Goal: Task Accomplishment & Management: Complete application form

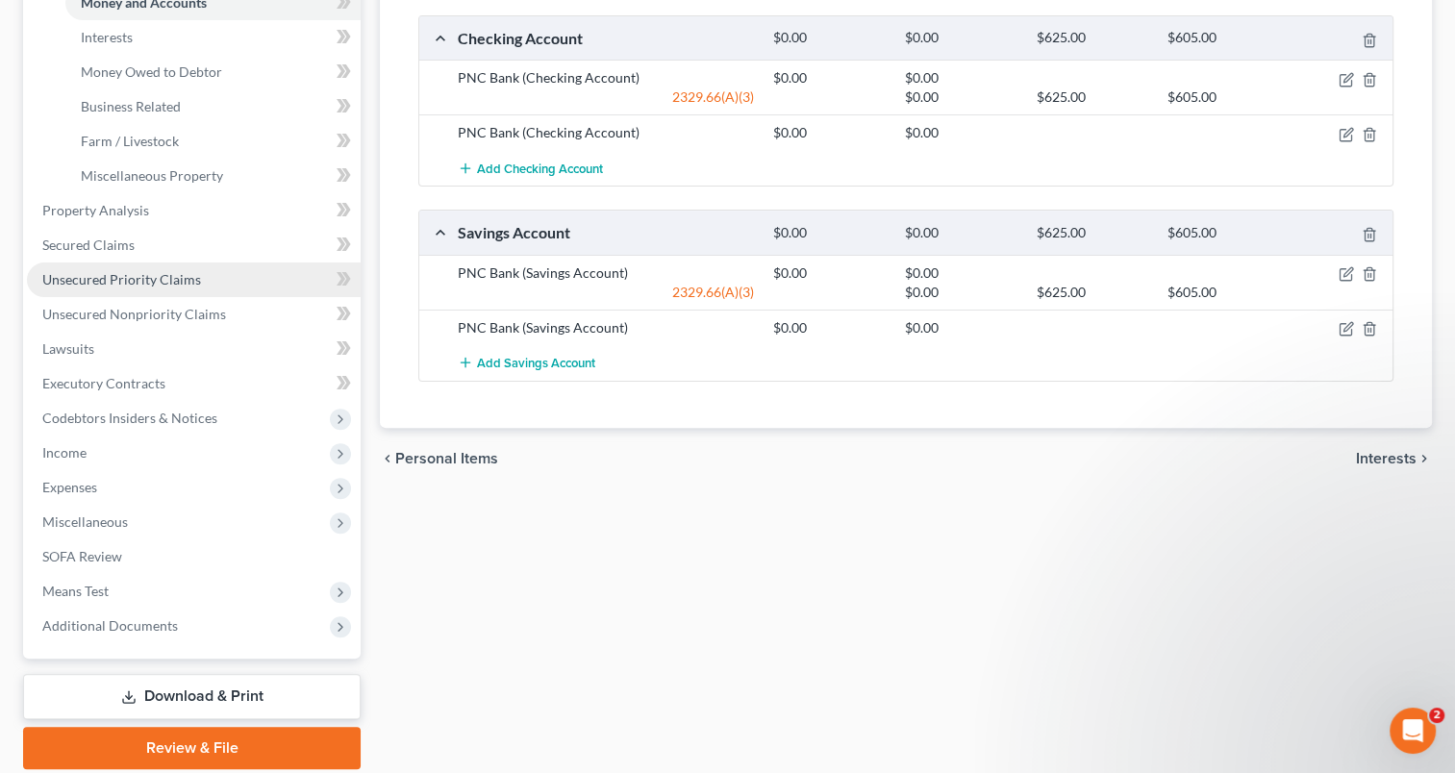
scroll to position [577, 0]
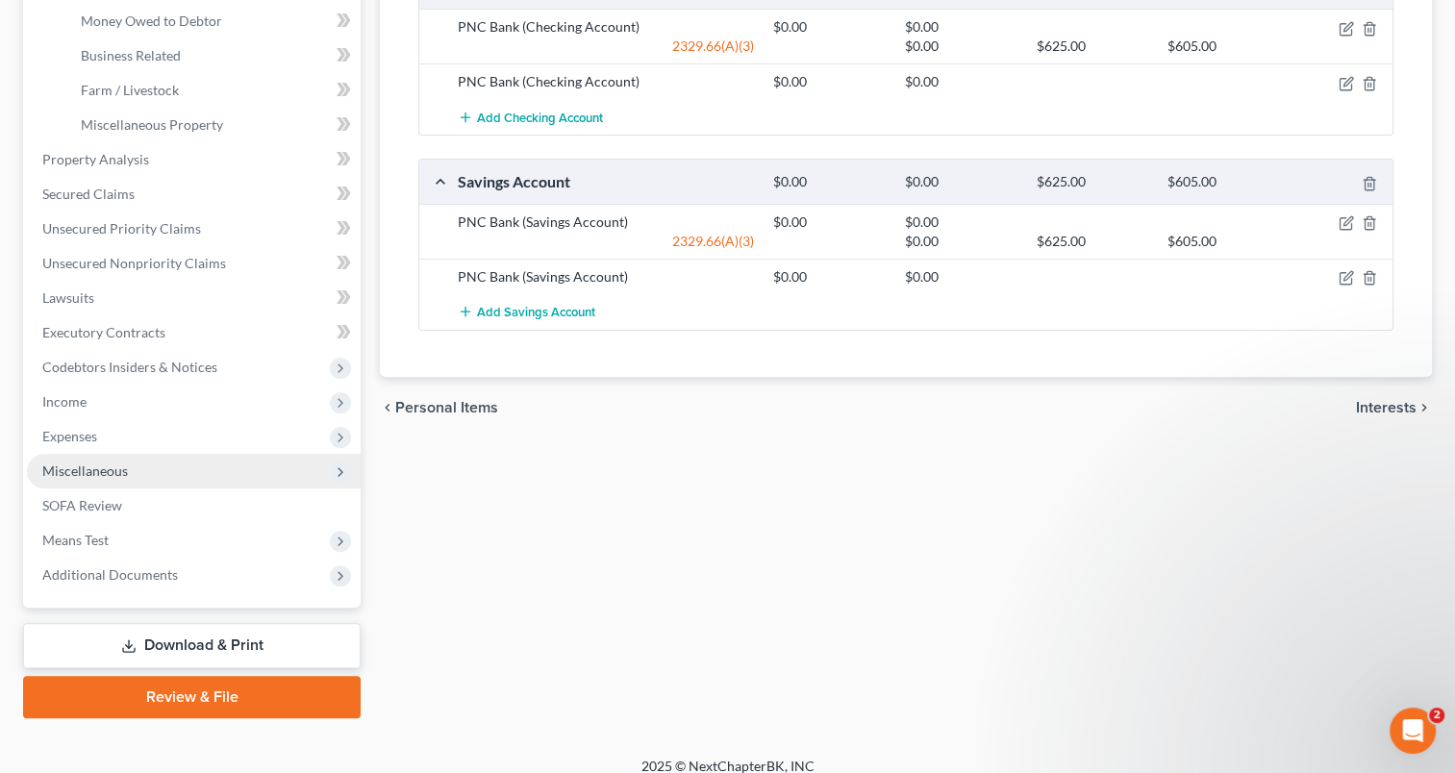
click at [115, 469] on span "Miscellaneous" at bounding box center [85, 471] width 86 height 16
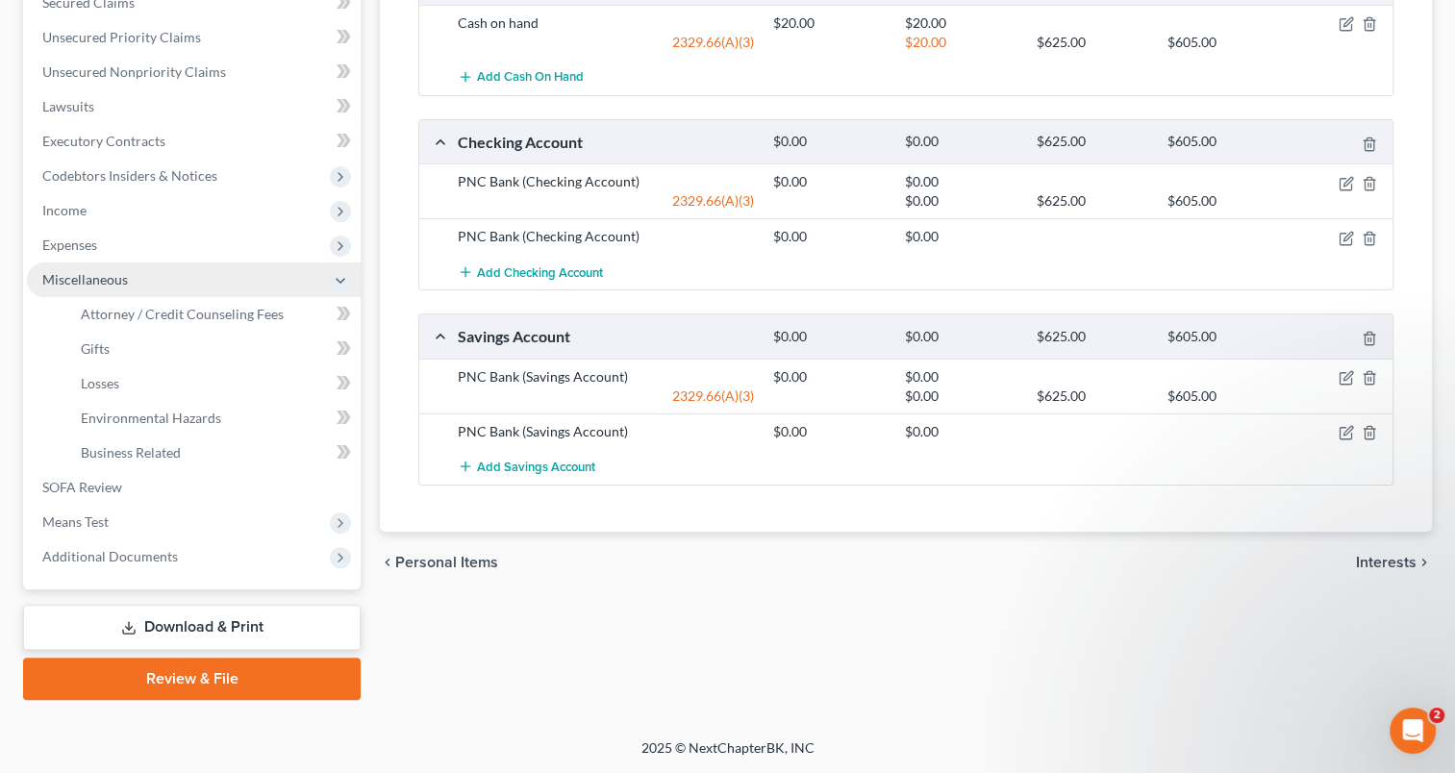
scroll to position [420, 0]
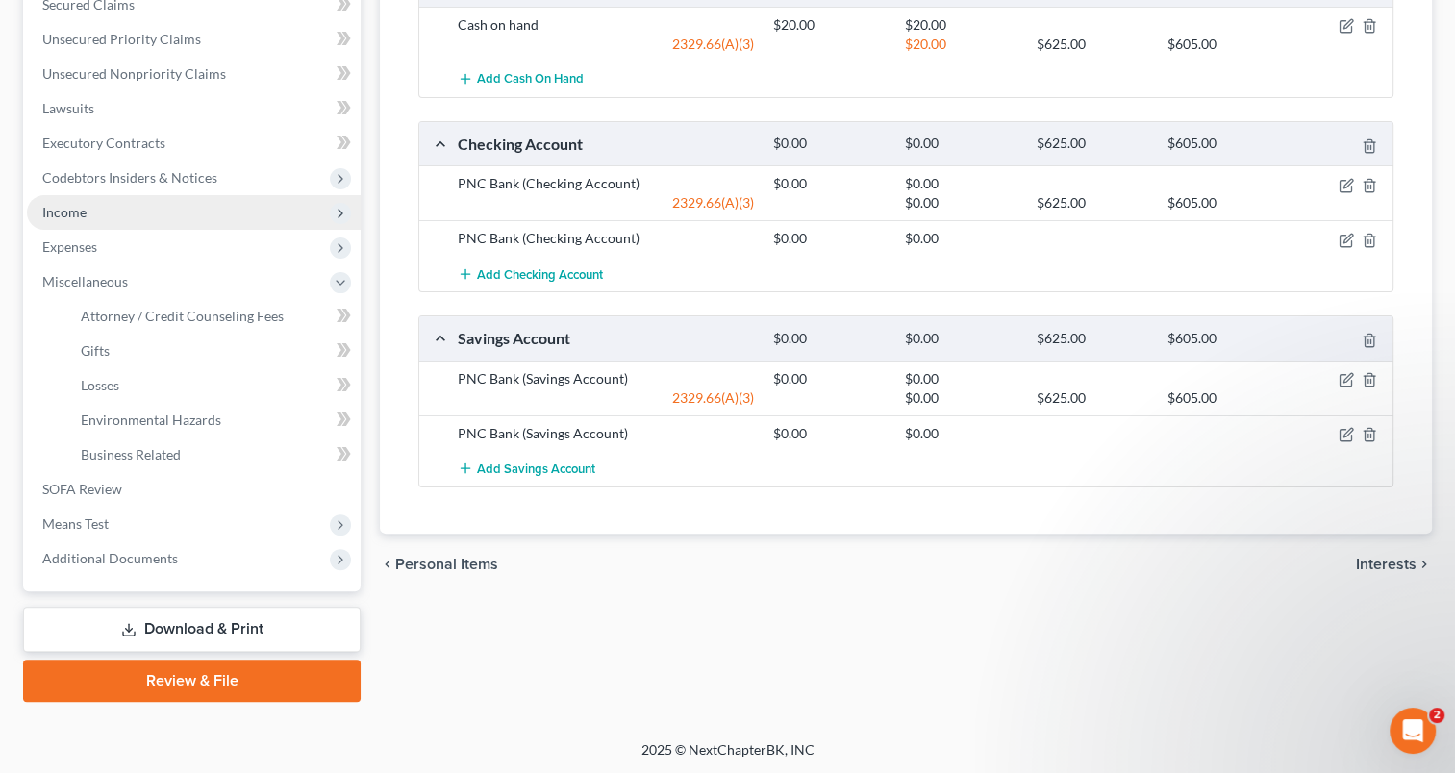
click at [75, 219] on span "Income" at bounding box center [194, 212] width 334 height 35
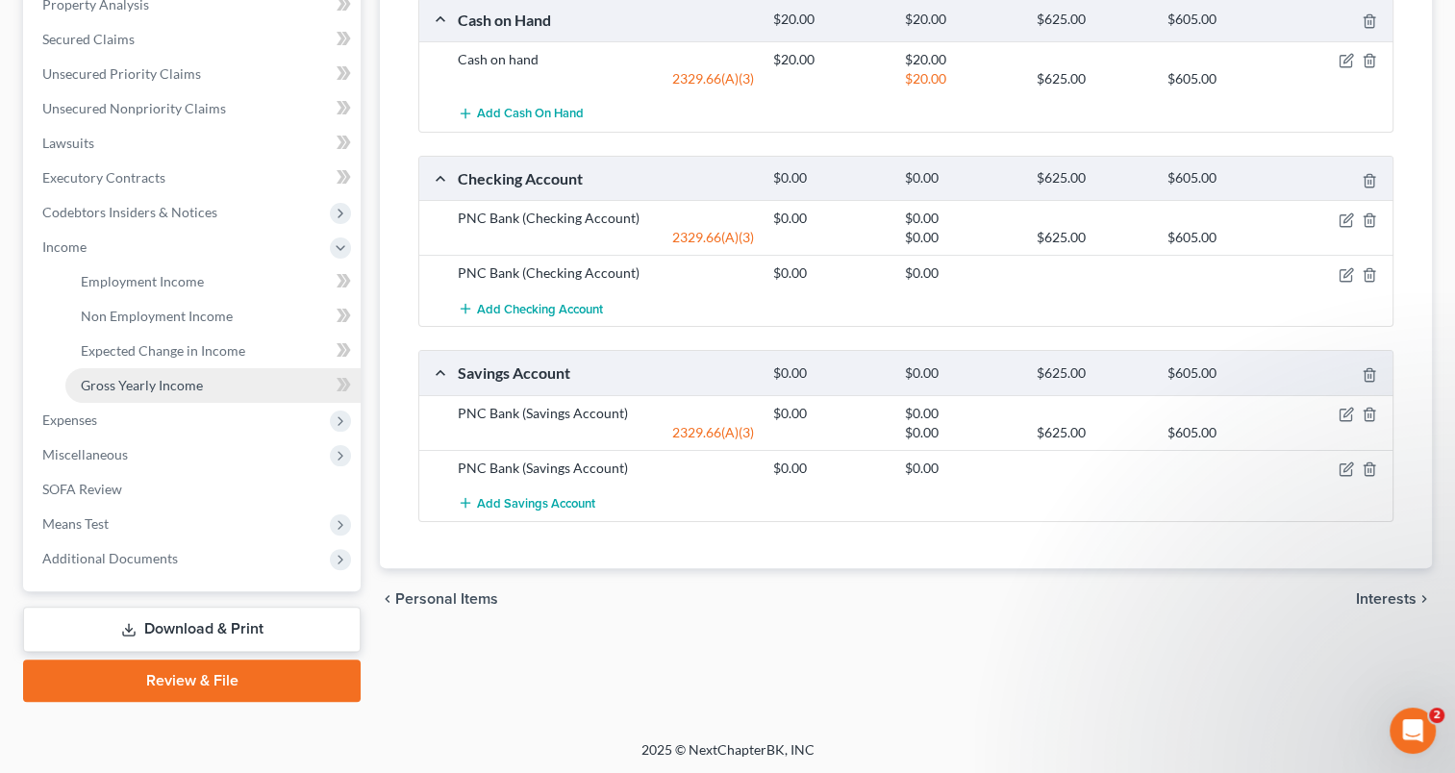
click at [142, 383] on span "Gross Yearly Income" at bounding box center [142, 385] width 122 height 16
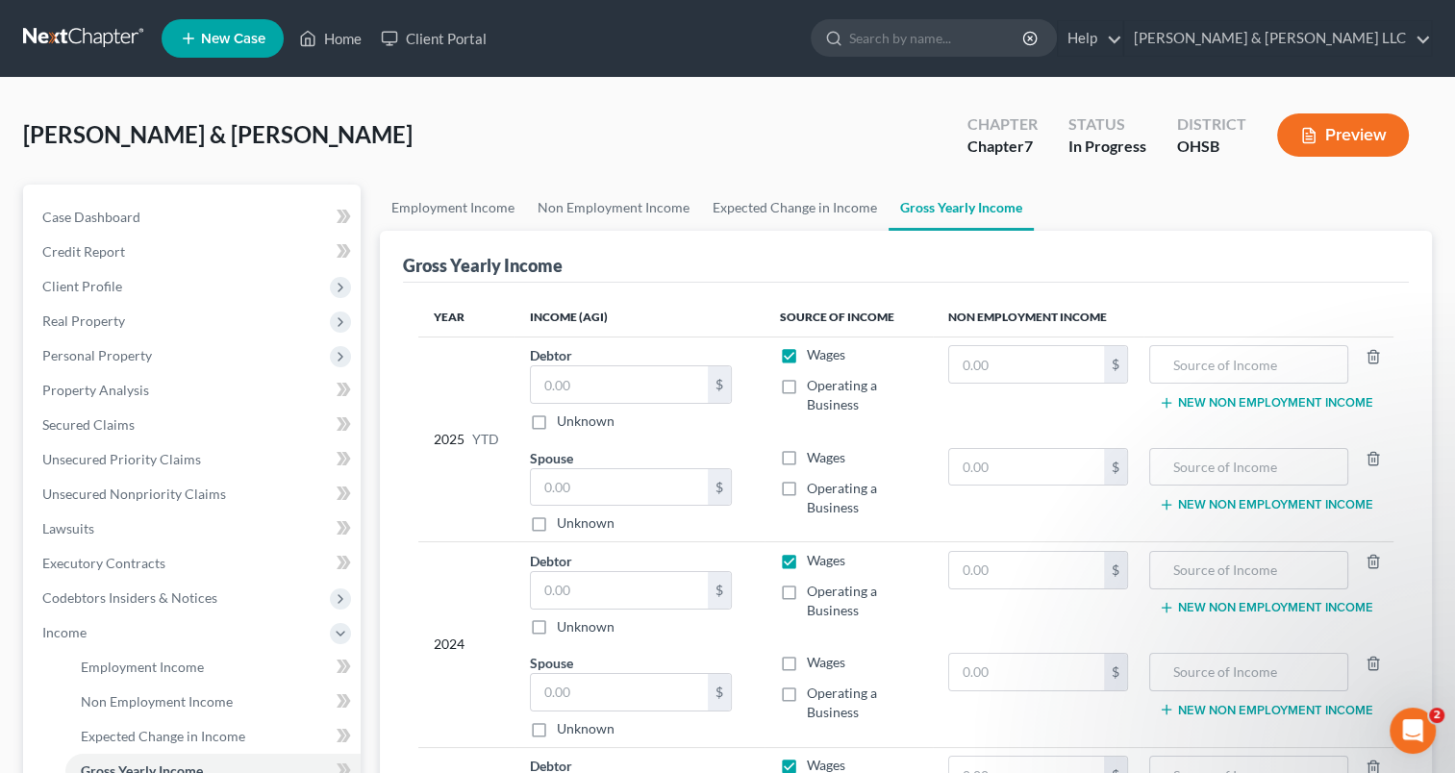
click at [807, 354] on label "Wages" at bounding box center [826, 354] width 38 height 19
click at [815, 354] on input "Wages" at bounding box center [821, 351] width 13 height 13
checkbox input "false"
drag, startPoint x: 791, startPoint y: 558, endPoint x: 809, endPoint y: 657, distance: 100.7
click at [807, 558] on label "Wages" at bounding box center [826, 560] width 38 height 19
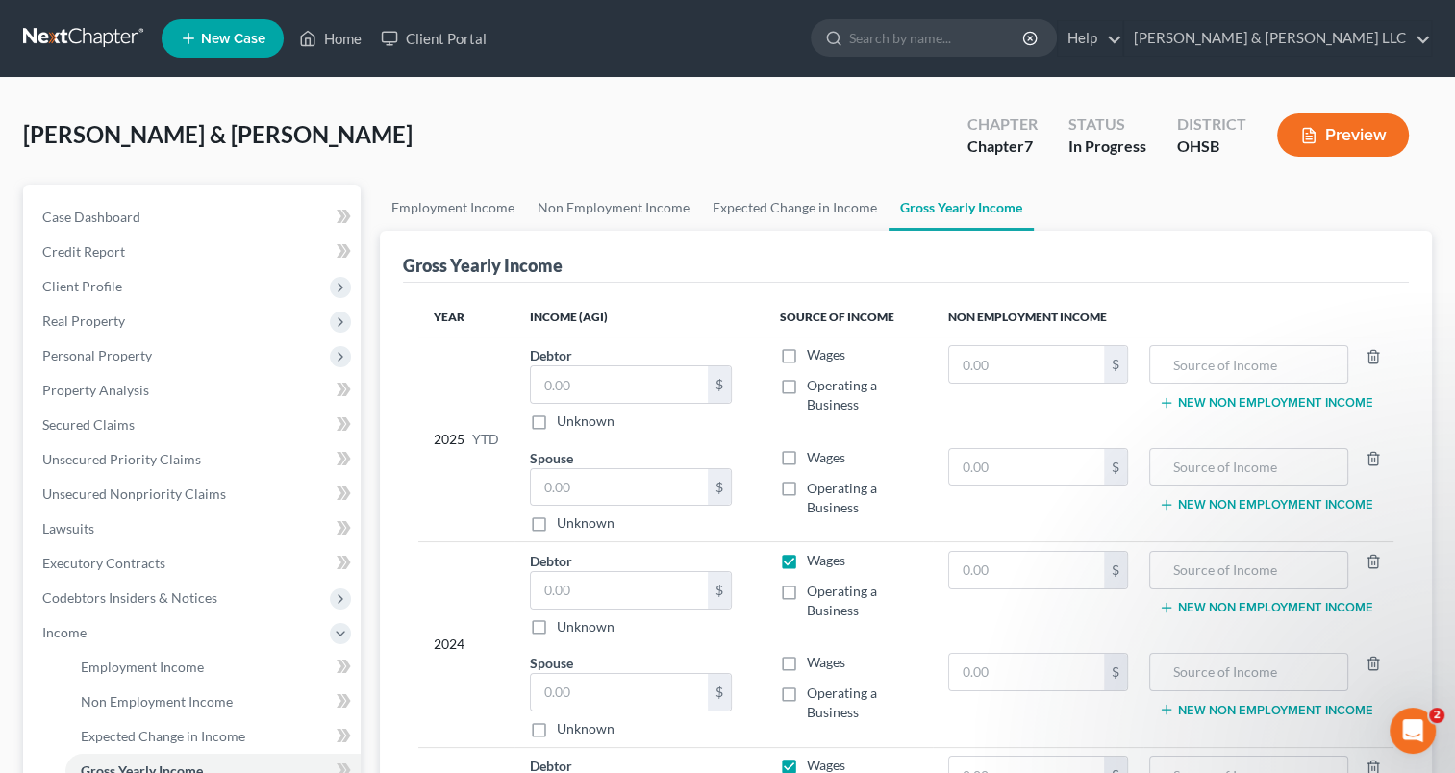
click at [815, 558] on input "Wages" at bounding box center [821, 557] width 13 height 13
checkbox input "false"
click at [807, 762] on label "Wages" at bounding box center [826, 765] width 38 height 19
click at [815, 762] on input "Wages" at bounding box center [821, 762] width 13 height 13
checkbox input "false"
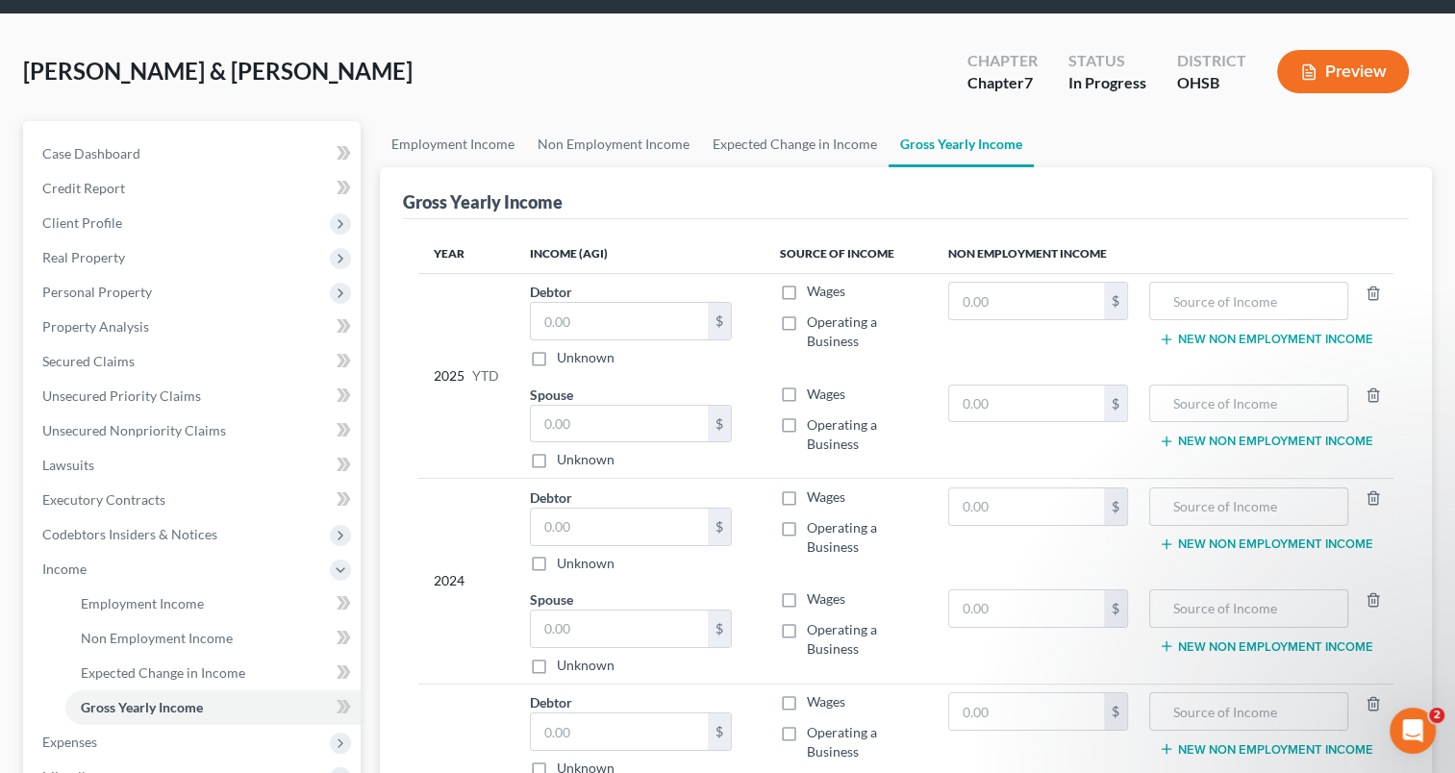
scroll to position [192, 0]
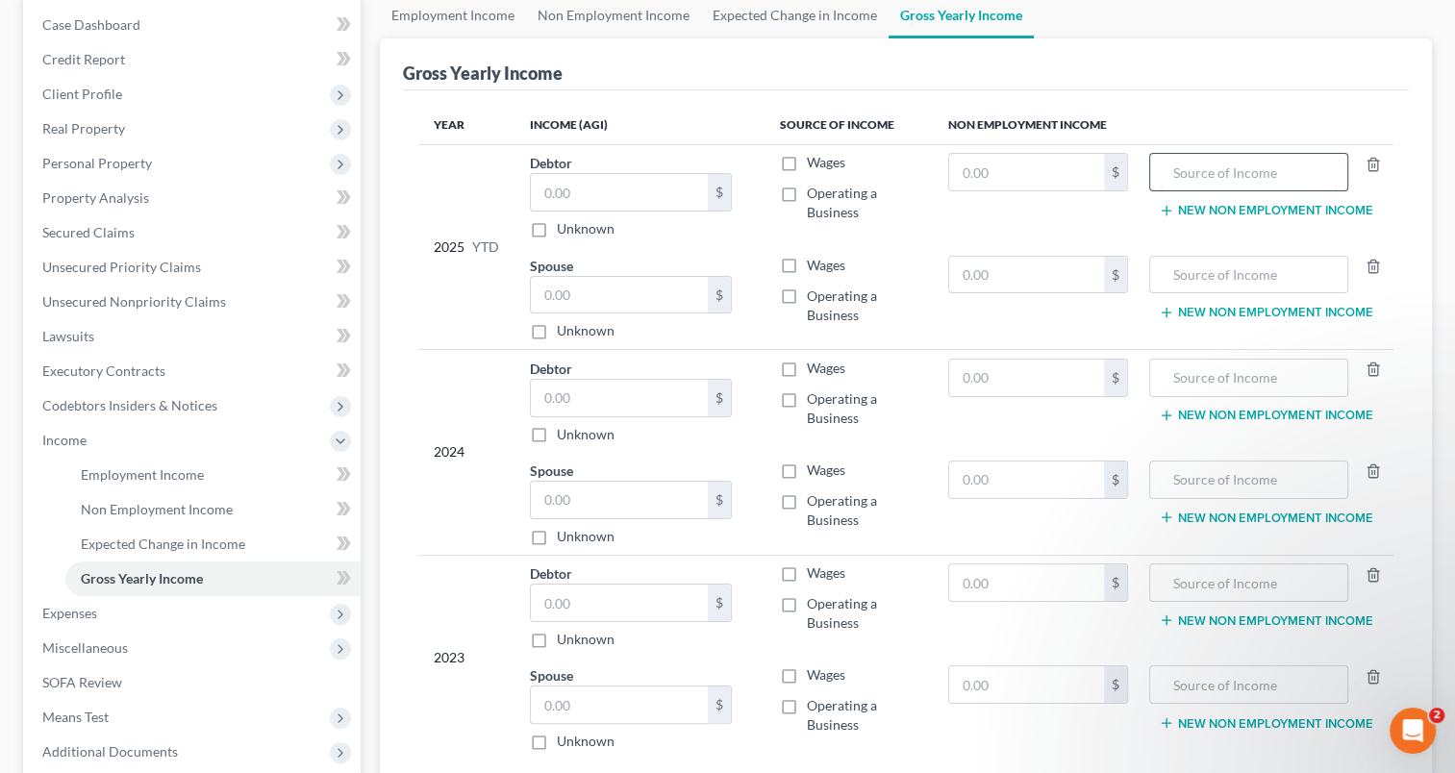
click at [1262, 176] on input "text" at bounding box center [1249, 172] width 178 height 37
drag, startPoint x: 1325, startPoint y: 166, endPoint x: 1155, endPoint y: 183, distance: 170.1
click at [1155, 183] on div "Social Security Income" at bounding box center [1248, 172] width 199 height 38
type input "Social Security Income"
click at [1228, 278] on input "text" at bounding box center [1249, 275] width 178 height 37
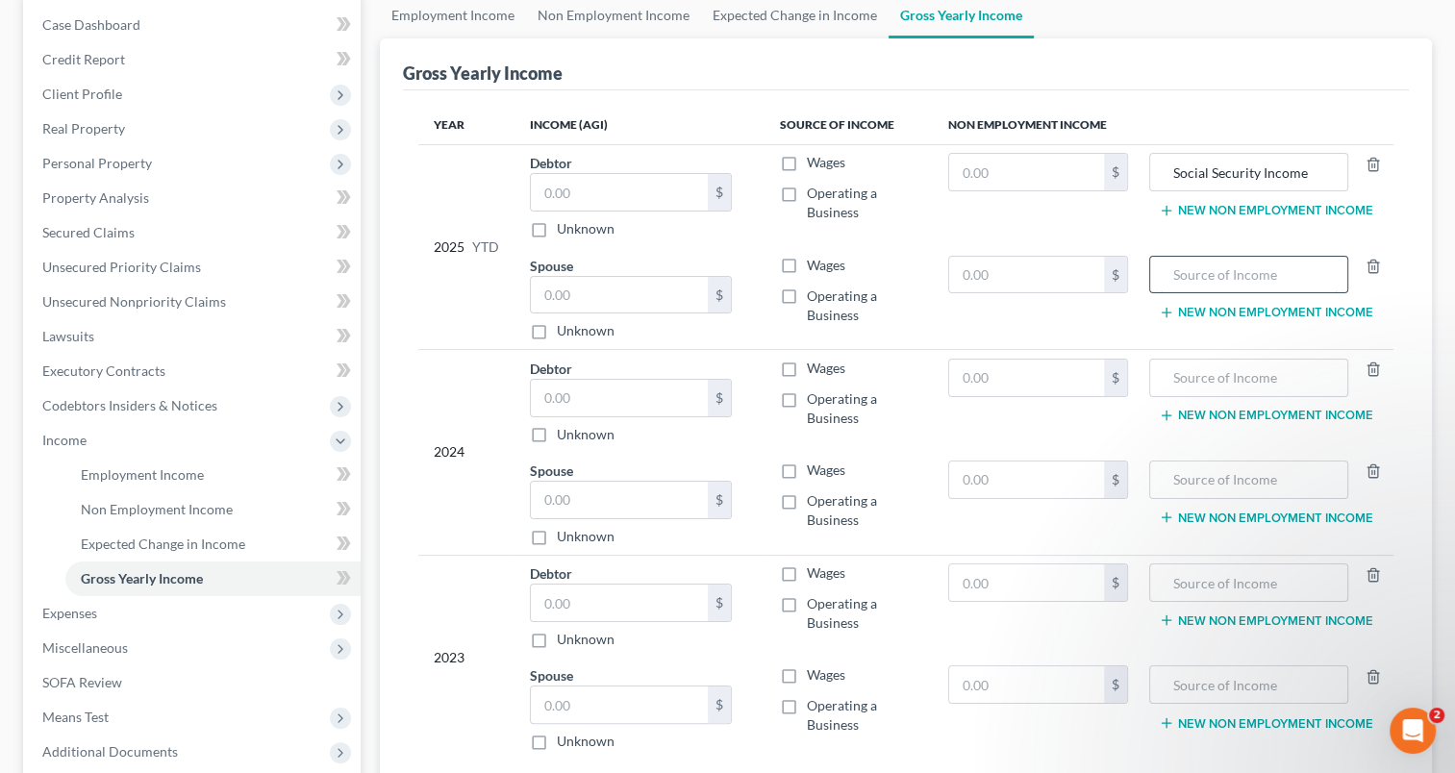
paste input "Social Security Income"
type input "Social Security Income"
click at [1241, 376] on input "text" at bounding box center [1249, 378] width 178 height 37
paste input "Social Security Income"
type input "Social Security Income"
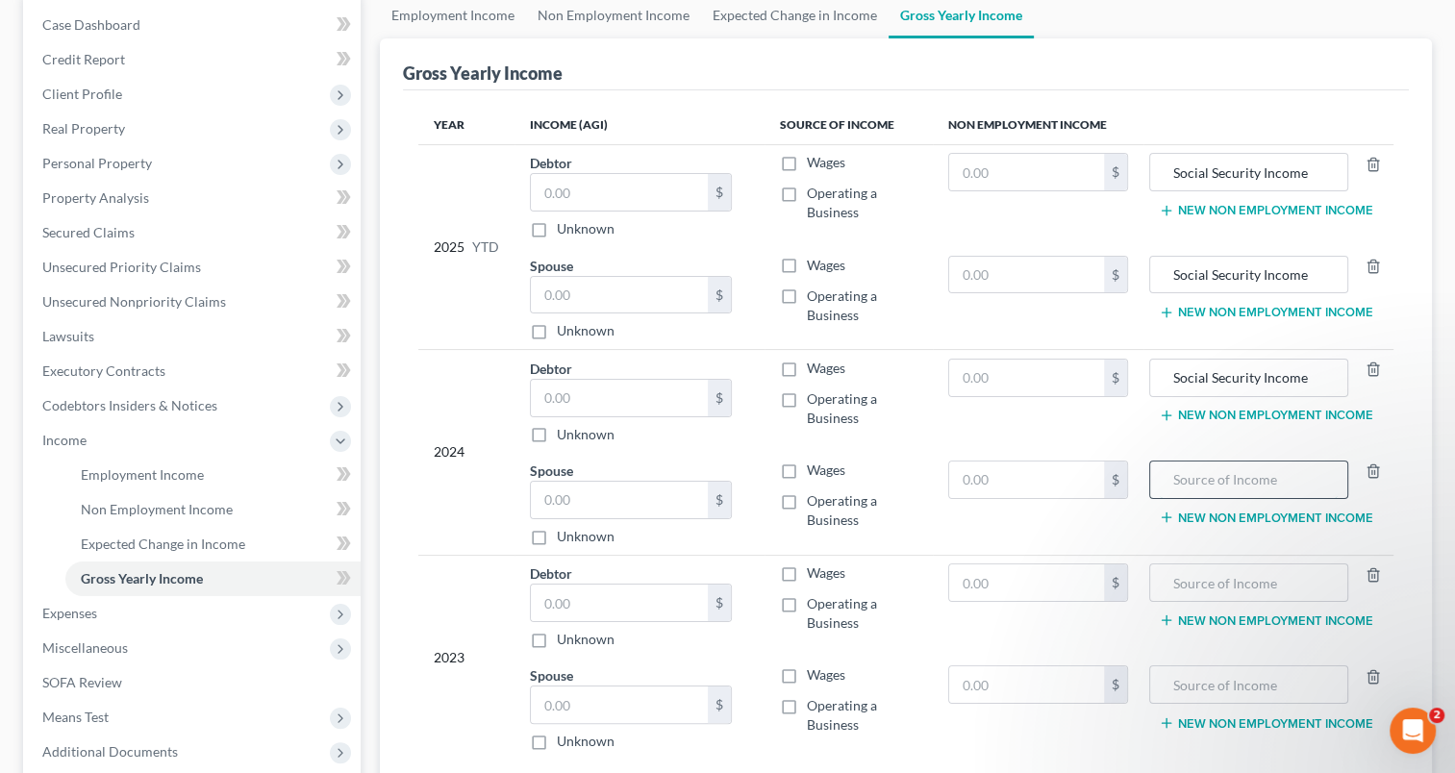
click at [1234, 477] on input "text" at bounding box center [1249, 480] width 178 height 37
paste input "Social Security Income"
type input "Social Security Income"
click at [1224, 578] on input "text" at bounding box center [1249, 583] width 178 height 37
paste input "Social Security Income"
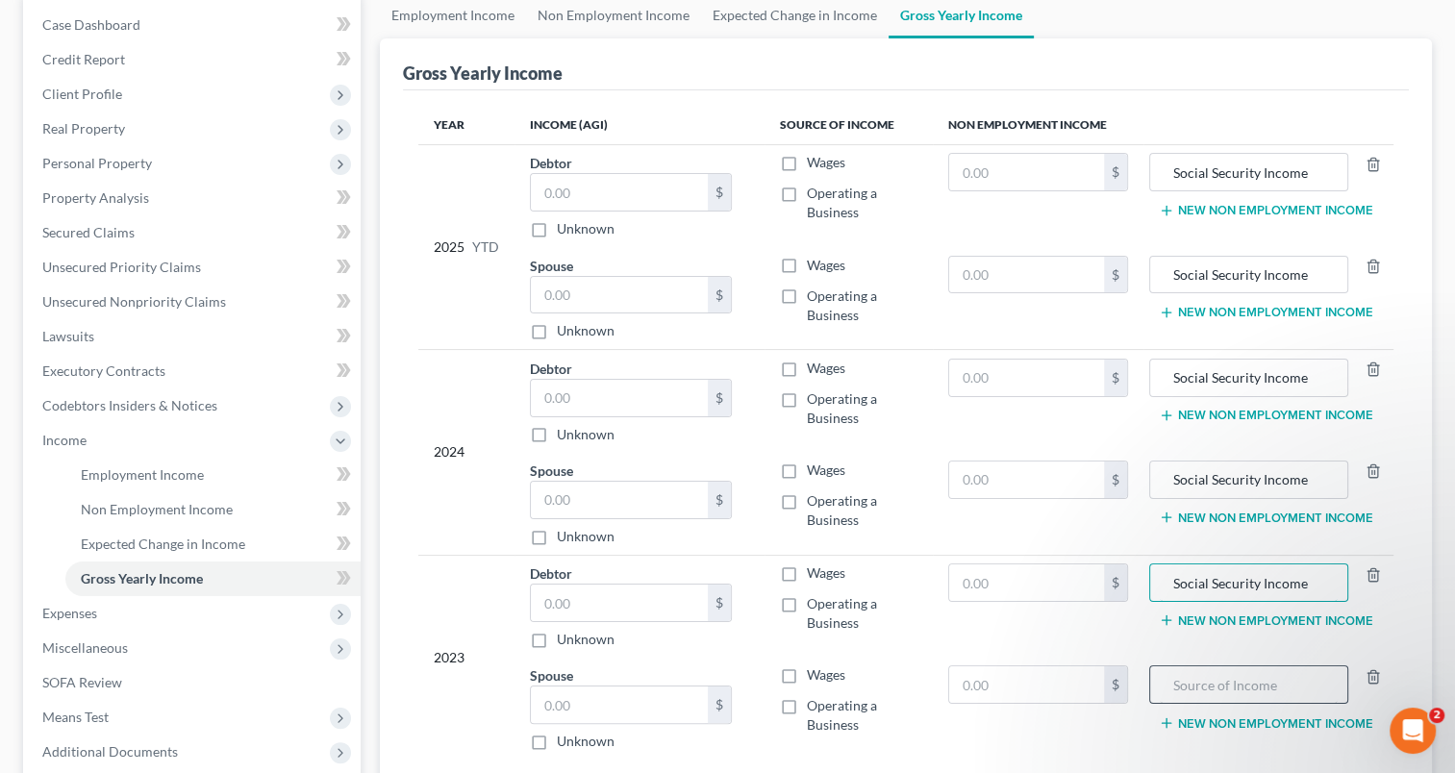
type input "Social Security Income"
click at [1212, 677] on input "text" at bounding box center [1249, 685] width 178 height 37
paste input "Social Security Income"
type input "Social Security Income"
click at [1213, 206] on button "New Non Employment Income" at bounding box center [1266, 210] width 215 height 15
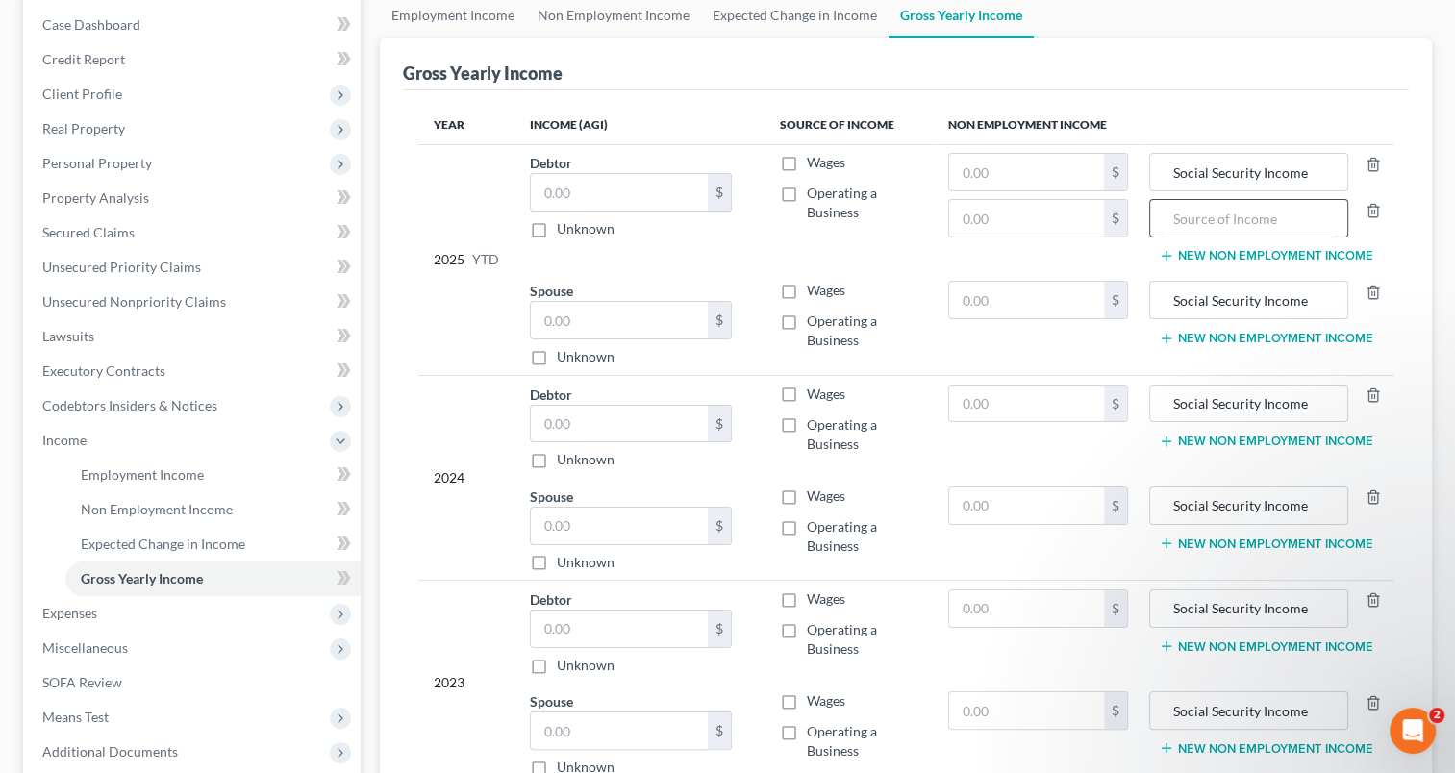
click at [1213, 216] on input "text" at bounding box center [1249, 218] width 178 height 37
drag, startPoint x: 1254, startPoint y: 229, endPoint x: 1139, endPoint y: 210, distance: 117.0
click at [1139, 210] on tr "2025 YTD Debtor $ Unknown Balance Undetermined $ Unknown Wages Operating a Busi…" at bounding box center [905, 208] width 975 height 128
type input "VA Income"
click at [1234, 434] on button "New Non Employment Income" at bounding box center [1266, 441] width 215 height 15
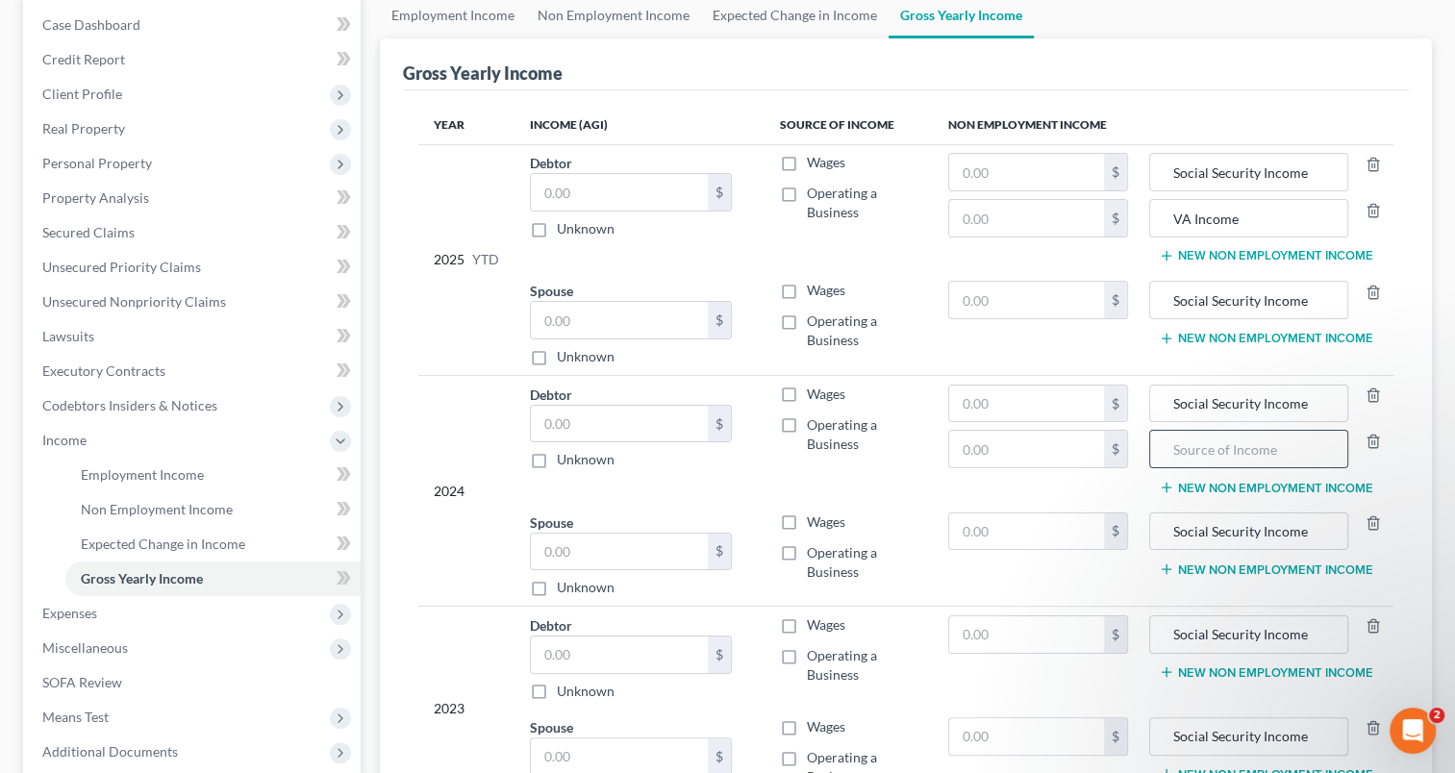
click at [1234, 444] on input "text" at bounding box center [1249, 449] width 178 height 37
paste input "VA Income"
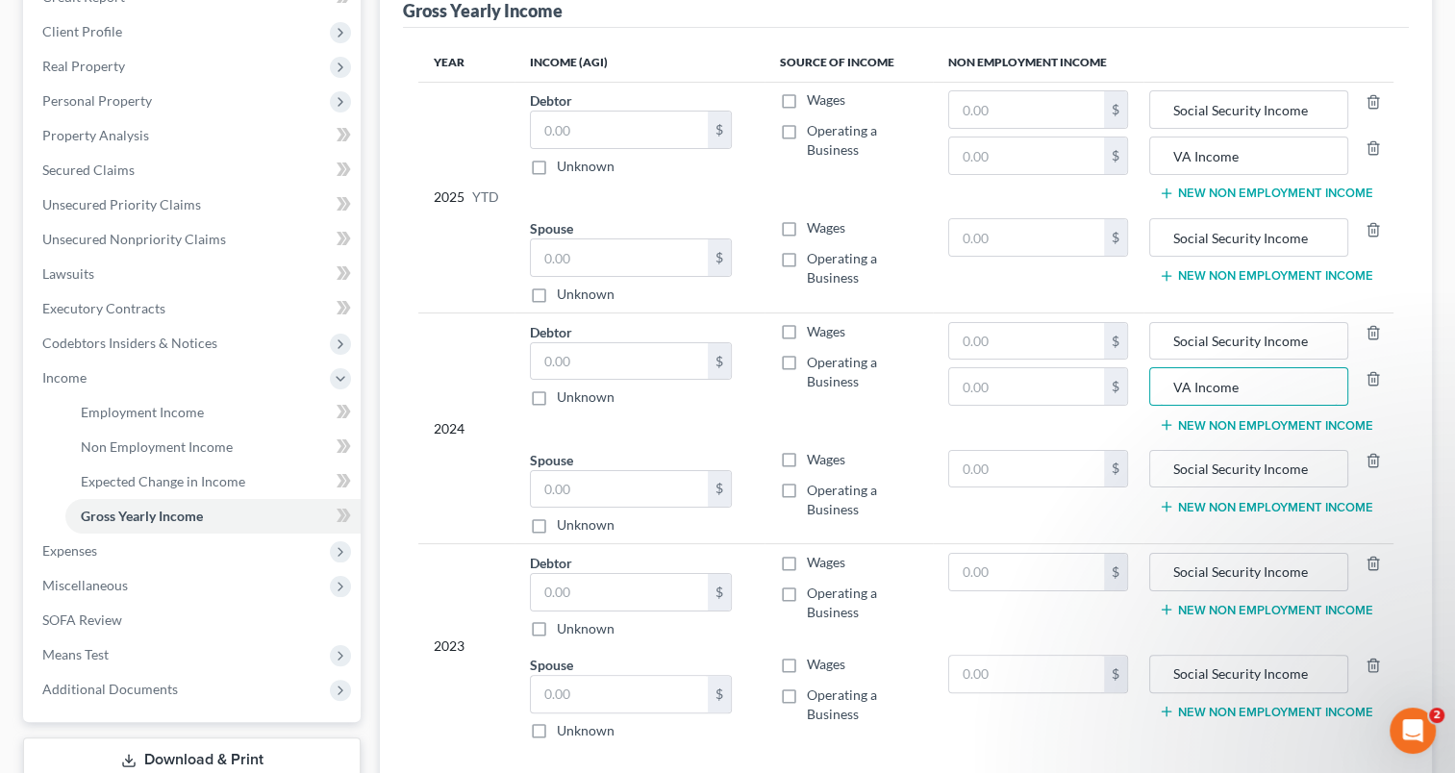
scroll to position [289, 0]
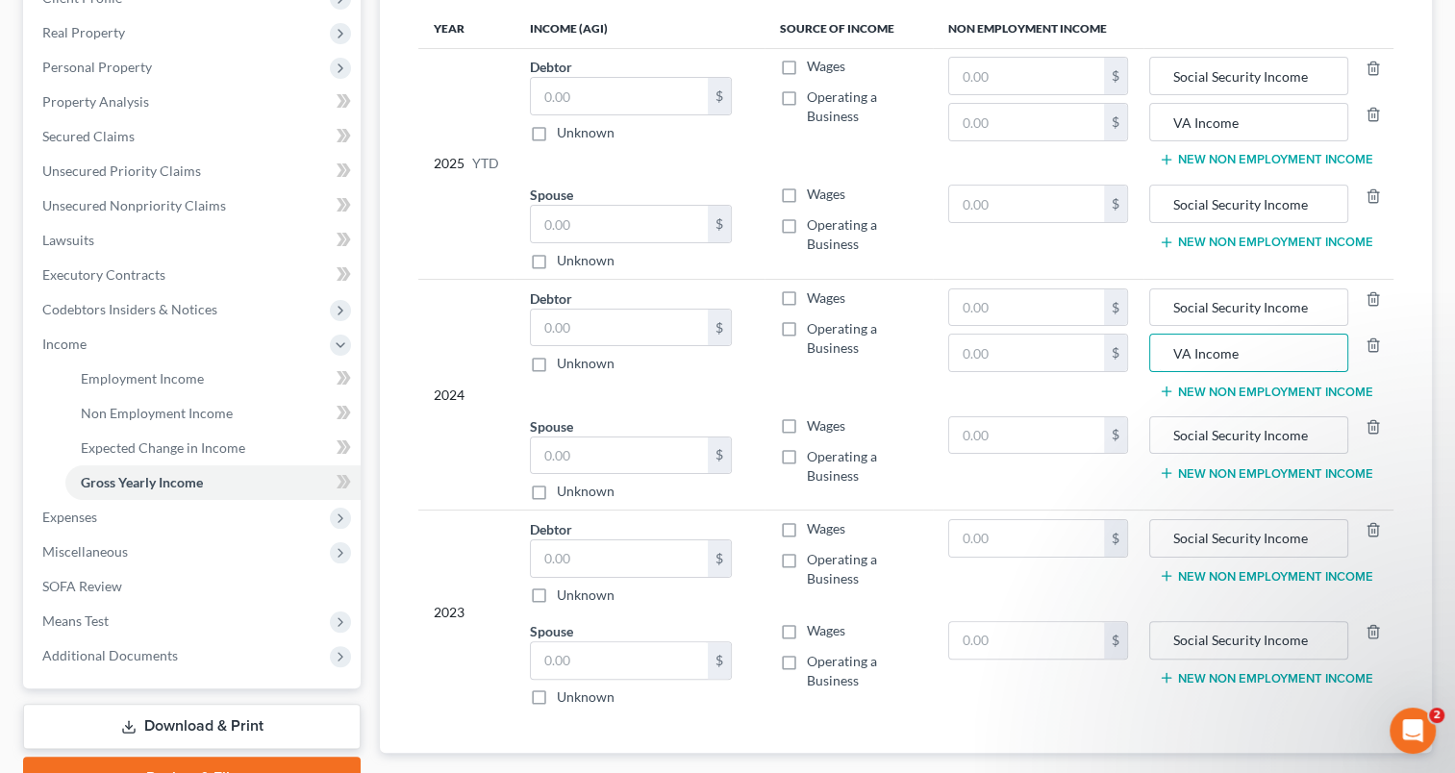
type input "VA Income"
click at [1238, 579] on button "New Non Employment Income" at bounding box center [1266, 575] width 215 height 15
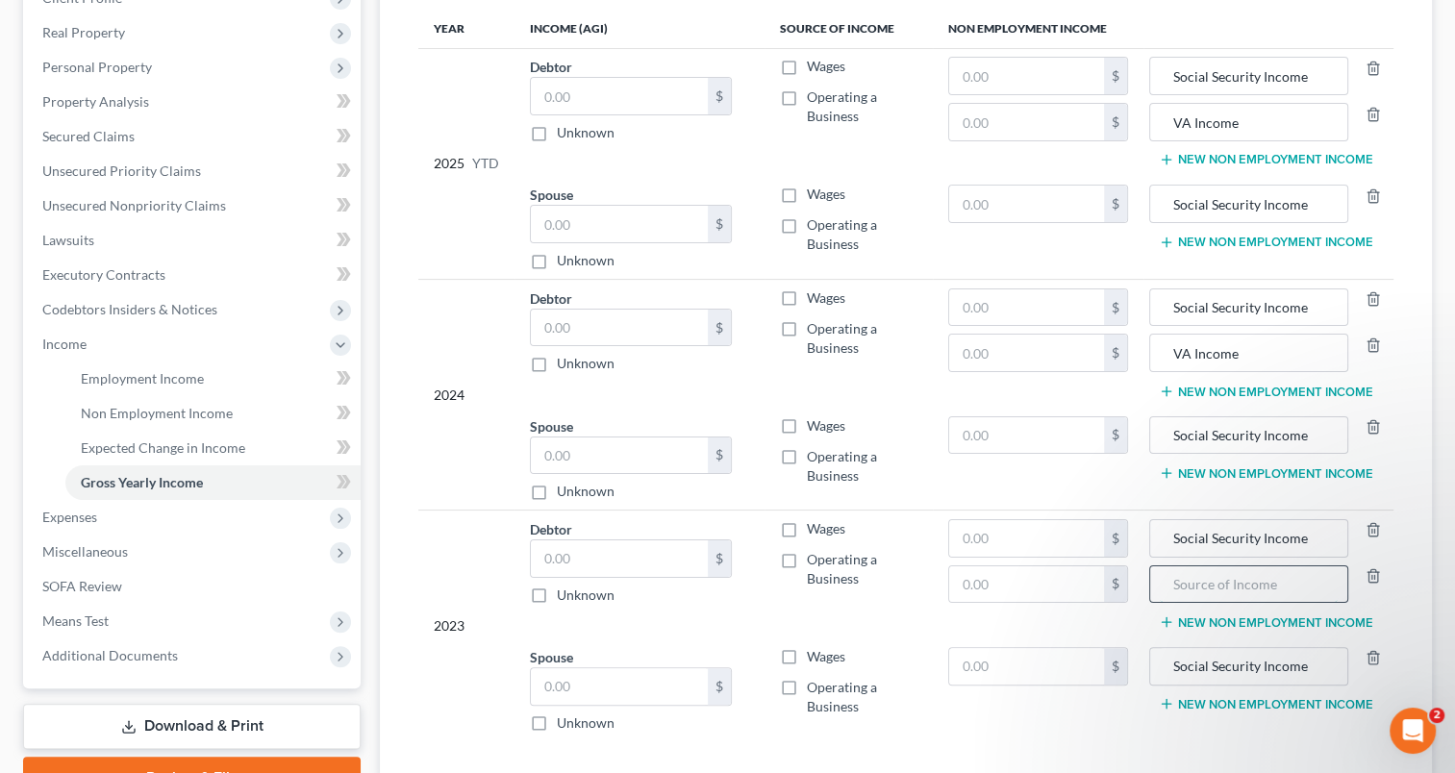
click at [1231, 583] on input "text" at bounding box center [1249, 585] width 178 height 37
paste input "VA Income"
type input "VA Income"
click at [1220, 158] on button "New Non Employment Income" at bounding box center [1266, 159] width 215 height 15
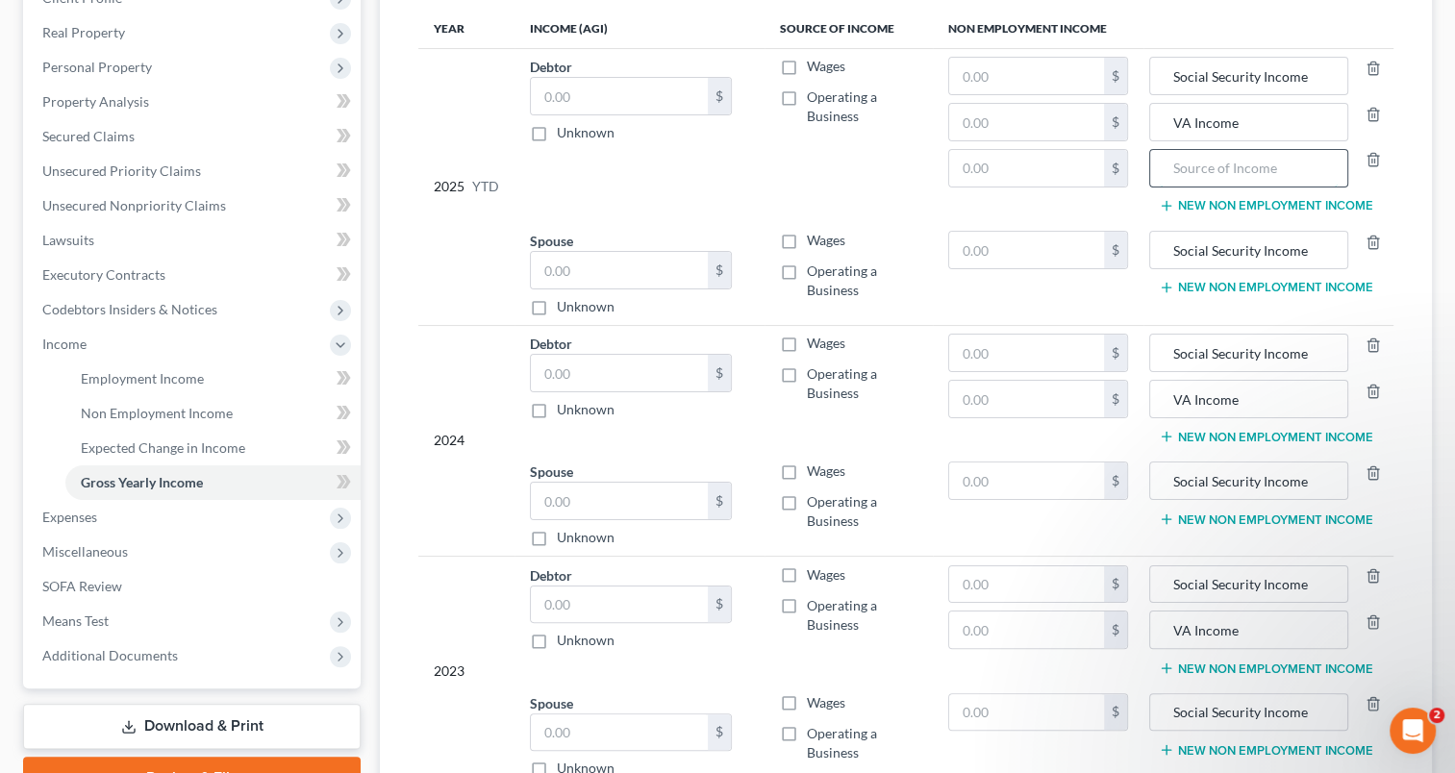
click at [1224, 165] on input "text" at bounding box center [1249, 168] width 178 height 37
drag, startPoint x: 1224, startPoint y: 165, endPoint x: 1159, endPoint y: 160, distance: 64.7
click at [1159, 160] on div "BWC" at bounding box center [1248, 168] width 199 height 38
type input "BWC"
click at [1255, 439] on button "New Non Employment Income" at bounding box center [1266, 436] width 215 height 15
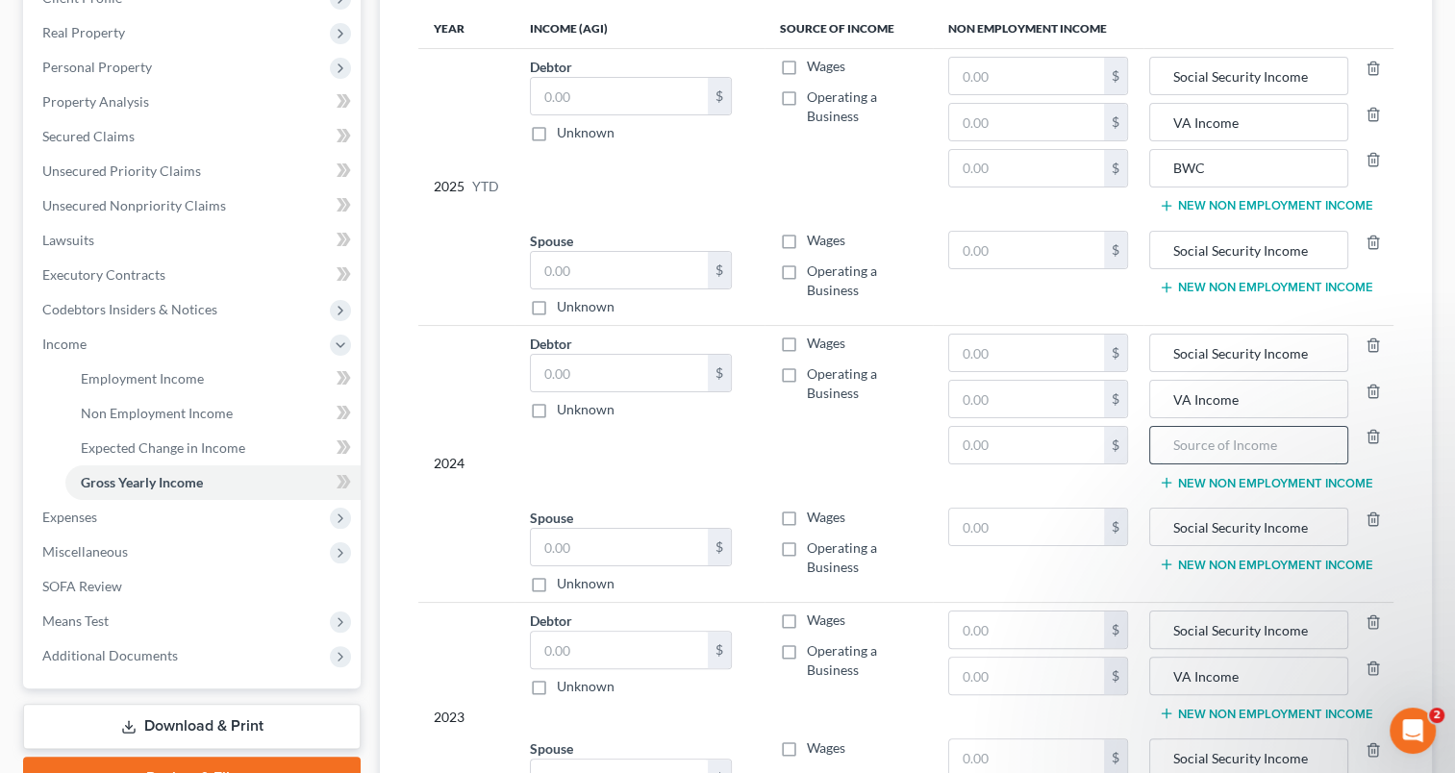
click at [1238, 441] on input "text" at bounding box center [1249, 445] width 178 height 37
paste input "BWC"
type input "BWC"
click at [1215, 712] on button "New Non Employment Income" at bounding box center [1266, 713] width 215 height 15
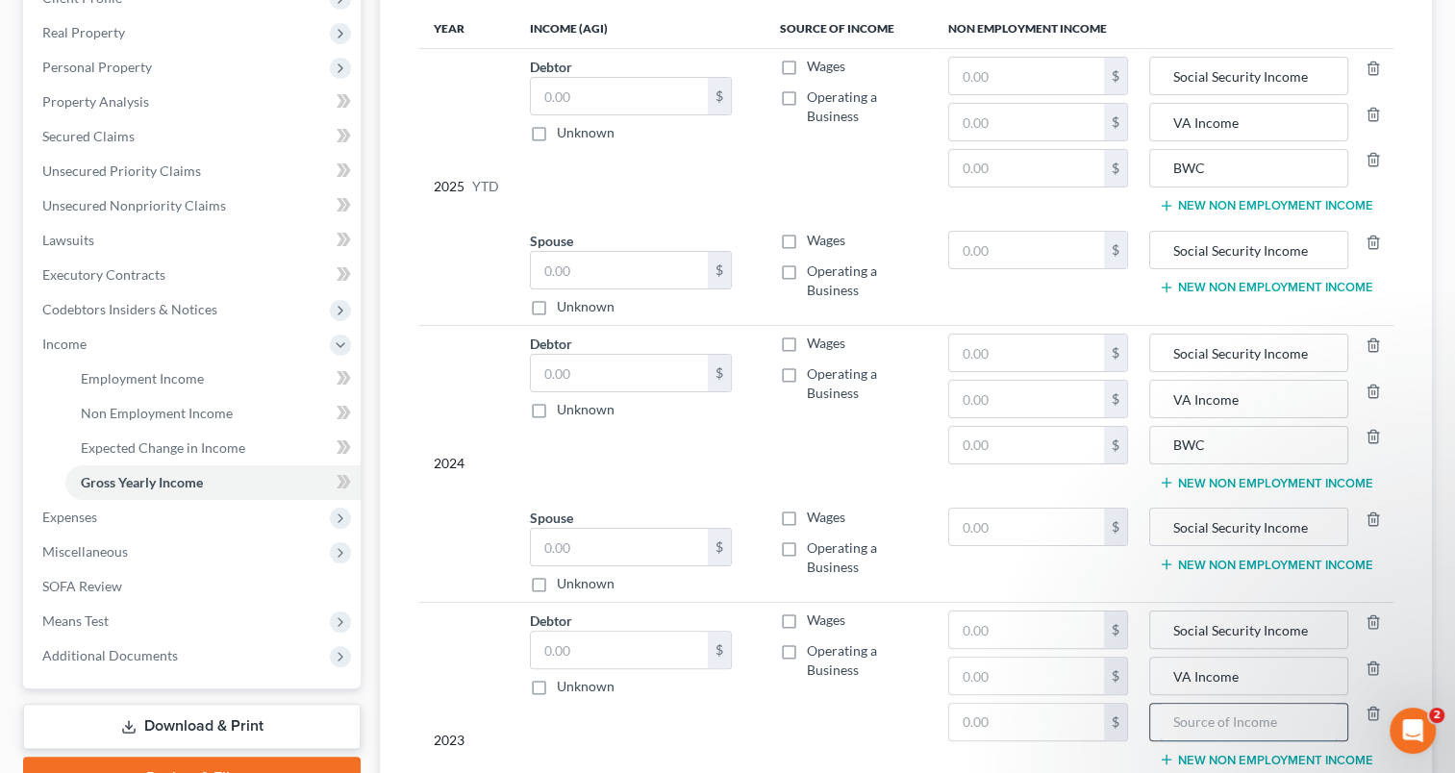
click at [1193, 714] on input "text" at bounding box center [1249, 722] width 178 height 37
paste input "BWC"
type input "BWC"
click at [1224, 282] on button "New Non Employment Income" at bounding box center [1266, 287] width 215 height 15
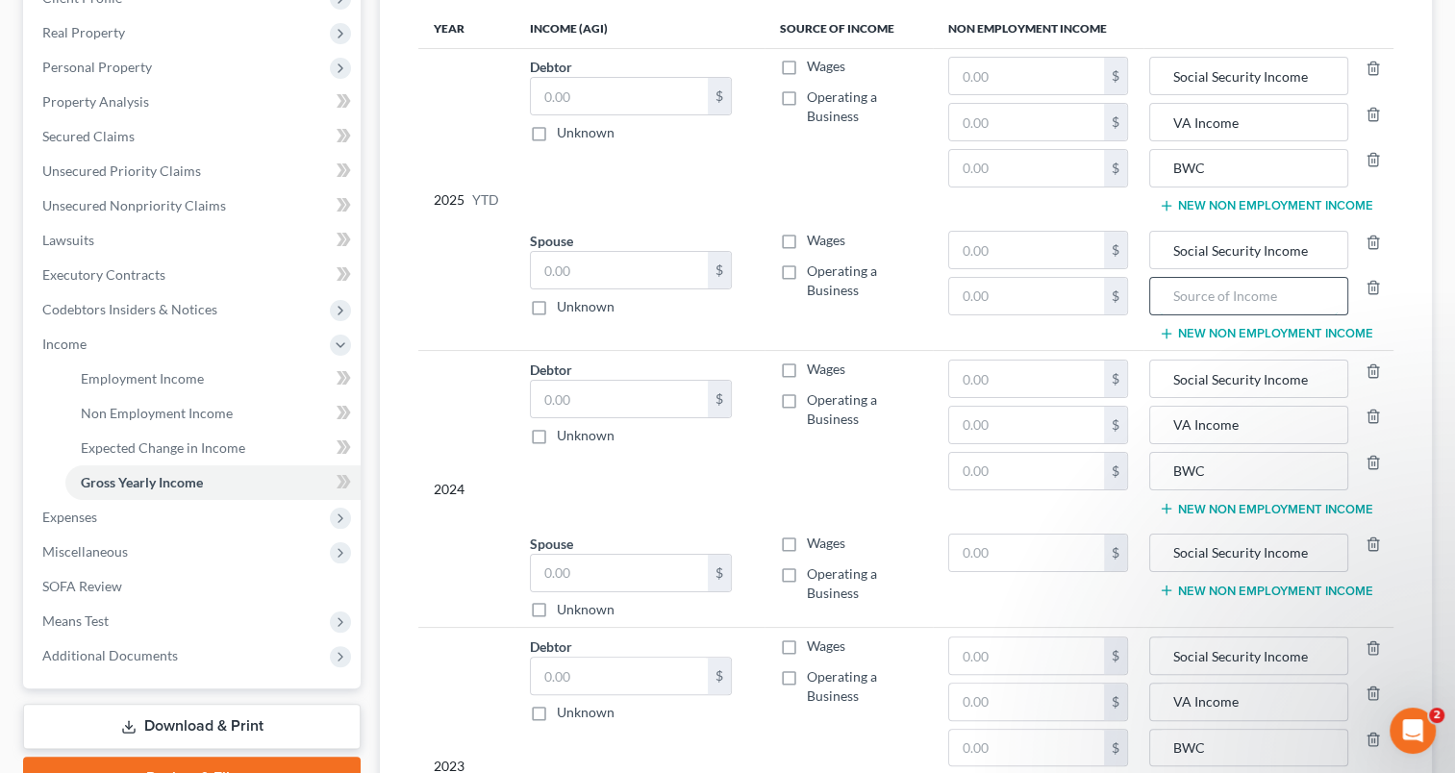
click at [1224, 288] on input "text" at bounding box center [1249, 296] width 178 height 37
drag, startPoint x: 1224, startPoint y: 289, endPoint x: 1143, endPoint y: 300, distance: 81.6
click at [1143, 300] on tr "Spouse $ Unknown Balance Undetermined $ Unknown Wages Operating a Business $ $ …" at bounding box center [905, 287] width 975 height 128
type input "OPERS"
click at [1247, 590] on button "New Non Employment Income" at bounding box center [1266, 590] width 215 height 15
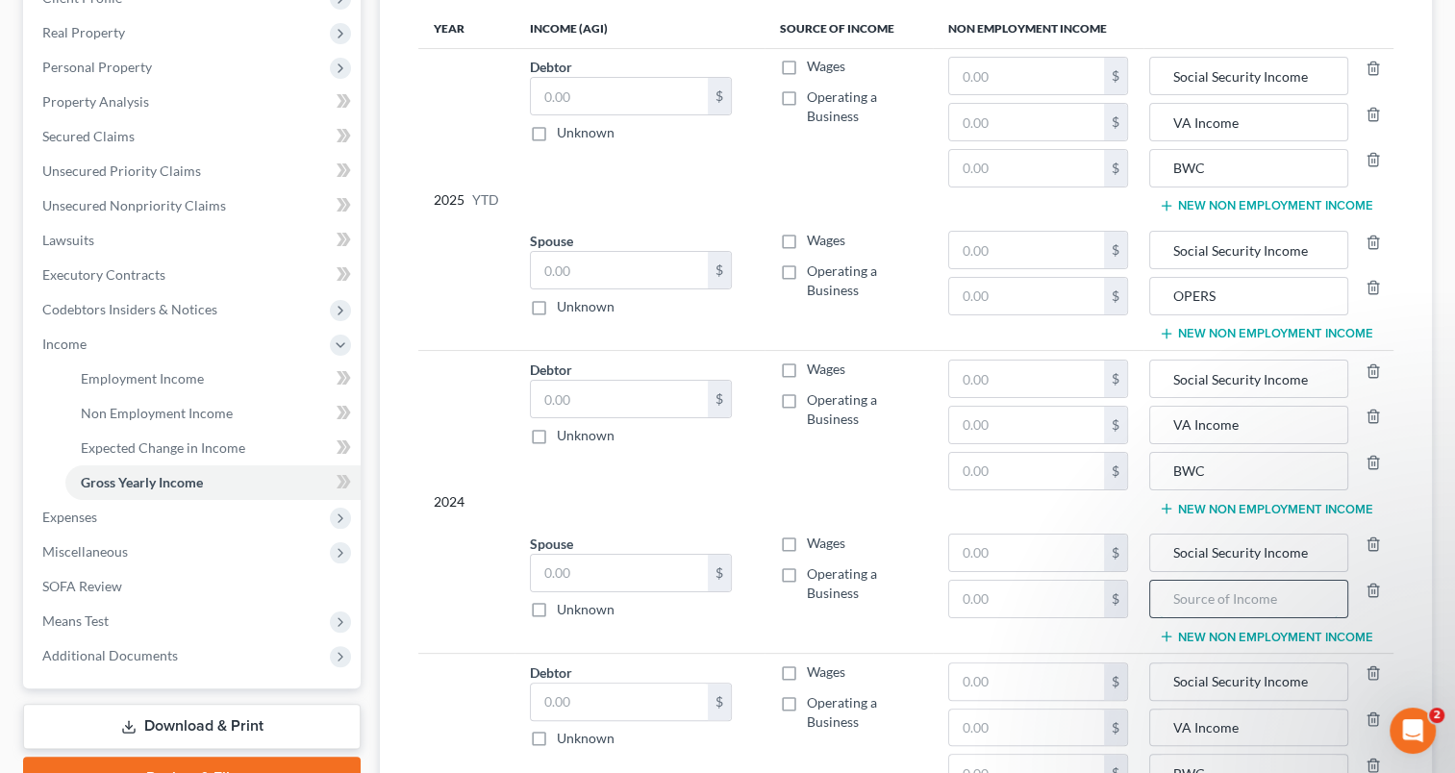
click at [1243, 604] on input "text" at bounding box center [1249, 599] width 178 height 37
paste input "OPERS"
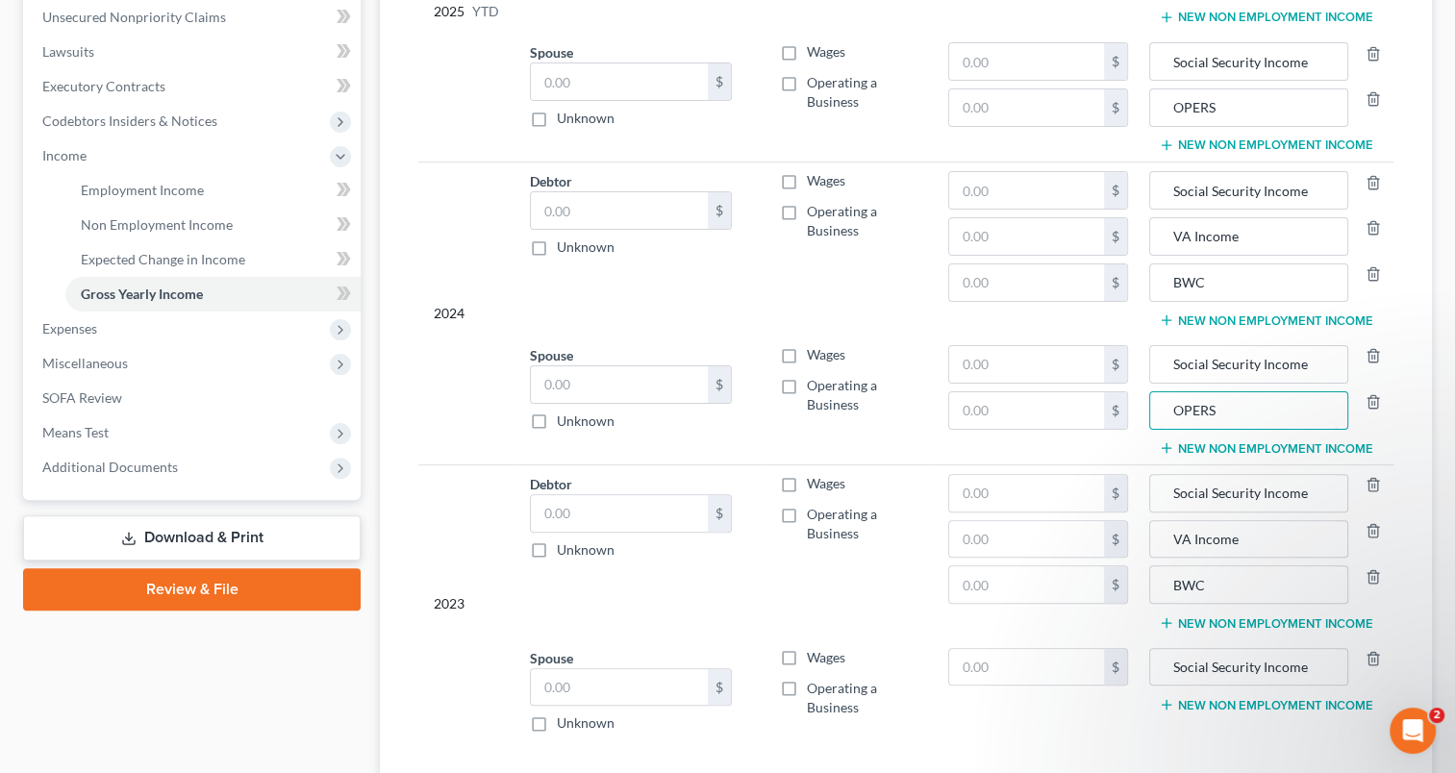
scroll to position [481, 0]
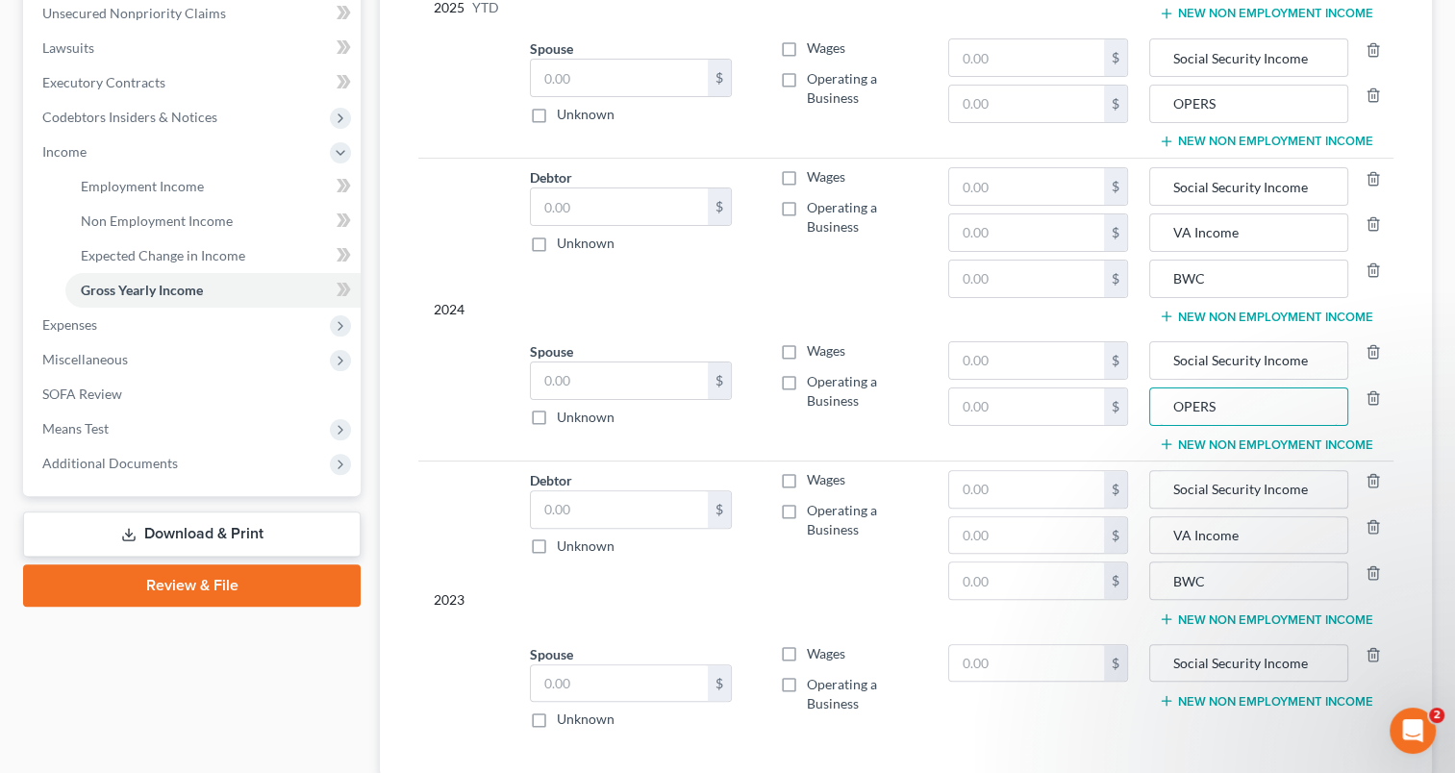
type input "OPERS"
click at [1239, 699] on button "New Non Employment Income" at bounding box center [1266, 701] width 215 height 15
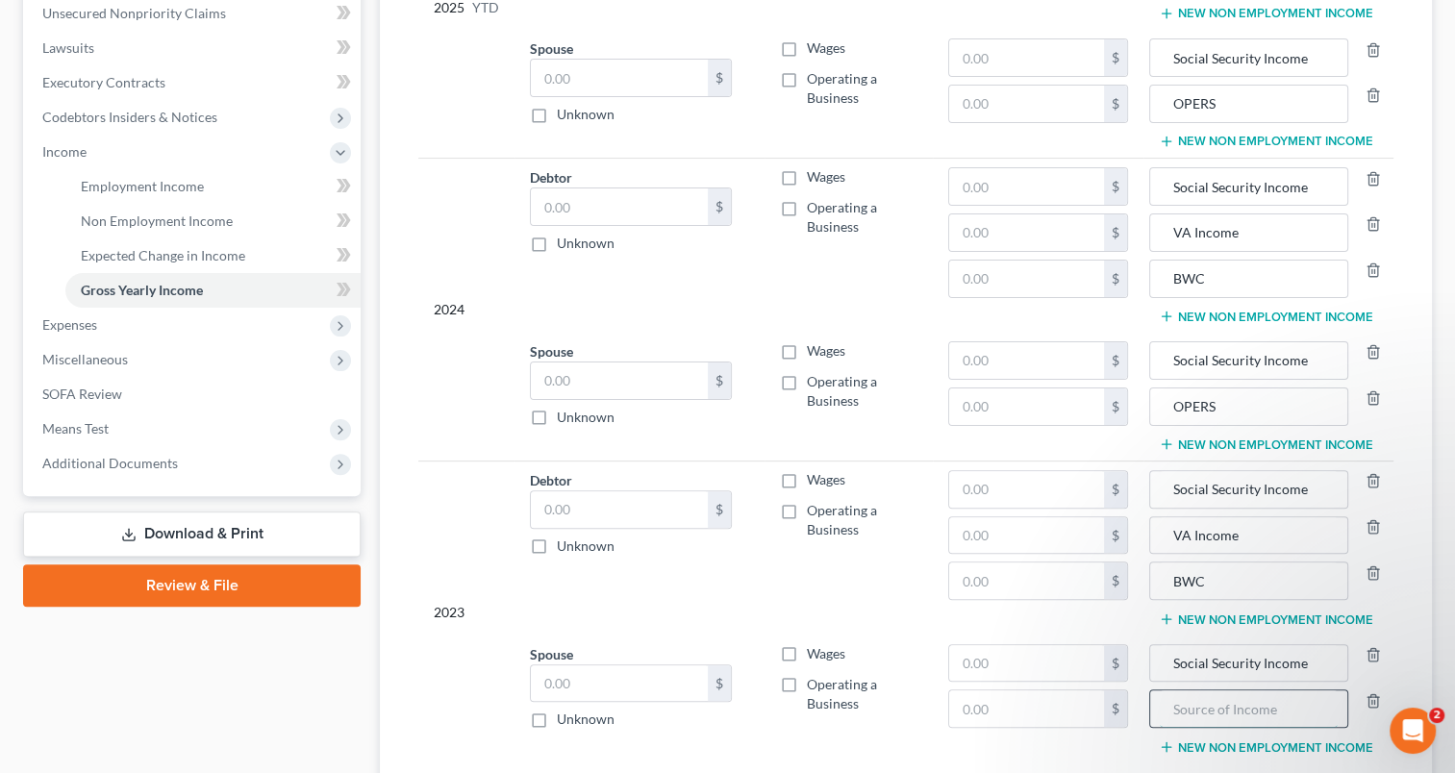
click at [1229, 698] on input "text" at bounding box center [1249, 709] width 178 height 37
paste input "OPERS"
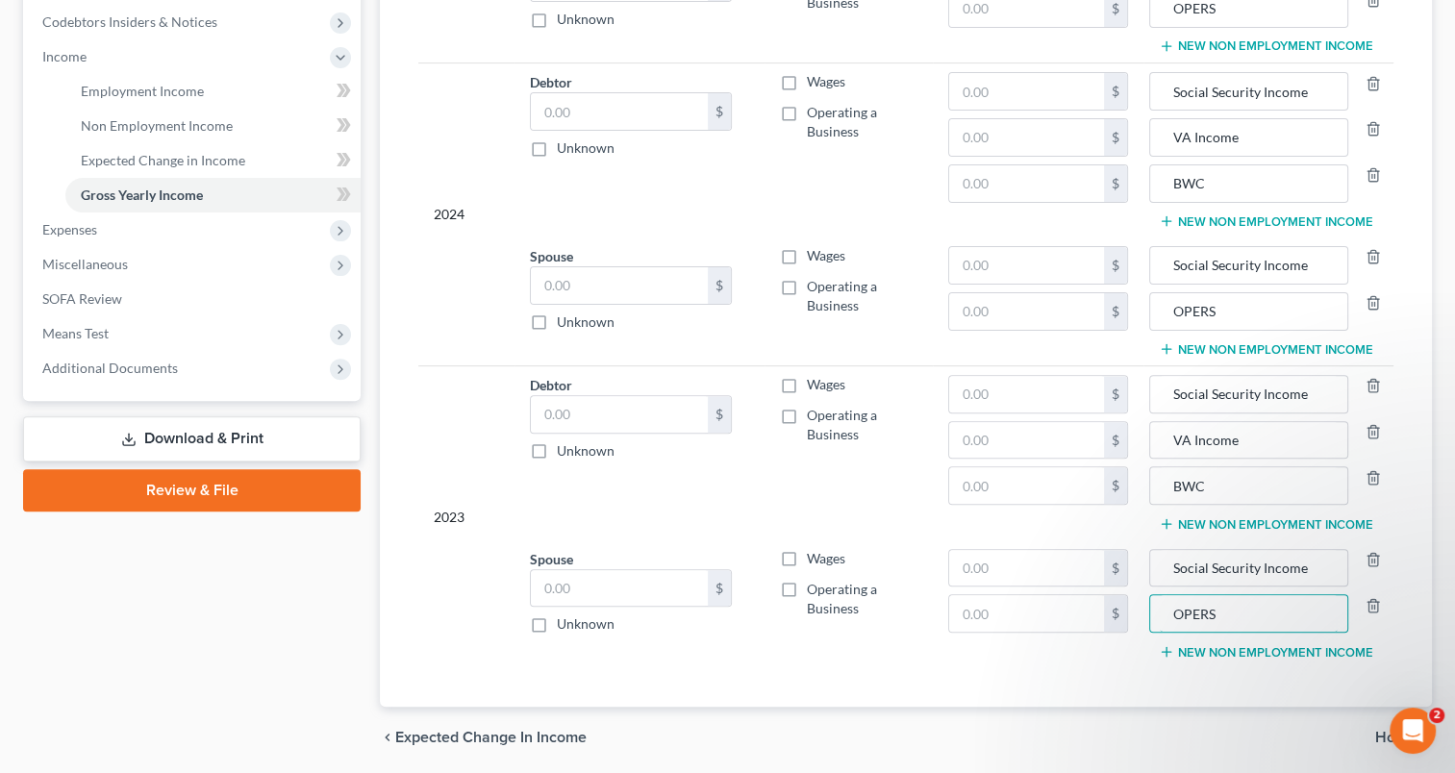
scroll to position [577, 0]
type input "OPERS"
click at [1224, 645] on button "New Non Employment Income" at bounding box center [1266, 651] width 215 height 15
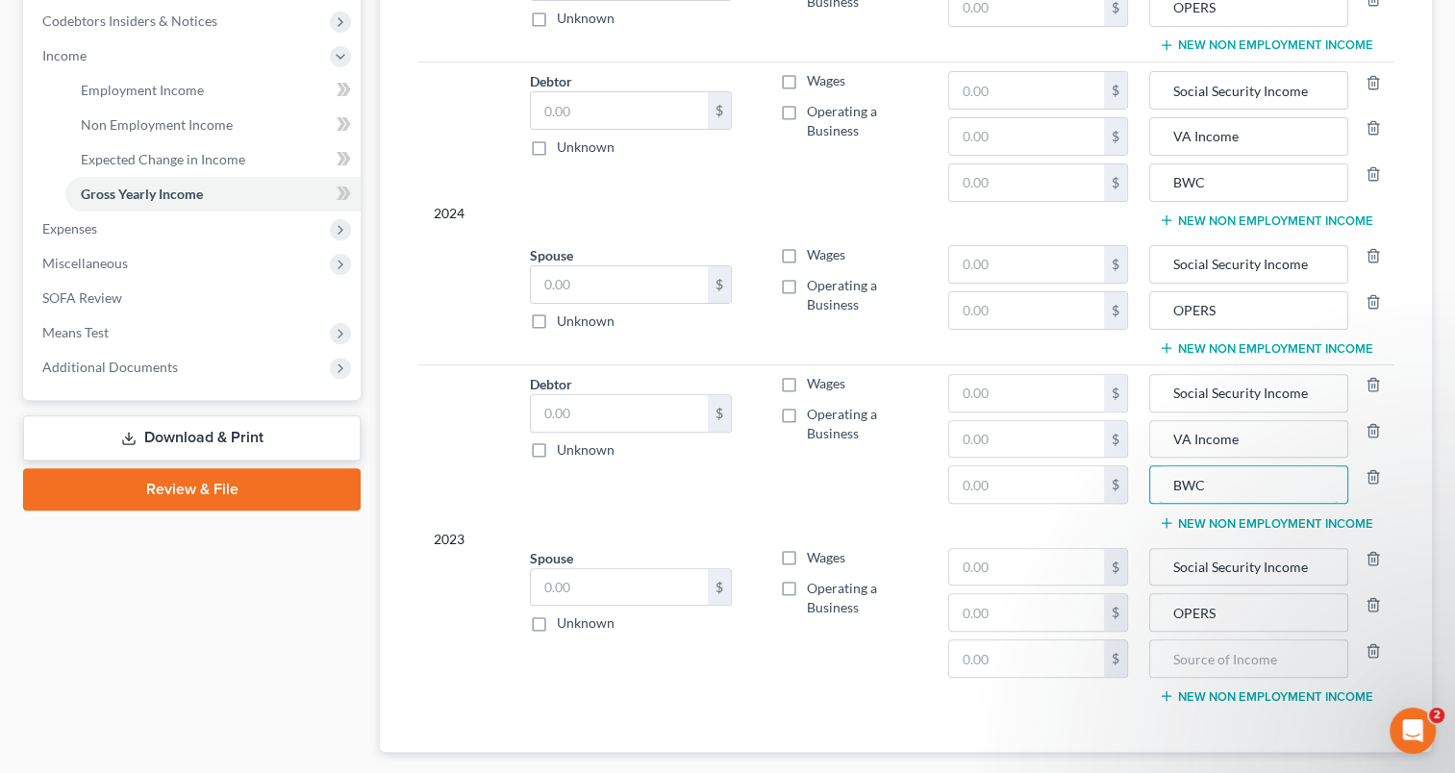
drag, startPoint x: 1220, startPoint y: 481, endPoint x: 1147, endPoint y: 492, distance: 74.0
click at [1147, 492] on td "Social Security Income VA Income BWC New Non Employment Income" at bounding box center [1269, 453] width 250 height 174
click at [1185, 660] on input "text" at bounding box center [1249, 659] width 178 height 37
paste input "BWC"
type input "BWC"
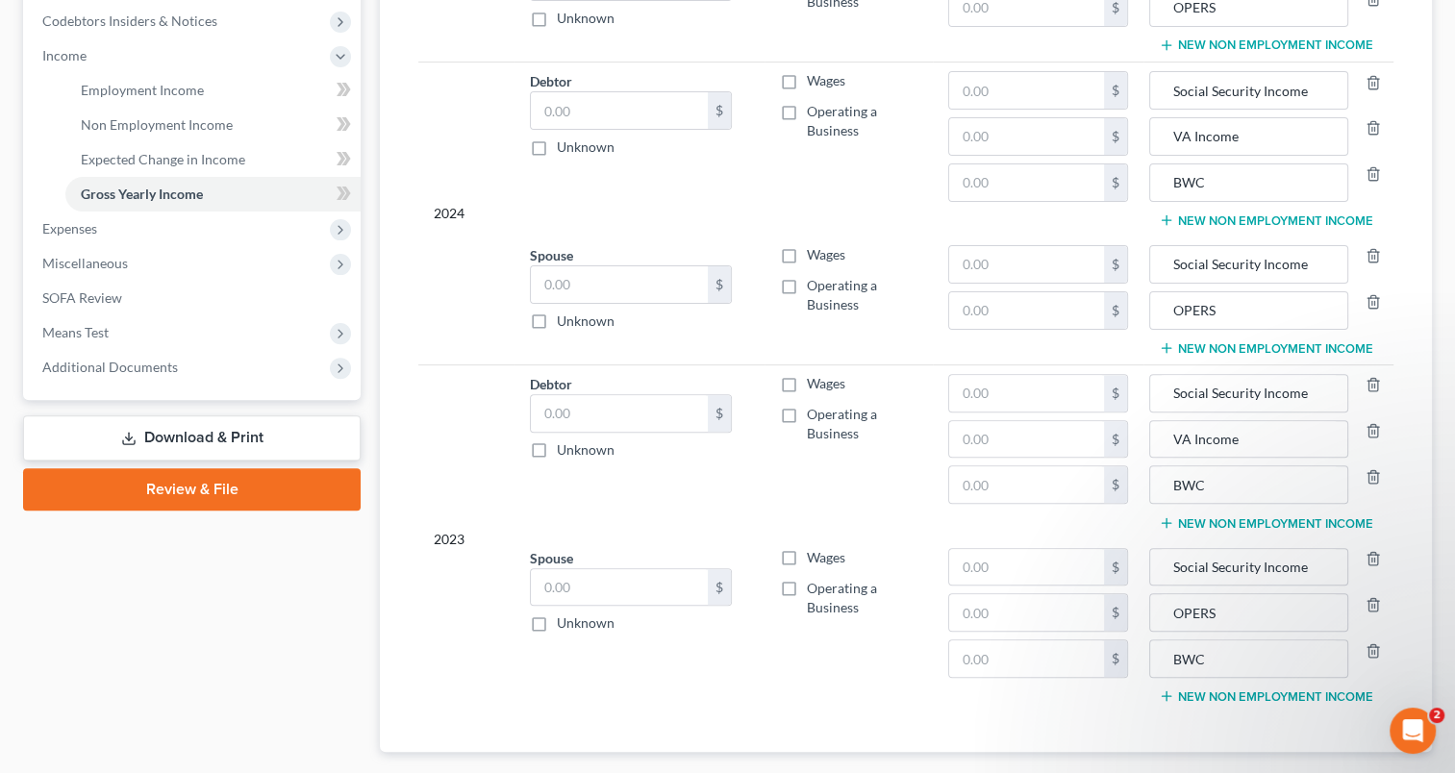
click at [1229, 347] on button "New Non Employment Income" at bounding box center [1266, 348] width 215 height 15
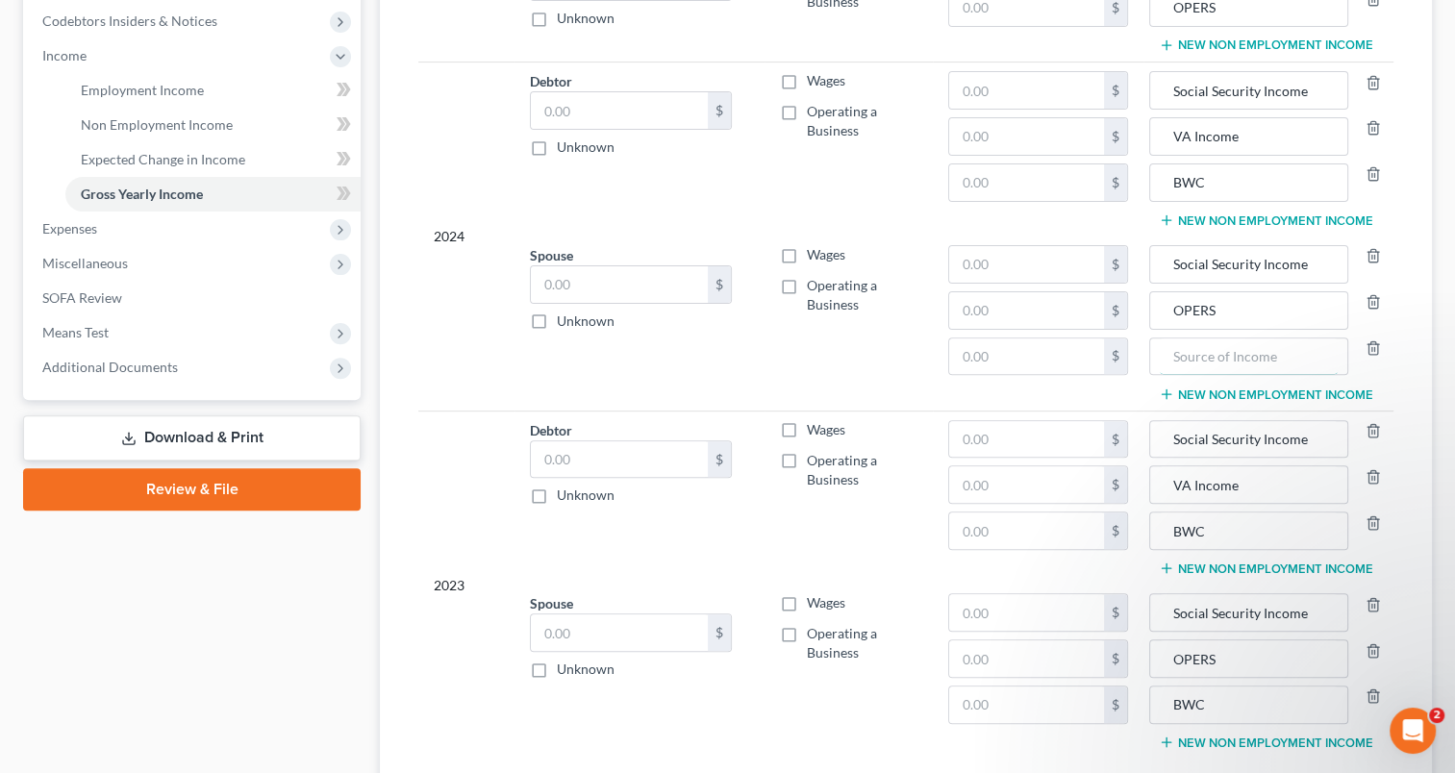
click at [1224, 362] on input "text" at bounding box center [1249, 357] width 178 height 37
paste input "BWC"
type input "BWC"
click at [1210, 213] on button "New Non Employment Income" at bounding box center [1266, 220] width 215 height 15
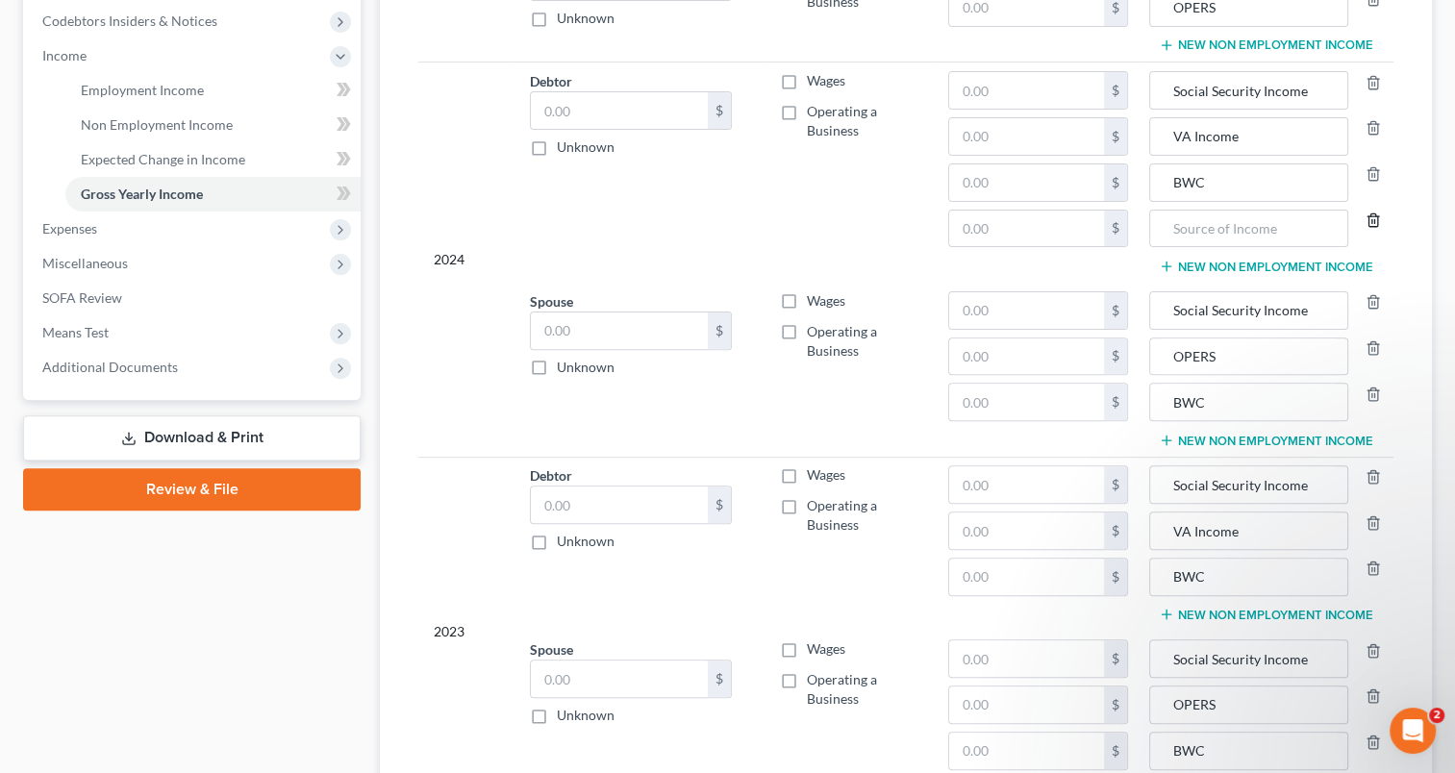
click at [1375, 219] on line "button" at bounding box center [1375, 221] width 0 height 4
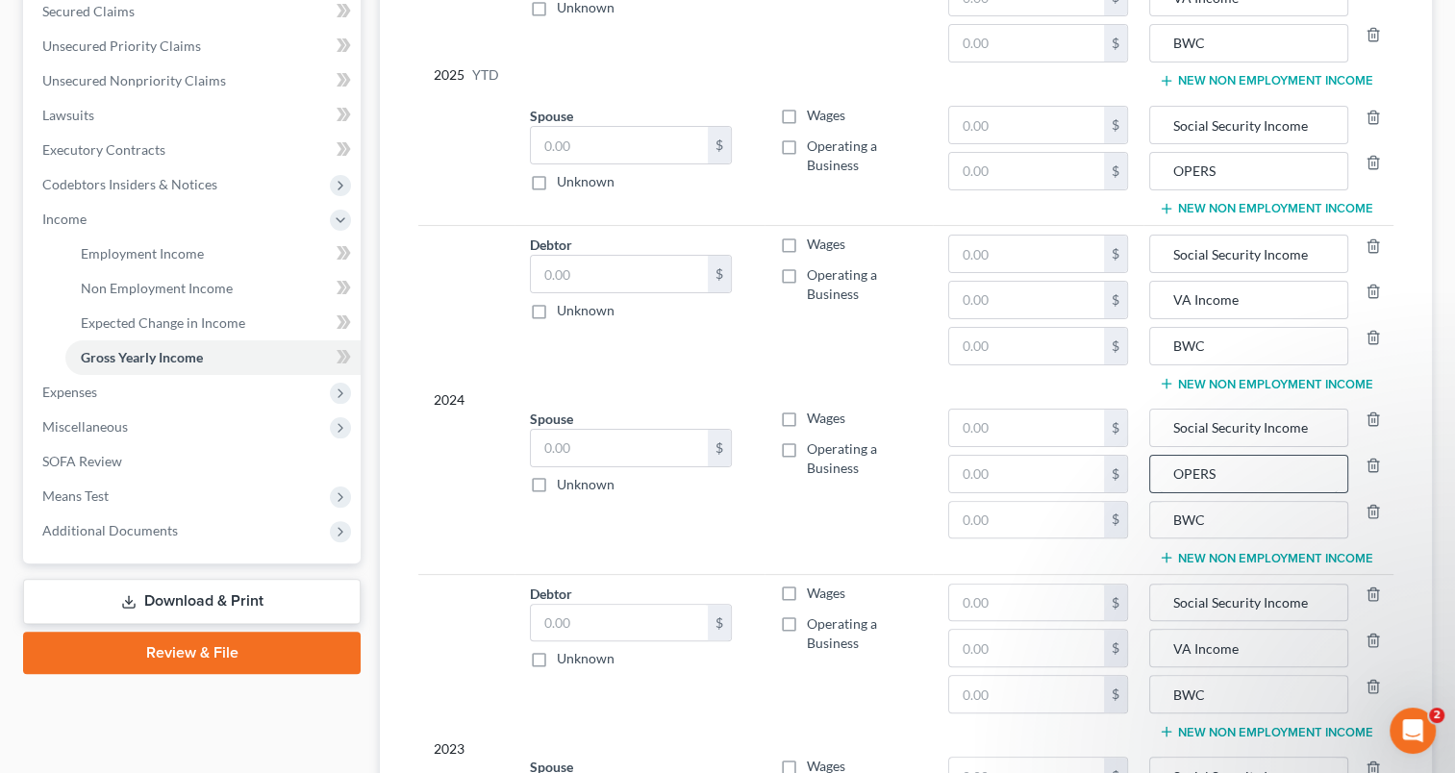
scroll to position [385, 0]
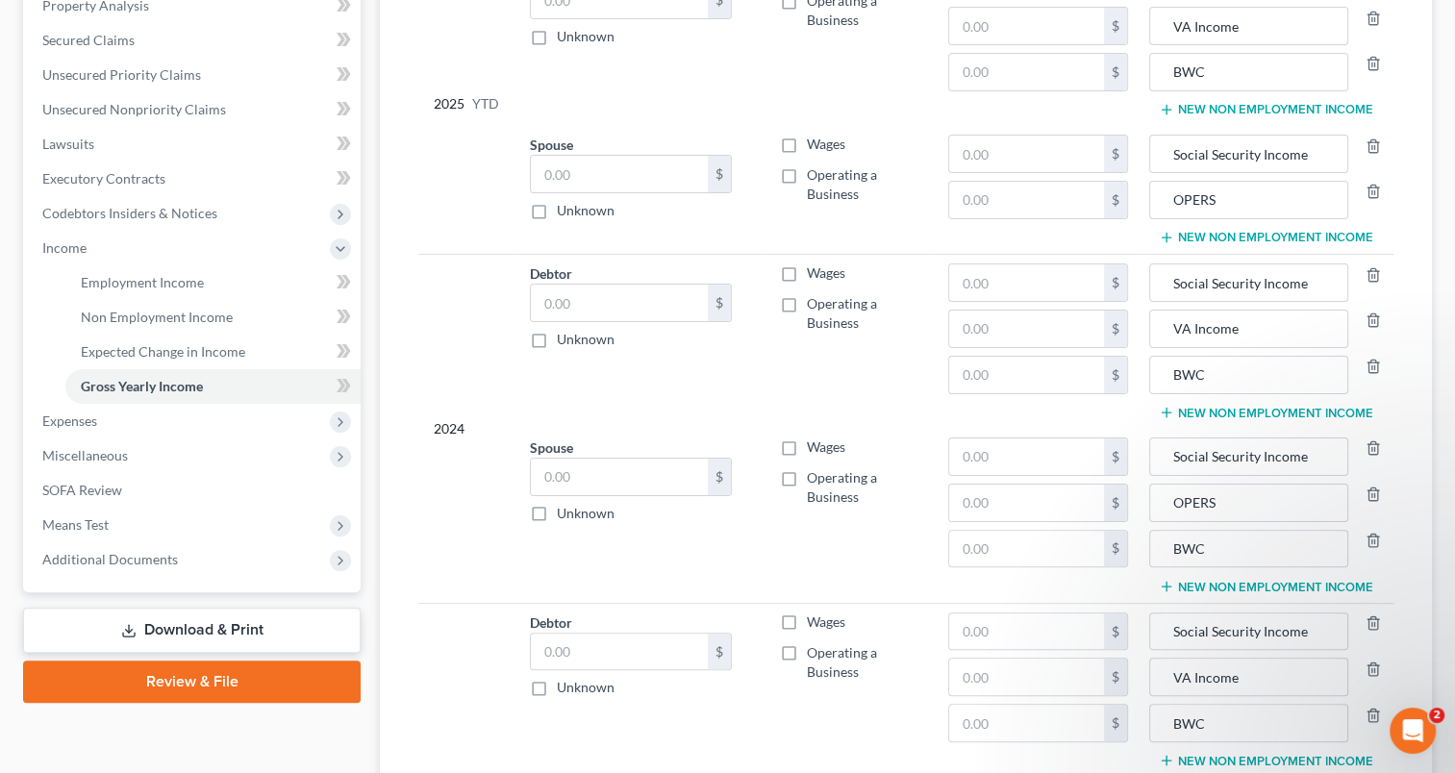
click at [1206, 235] on button "New Non Employment Income" at bounding box center [1266, 237] width 215 height 15
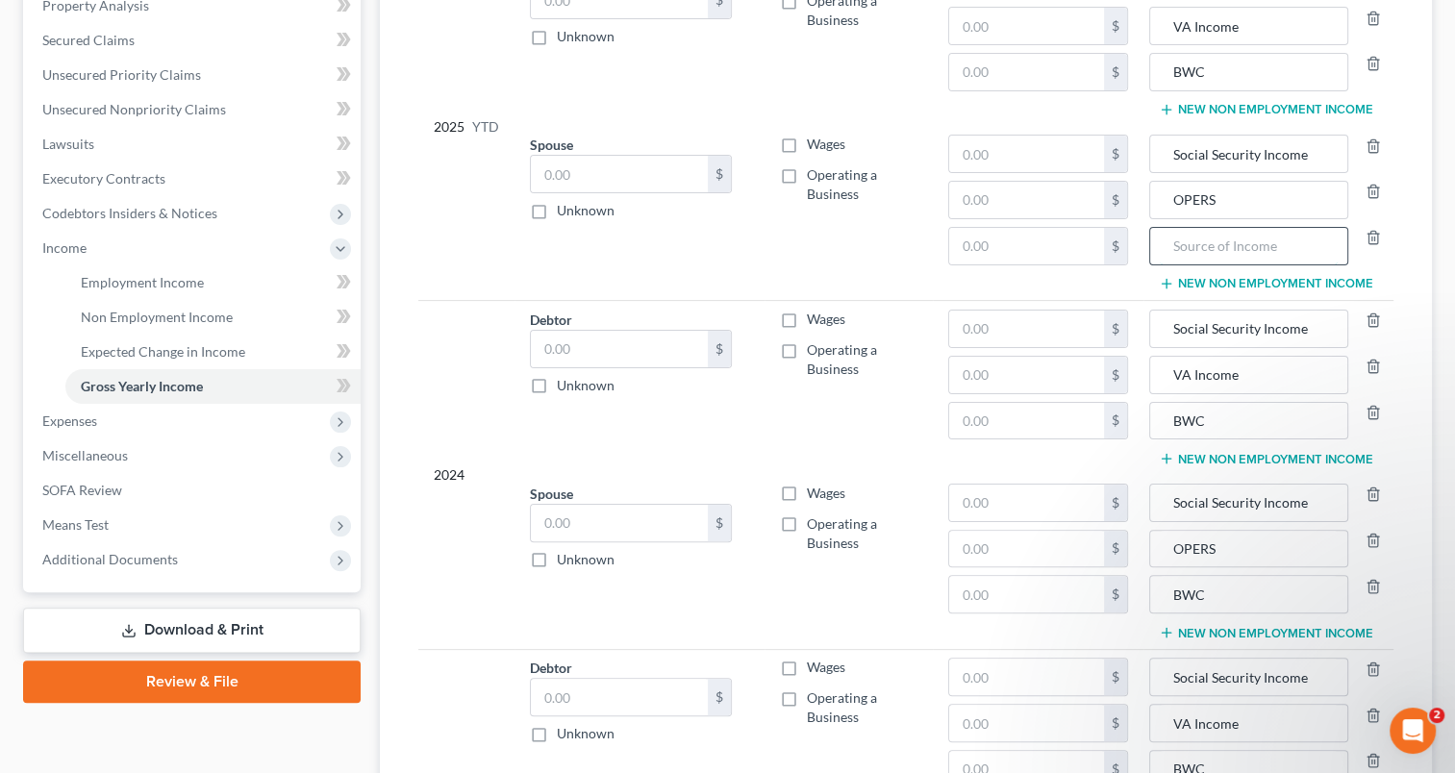
click at [1216, 253] on input "text" at bounding box center [1249, 246] width 178 height 37
paste input "BWC"
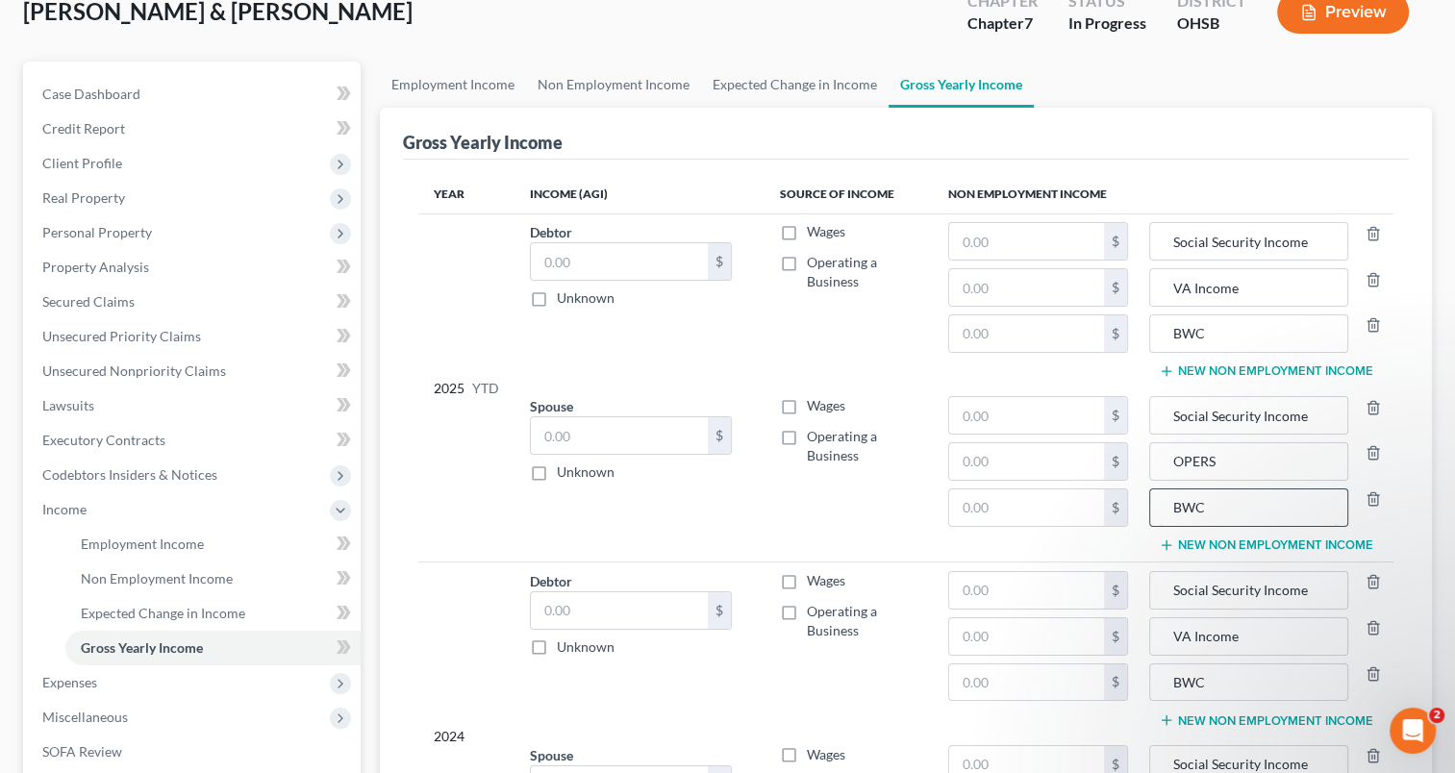
scroll to position [96, 0]
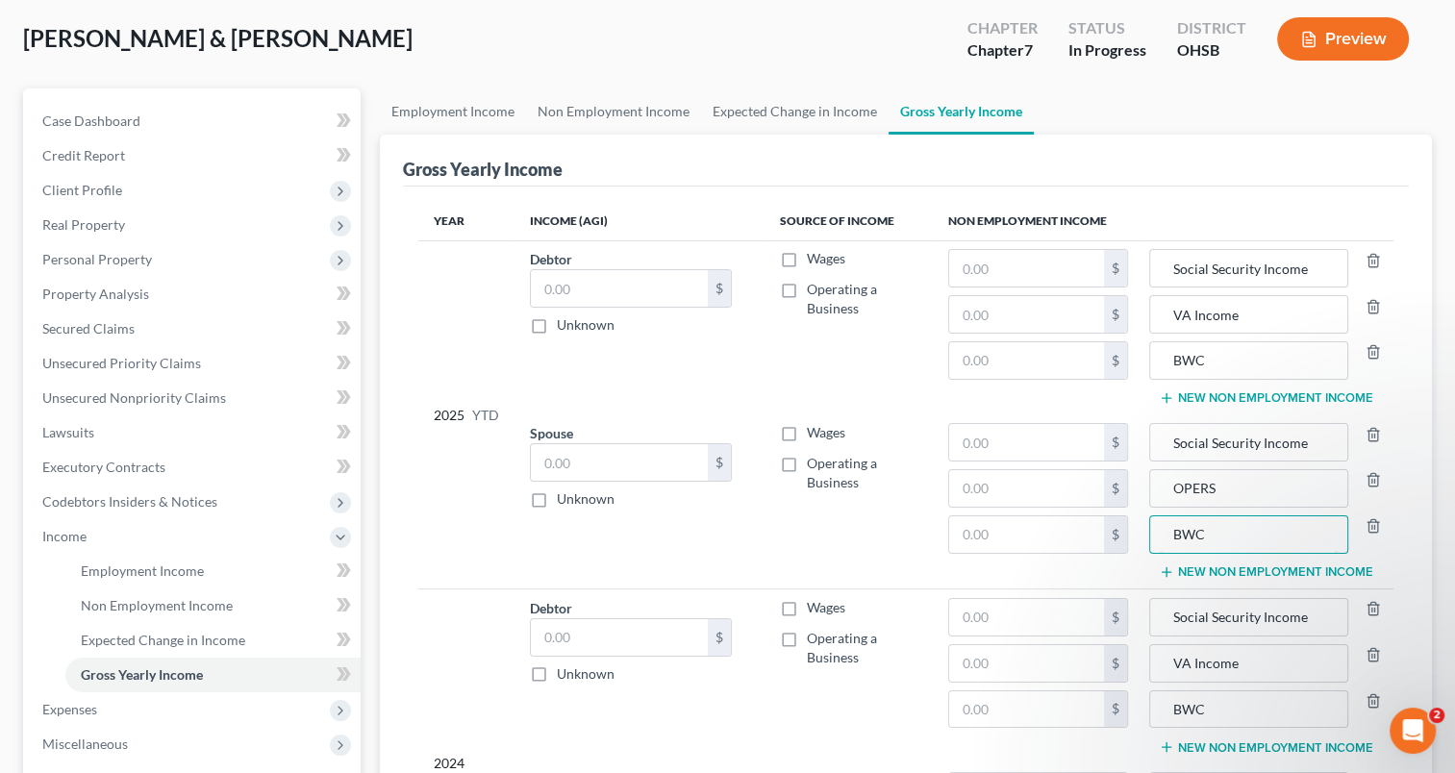
type input "BWC"
click at [1065, 708] on input "text" at bounding box center [1026, 710] width 155 height 37
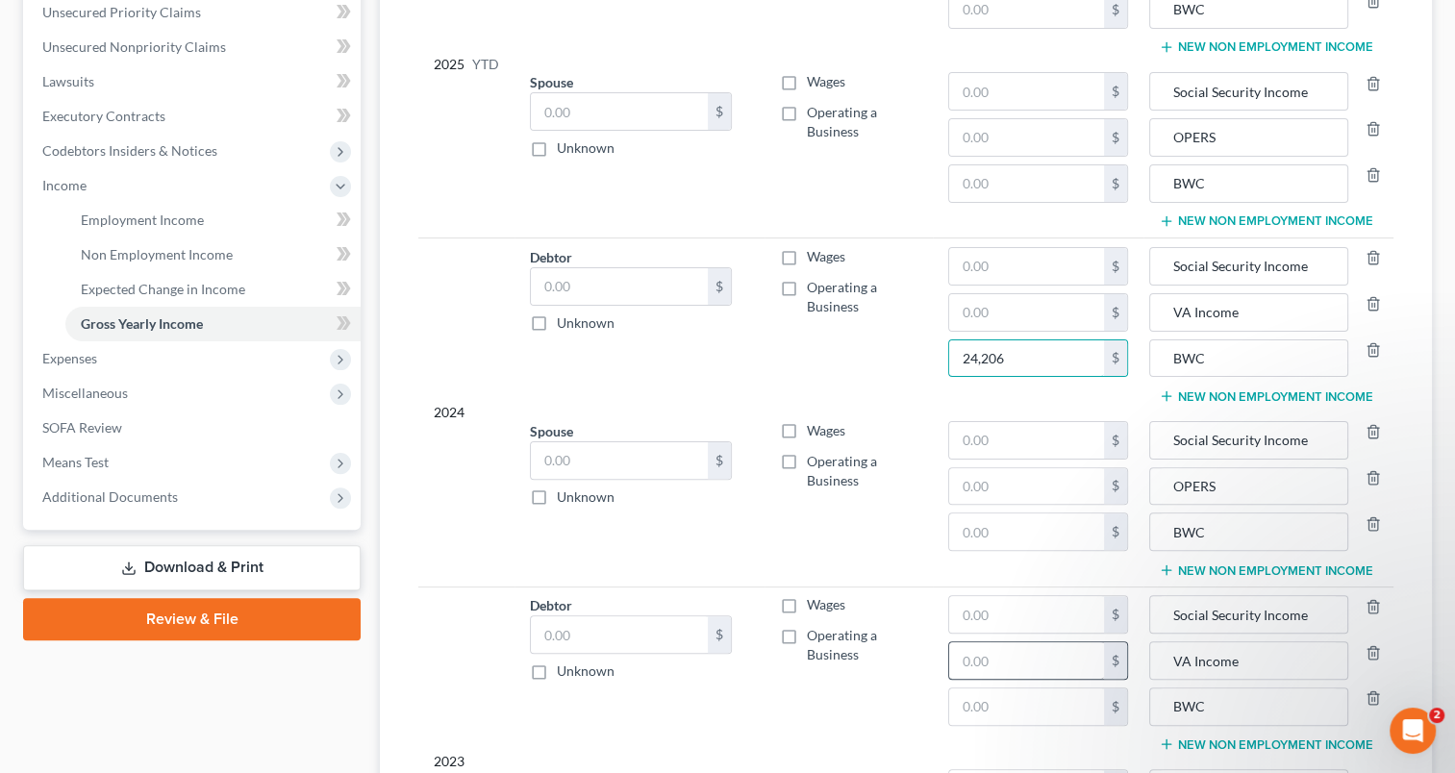
scroll to position [481, 0]
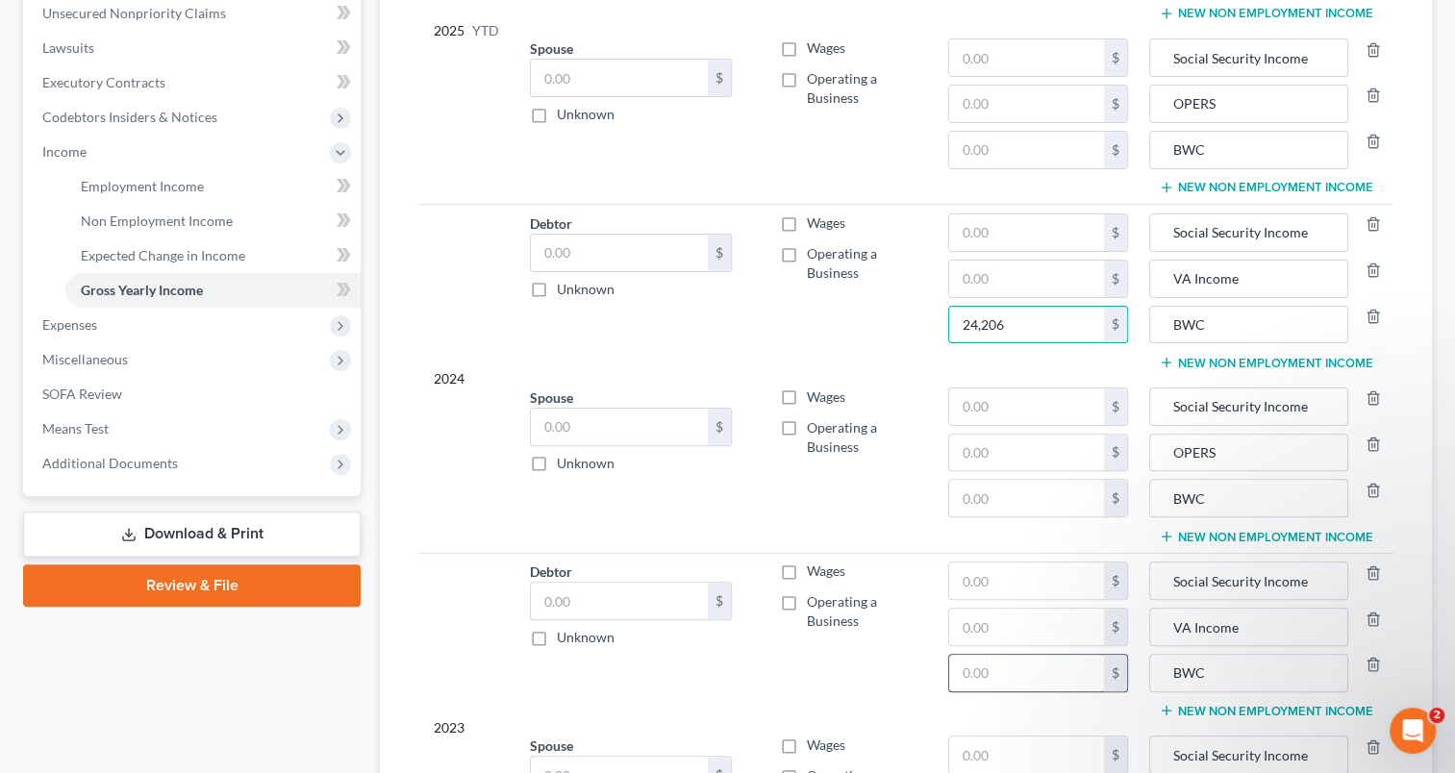
type input "24,206"
click at [1027, 677] on input "text" at bounding box center [1026, 673] width 155 height 37
type input "24,206"
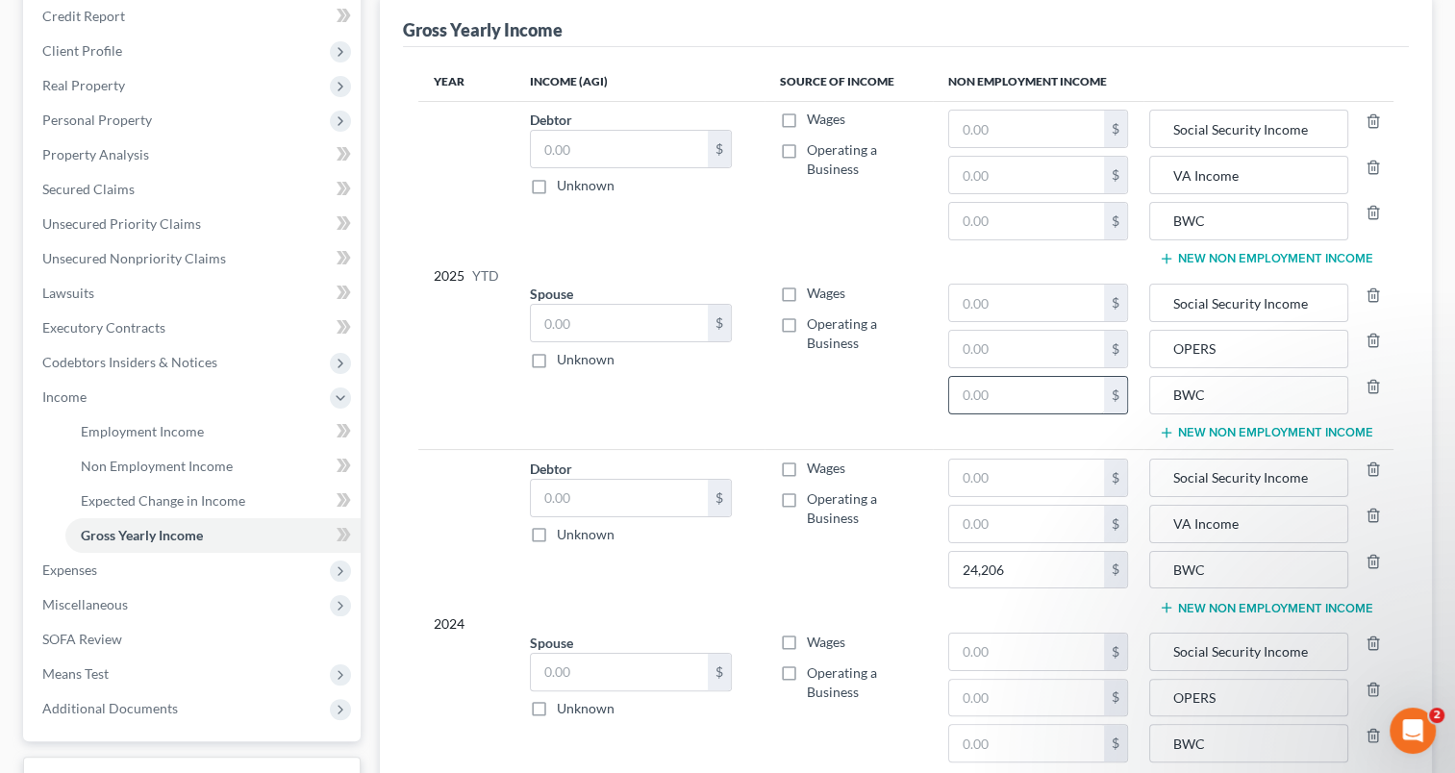
scroll to position [192, 0]
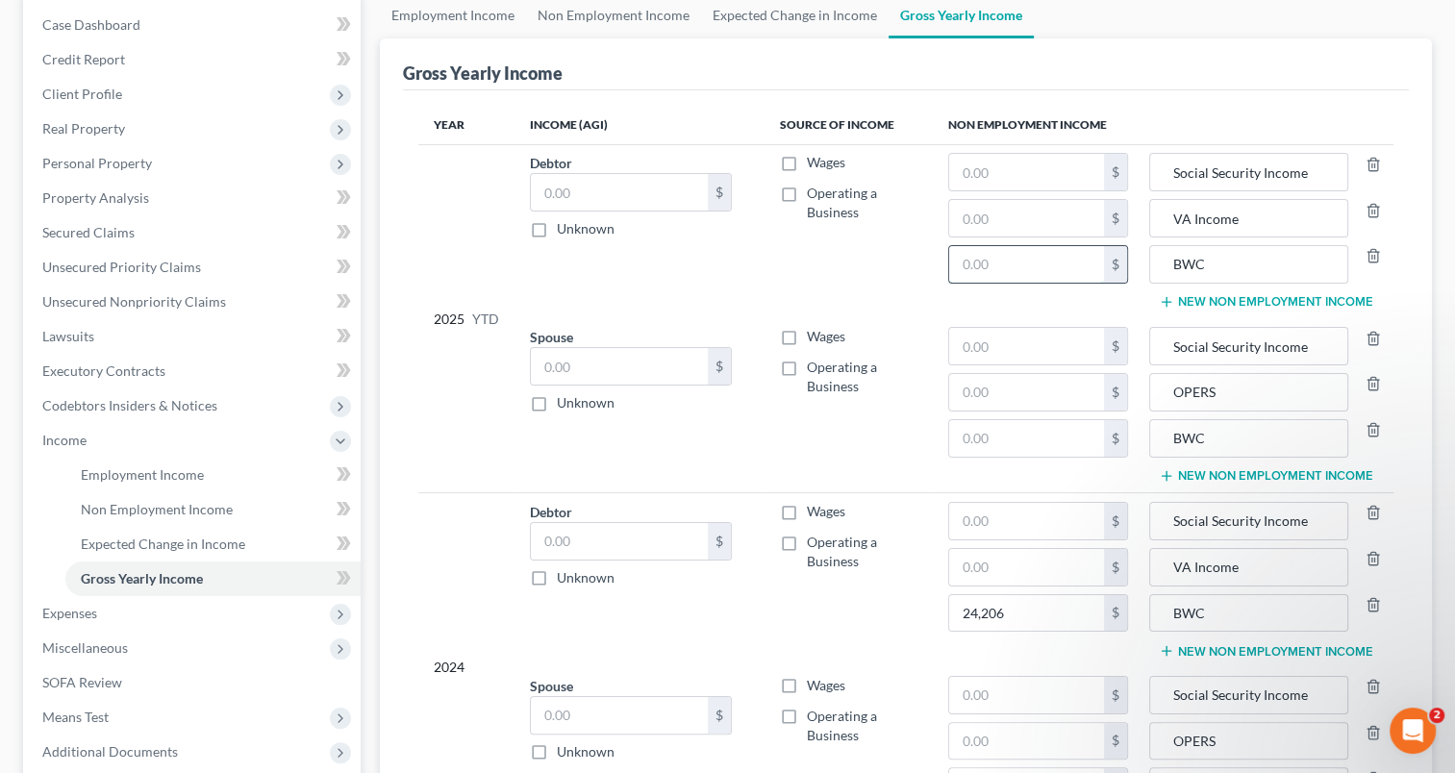
click at [1066, 256] on input "text" at bounding box center [1026, 264] width 155 height 37
type input "16,137"
click at [1093, 167] on input "text" at bounding box center [1026, 172] width 155 height 37
type input "13,640"
click at [1084, 520] on input "text" at bounding box center [1026, 521] width 155 height 37
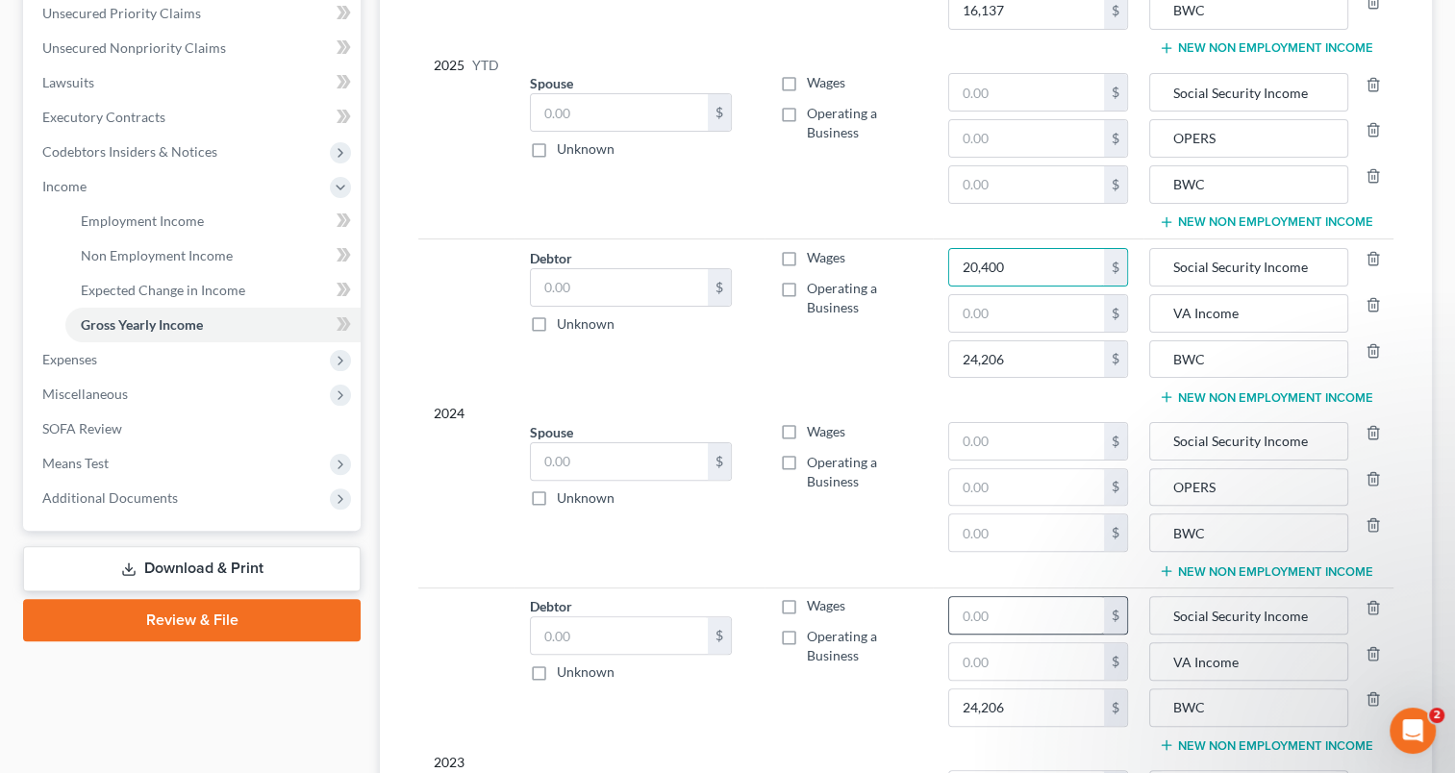
scroll to position [481, 0]
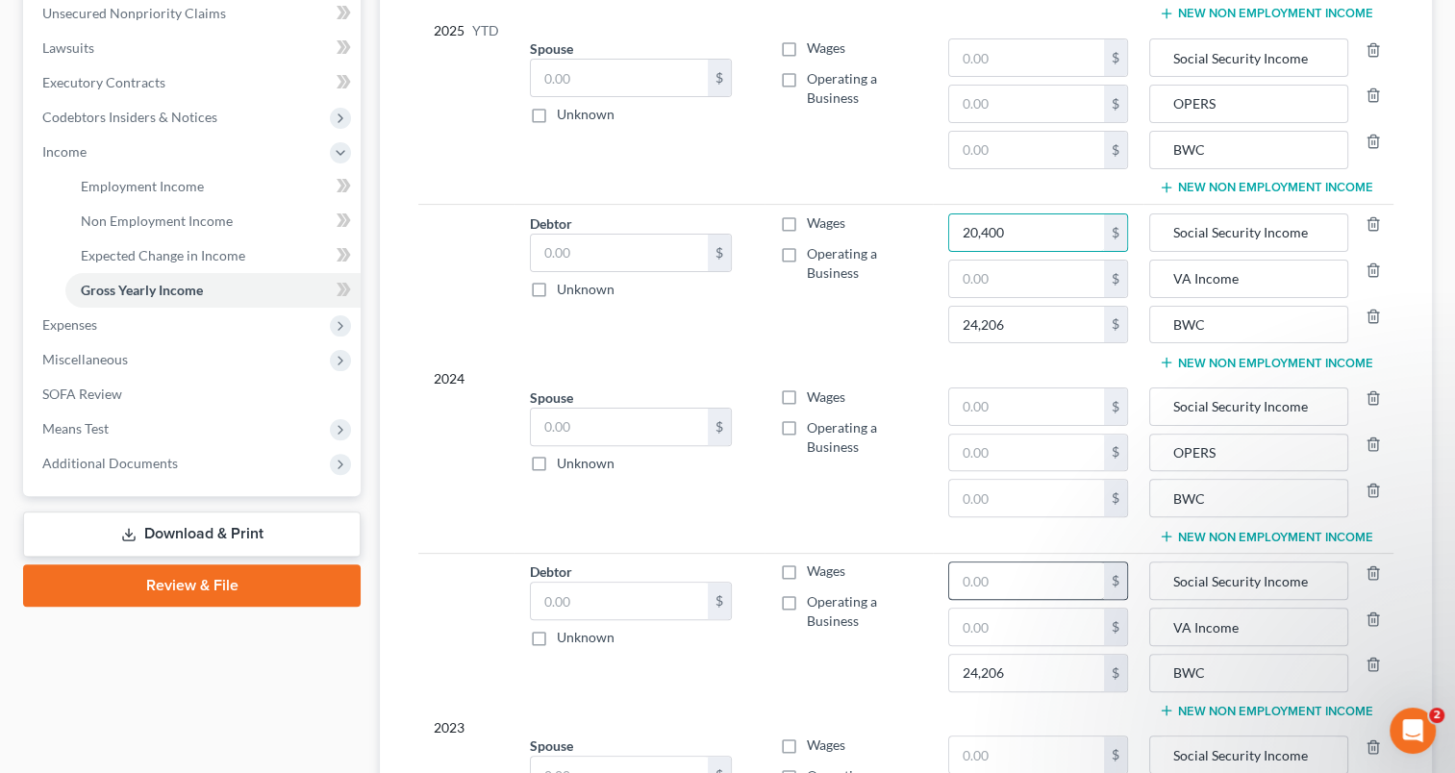
type input "20,400"
click at [1062, 568] on input "text" at bounding box center [1026, 581] width 155 height 37
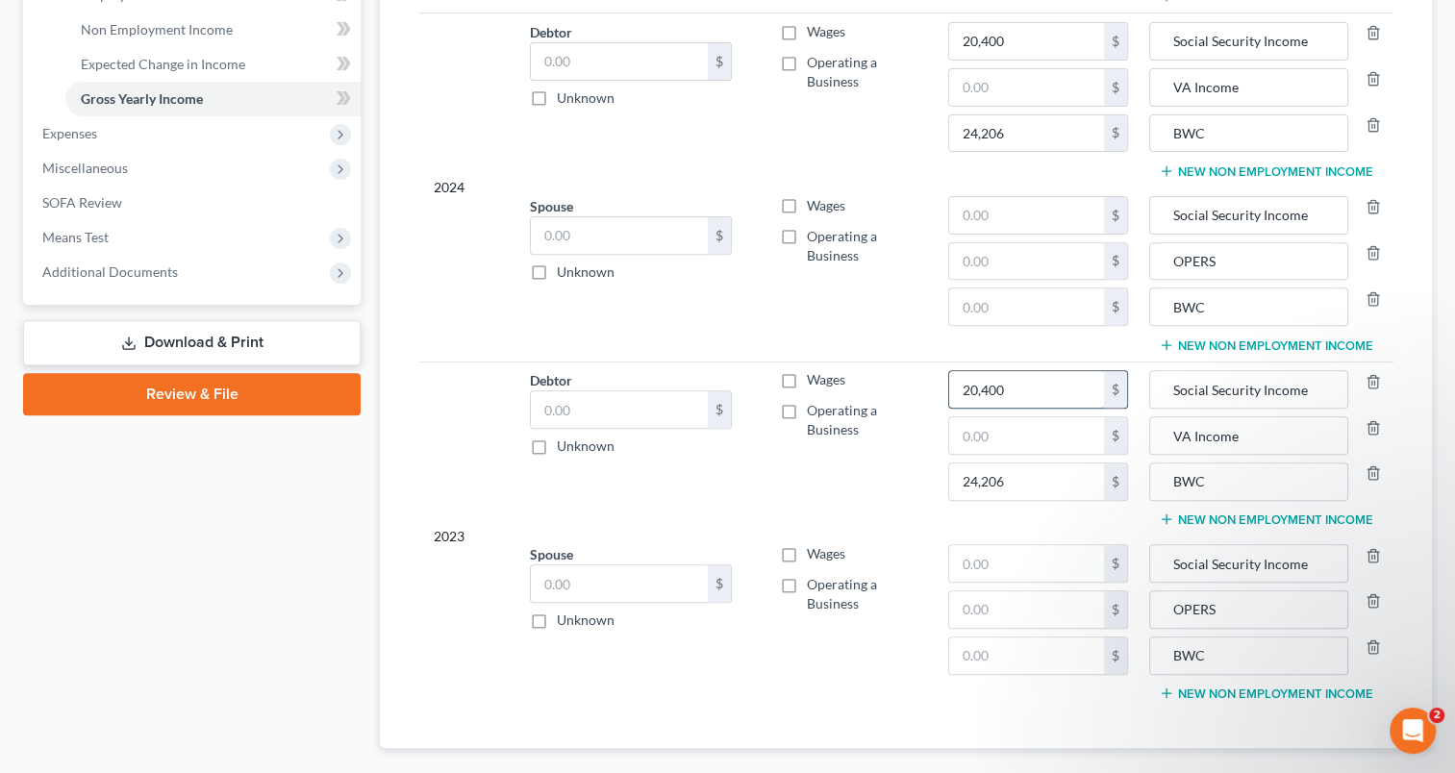
scroll to position [673, 0]
type input "20,400"
click at [1085, 219] on input "text" at bounding box center [1026, 214] width 155 height 37
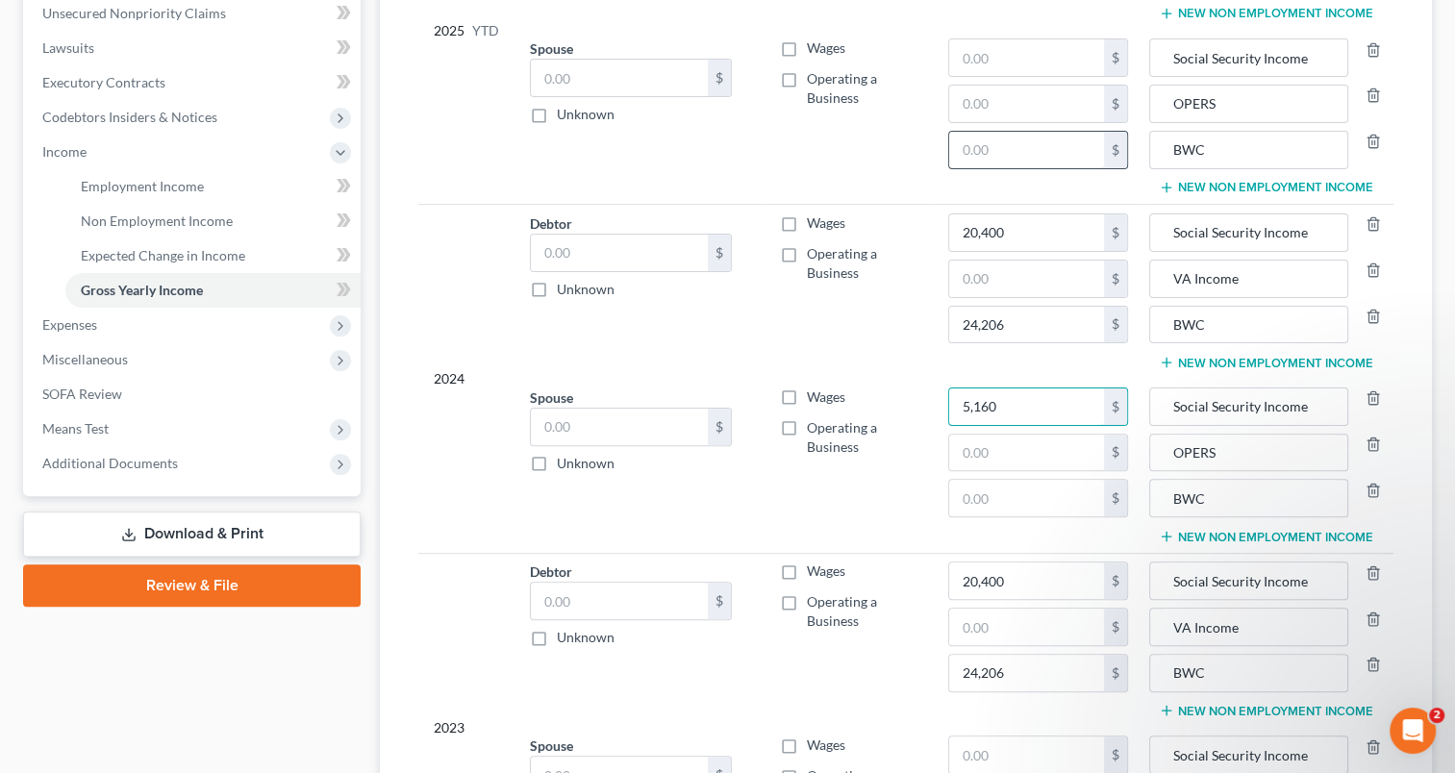
scroll to position [385, 0]
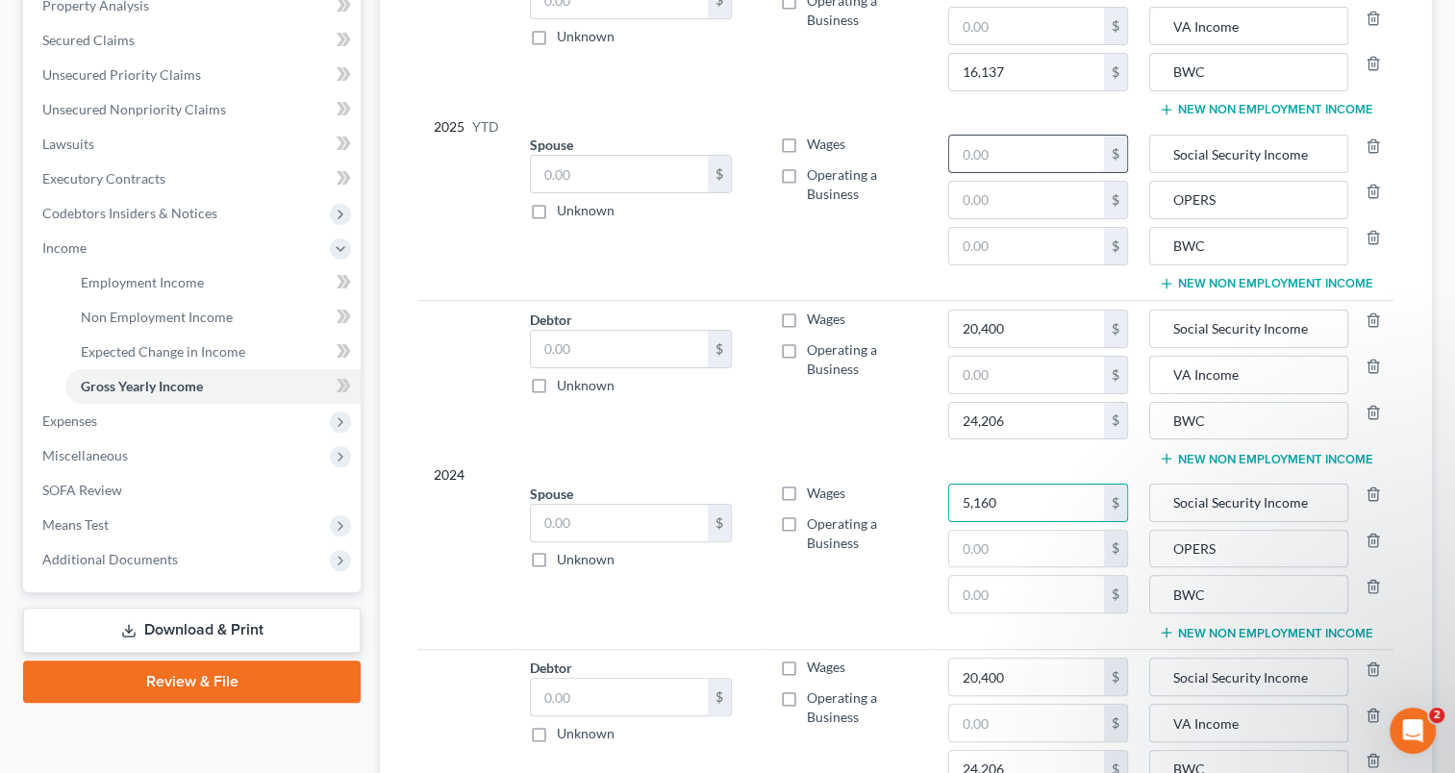
type input "5,160"
click at [1032, 148] on input "text" at bounding box center [1026, 154] width 155 height 37
type input "5,160"
click at [1077, 331] on input "20,400" at bounding box center [1026, 329] width 155 height 37
click at [1042, 492] on input "5,160" at bounding box center [1026, 503] width 155 height 37
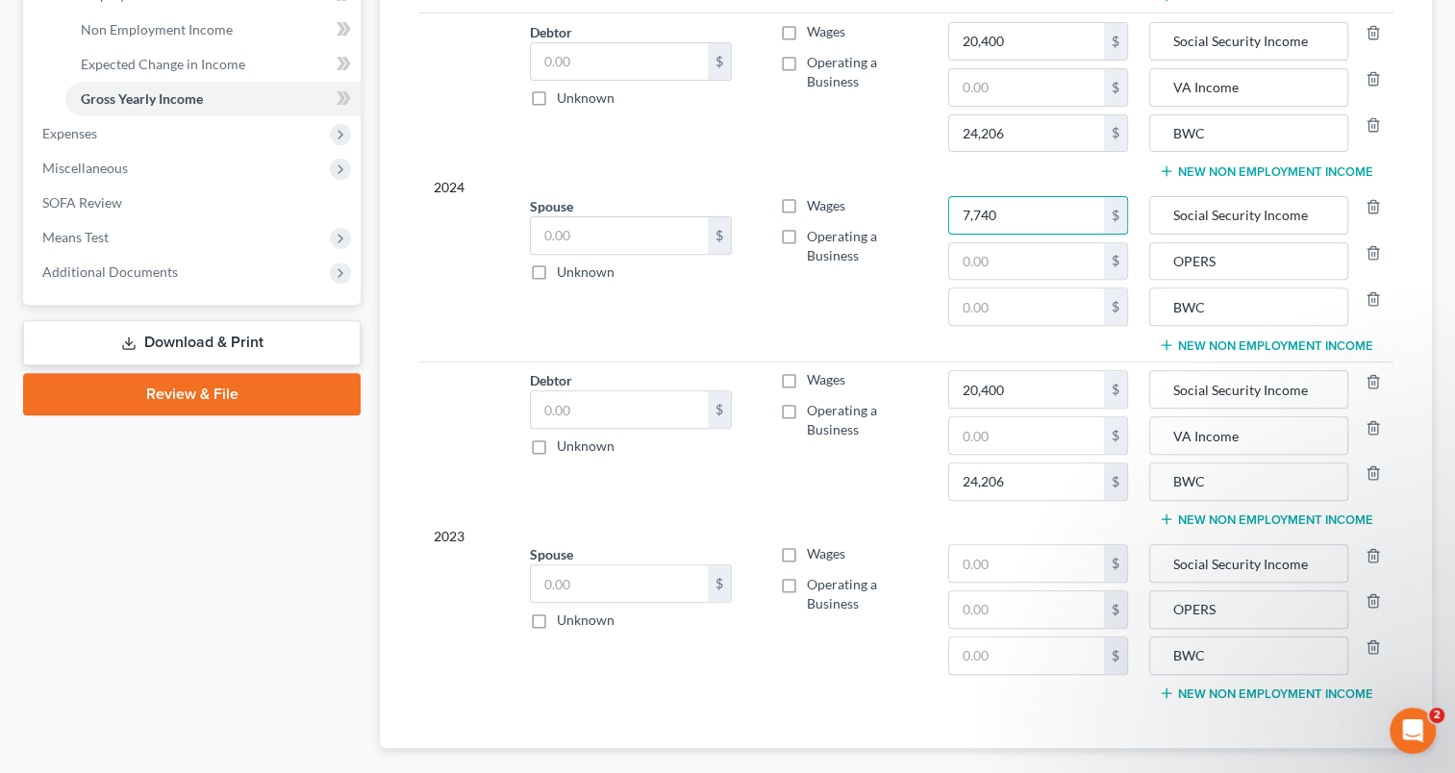
scroll to position [673, 0]
type input "7,740"
click at [1023, 556] on input "text" at bounding box center [1026, 562] width 155 height 37
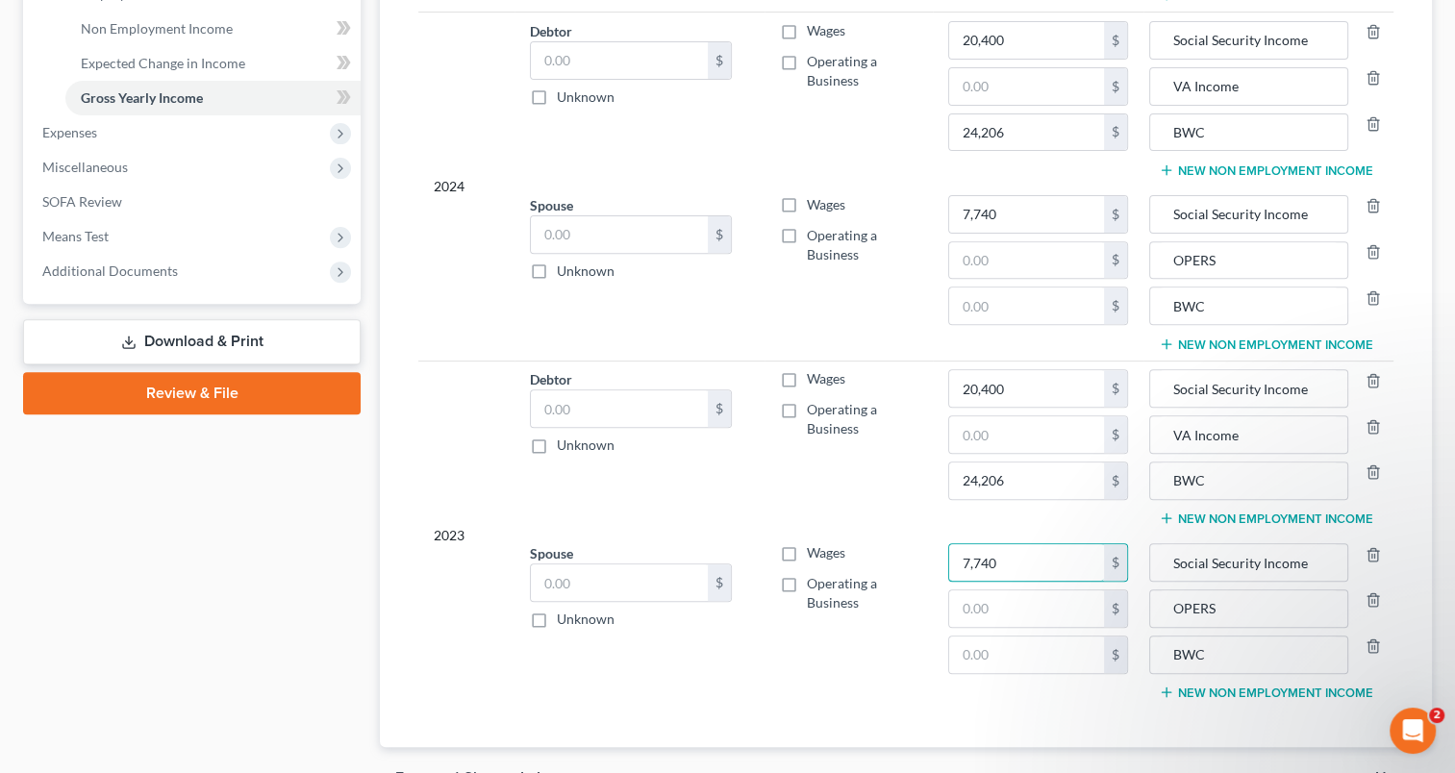
type input "7,740"
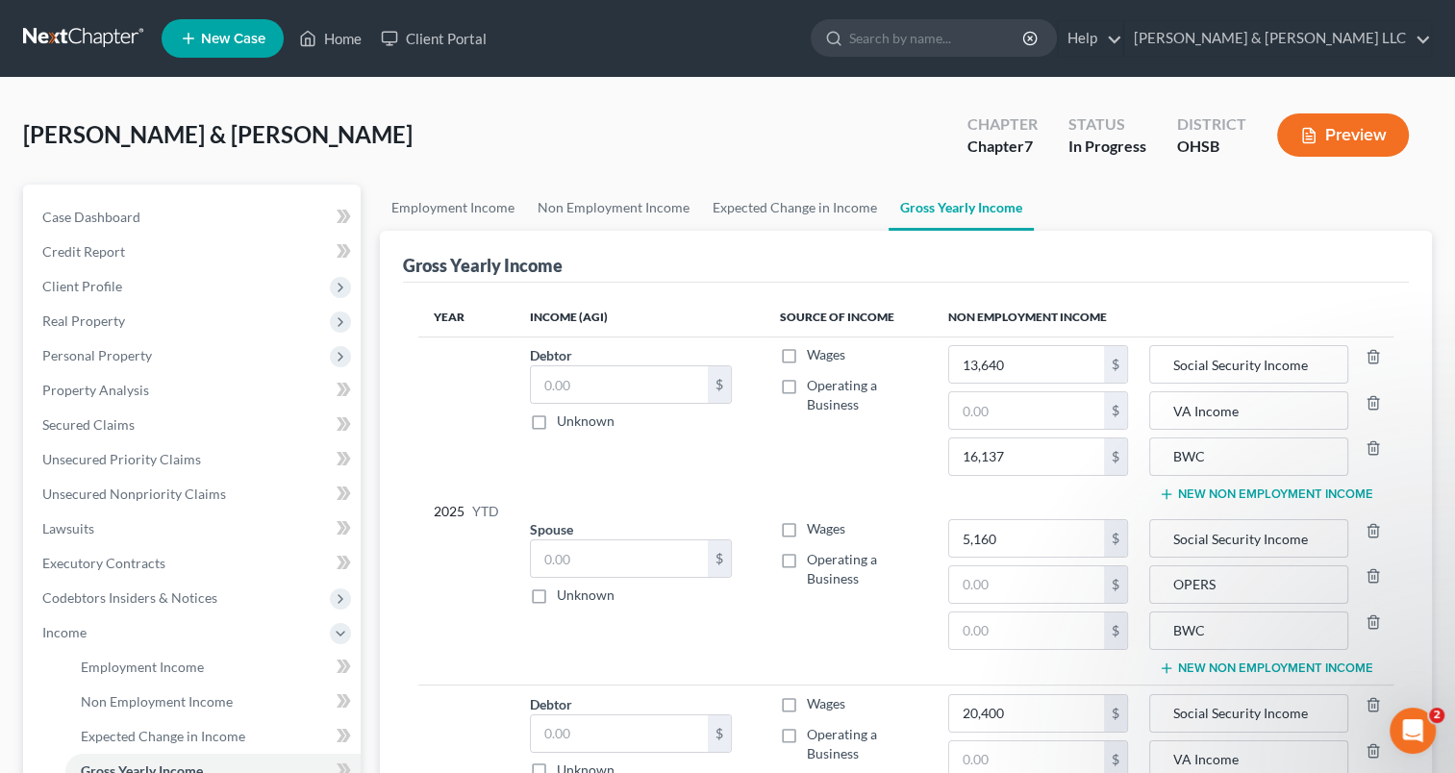
scroll to position [0, 0]
click at [1042, 583] on input "text" at bounding box center [1026, 585] width 155 height 37
type input "4,640"
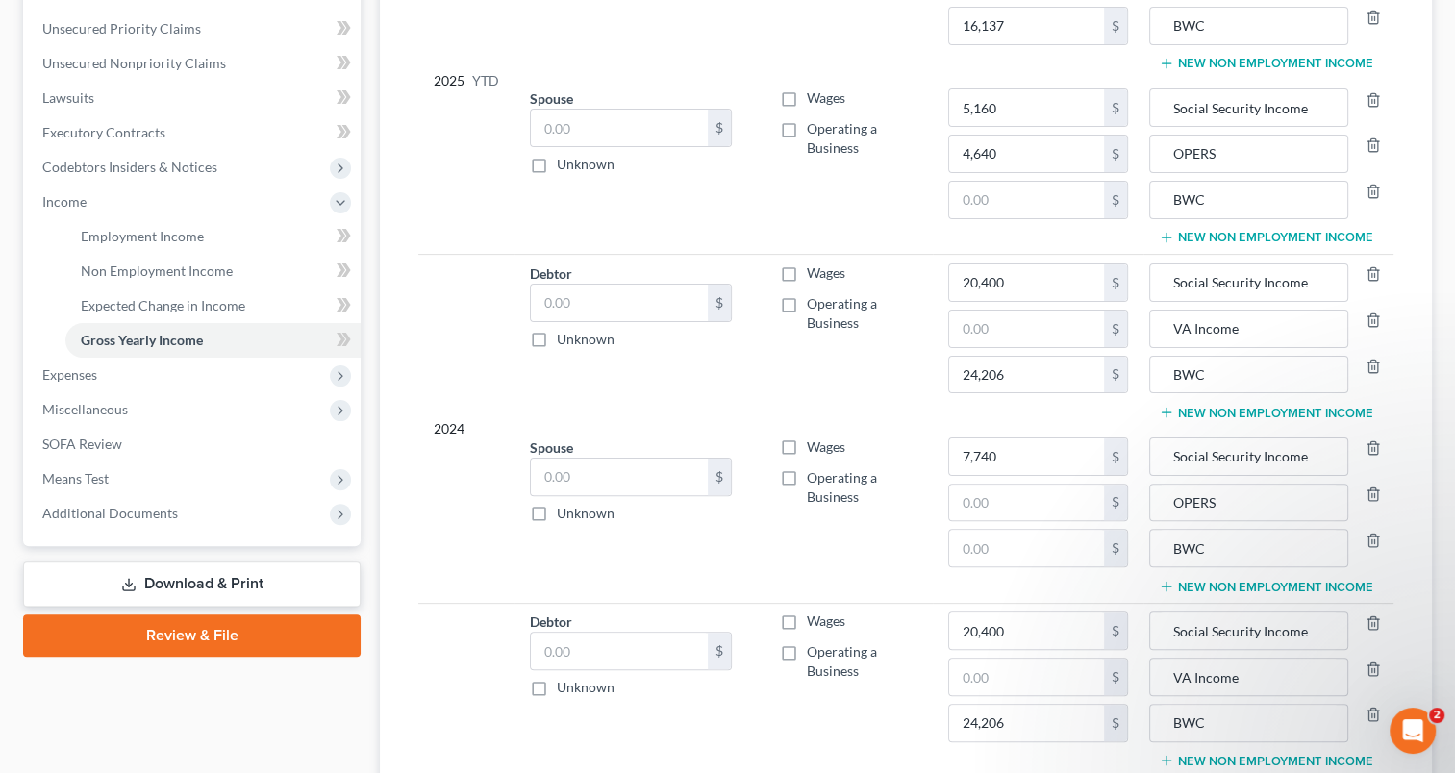
scroll to position [481, 0]
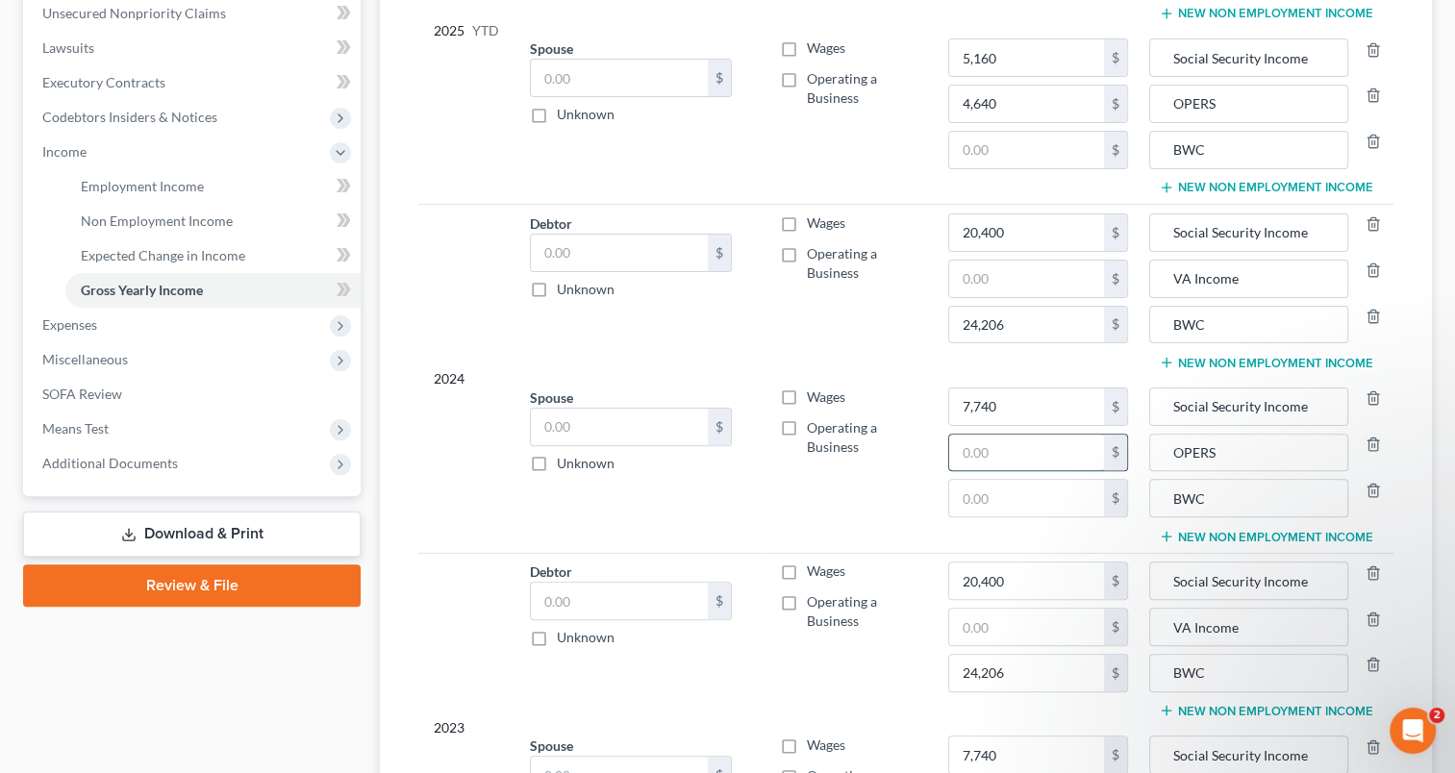
click at [1030, 454] on input "text" at bounding box center [1026, 453] width 155 height 37
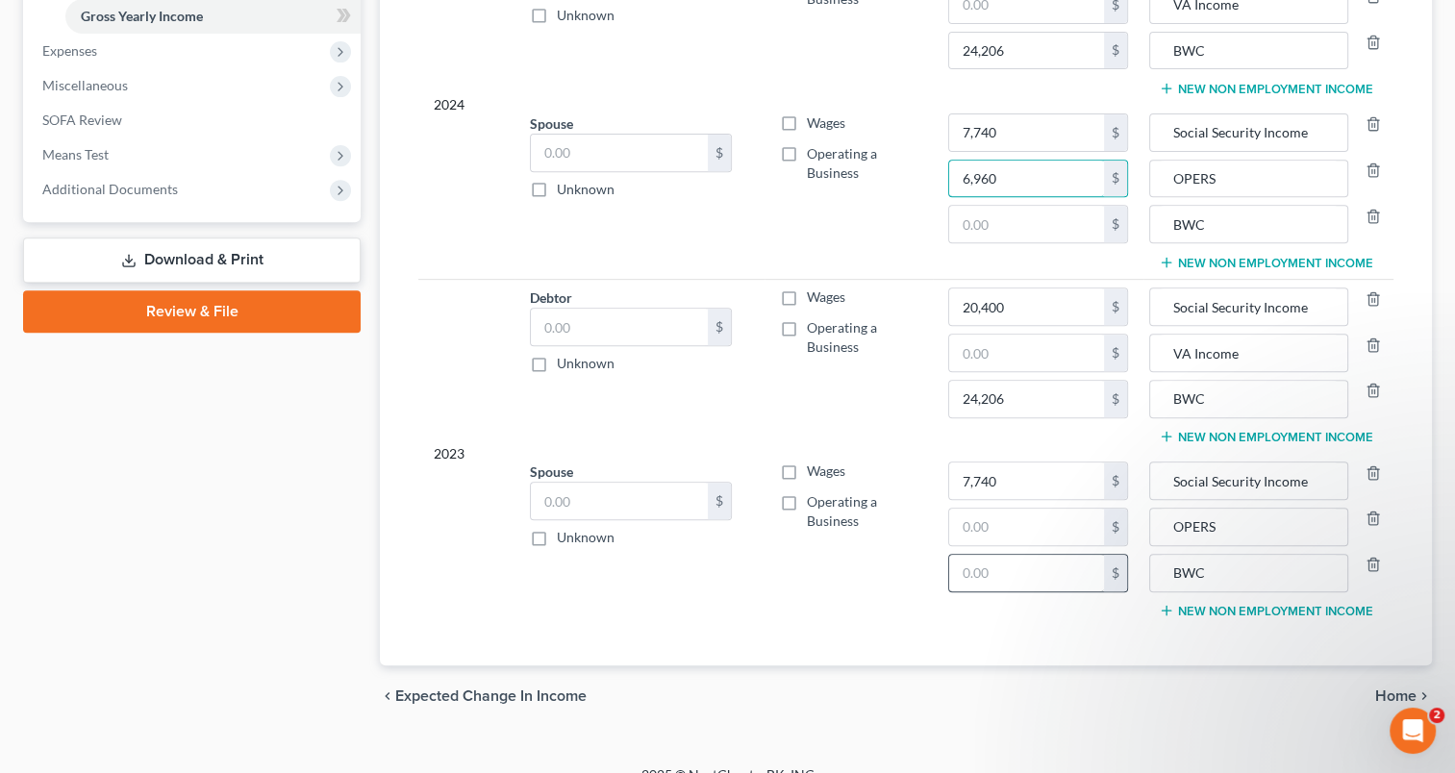
scroll to position [770, 0]
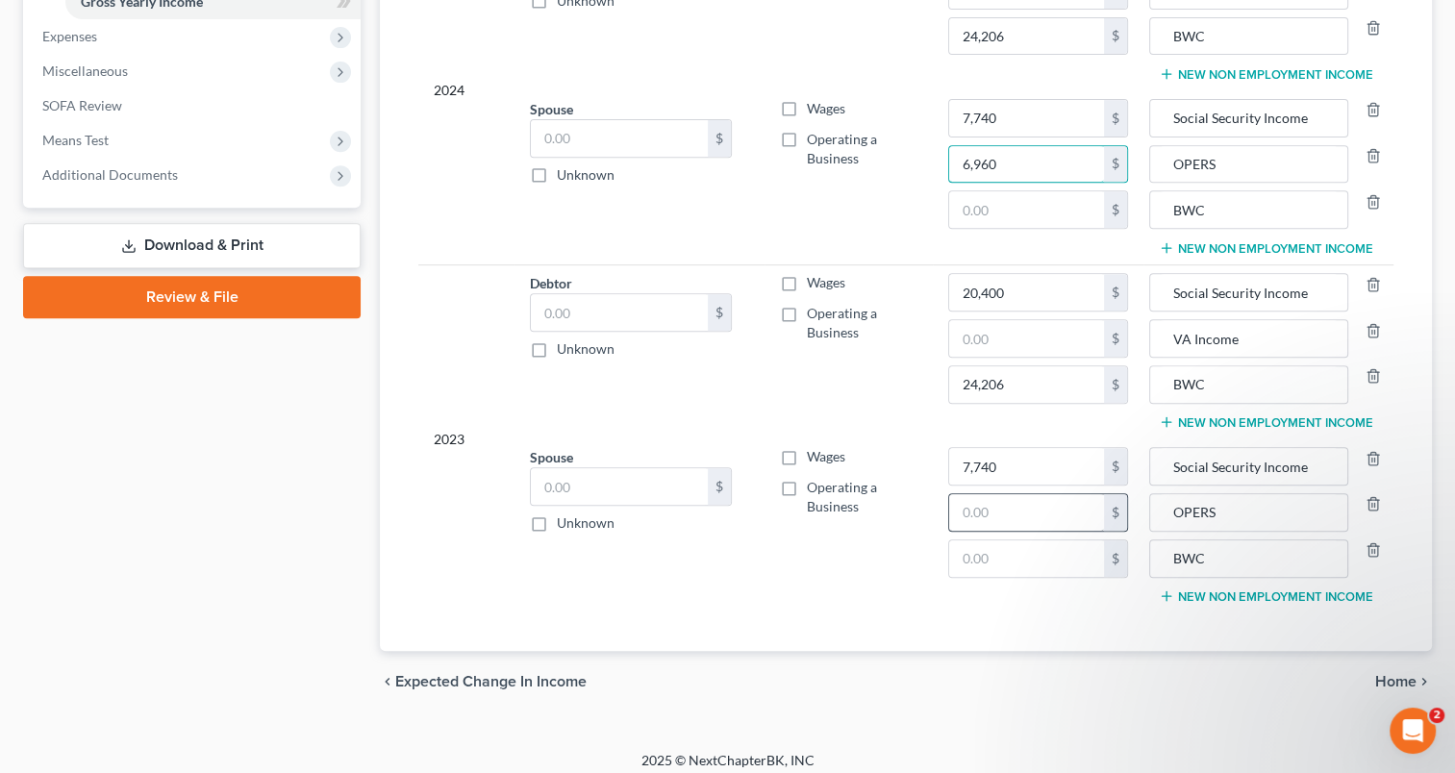
type input "6,960"
click at [1035, 517] on input "text" at bounding box center [1026, 512] width 155 height 37
type input "6,960"
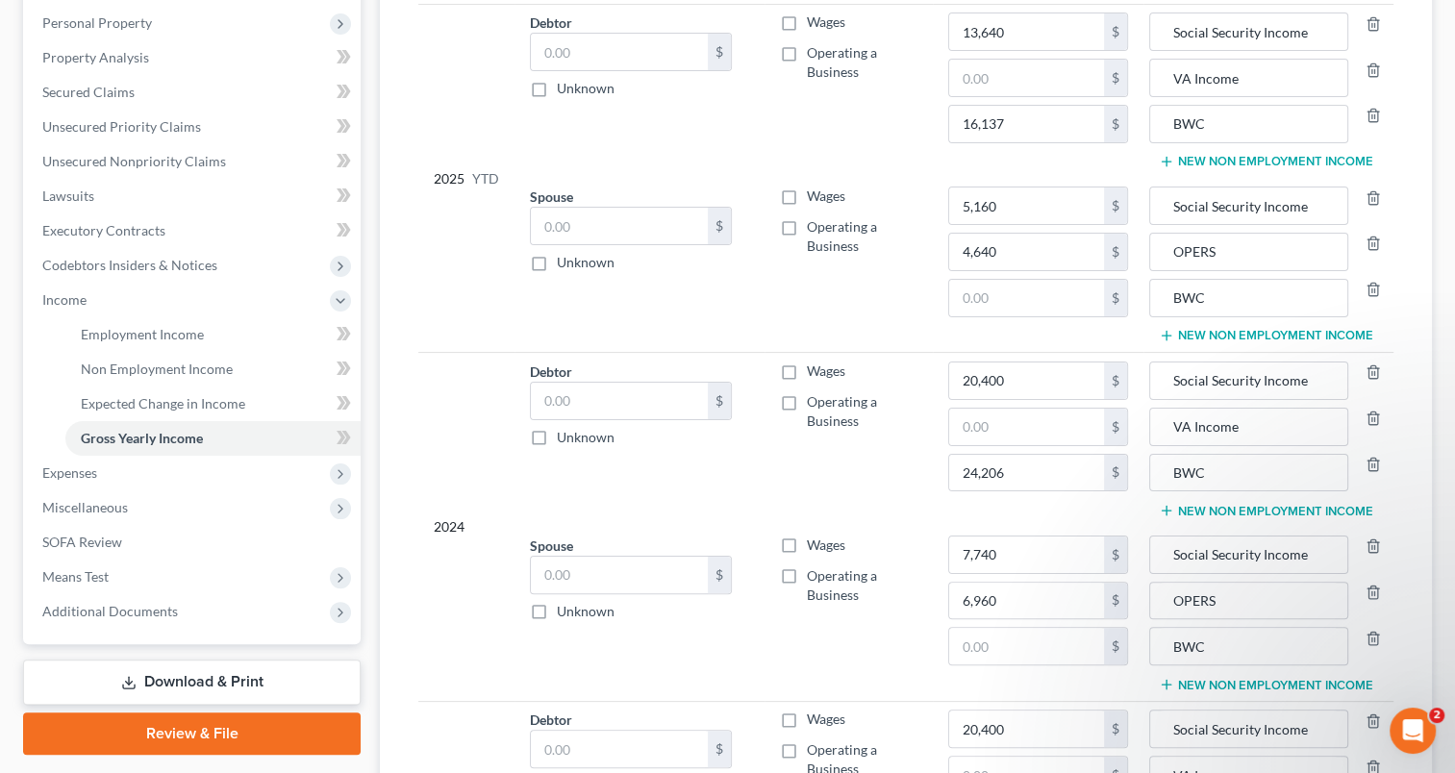
scroll to position [289, 0]
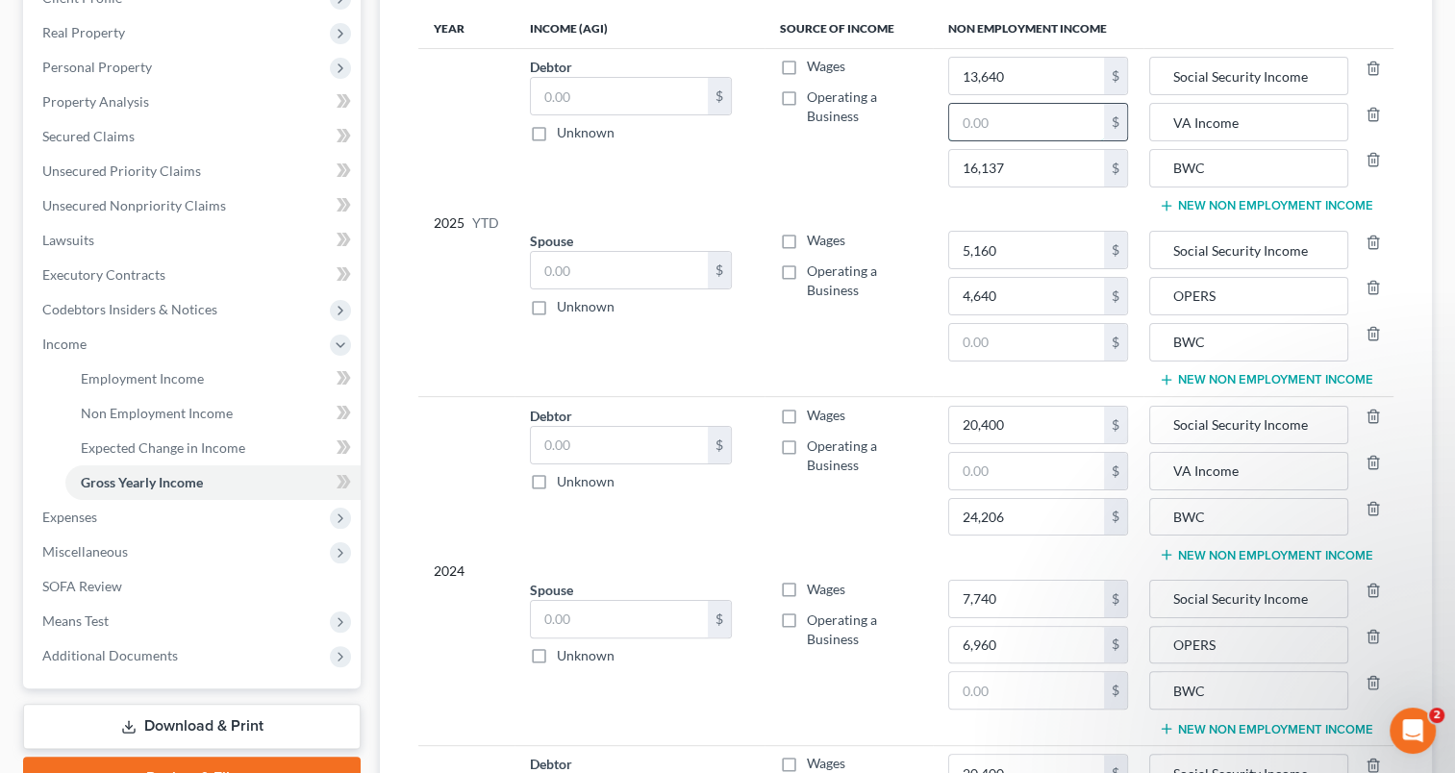
click at [1023, 126] on input "text" at bounding box center [1026, 122] width 155 height 37
type input "1,400"
click at [1012, 469] on input "text" at bounding box center [1026, 471] width 155 height 37
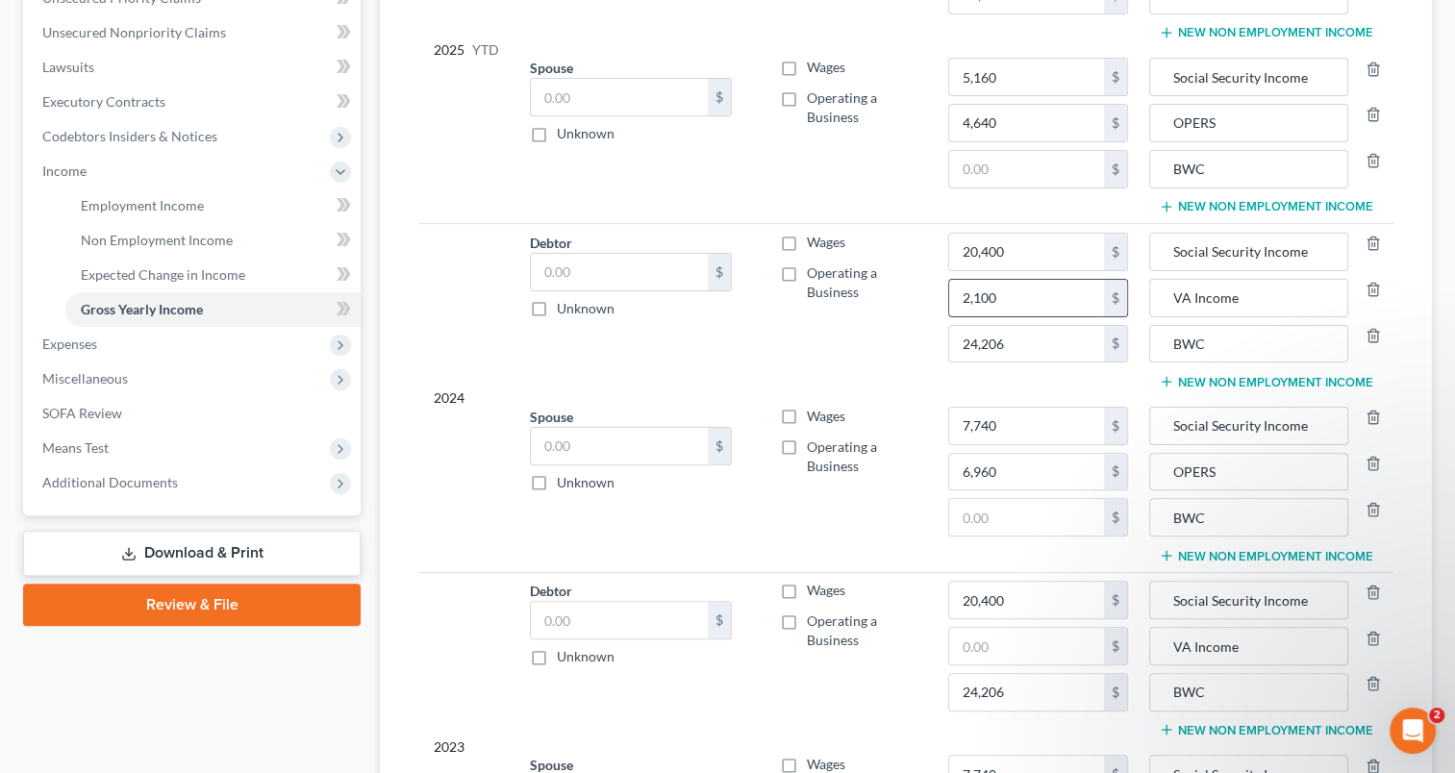
scroll to position [481, 0]
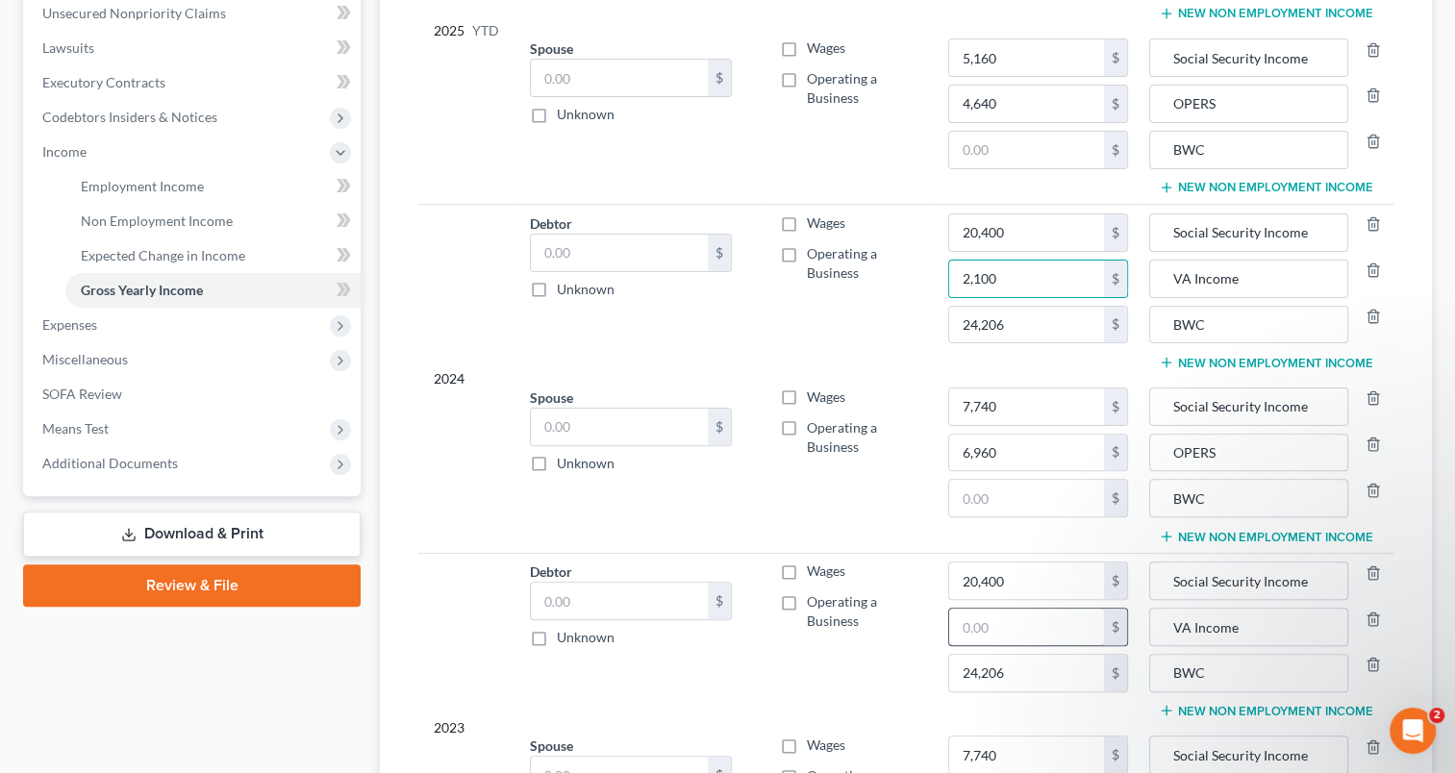
type input "2,100"
click at [1016, 631] on input "text" at bounding box center [1026, 627] width 155 height 37
type input "2,100"
click at [1010, 494] on input "text" at bounding box center [1026, 498] width 155 height 37
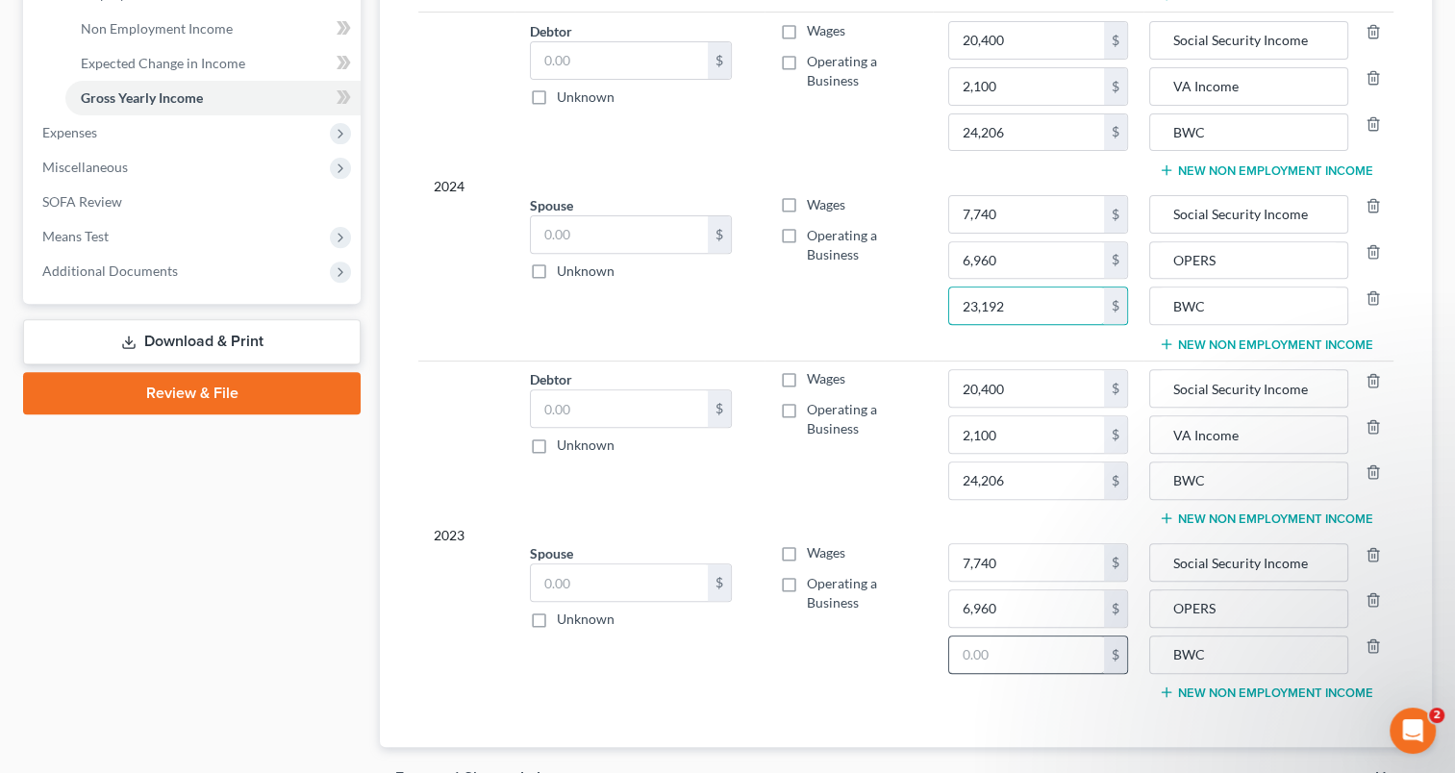
type input "23,192"
click at [1004, 639] on input "text" at bounding box center [1026, 655] width 155 height 37
type input "23,192"
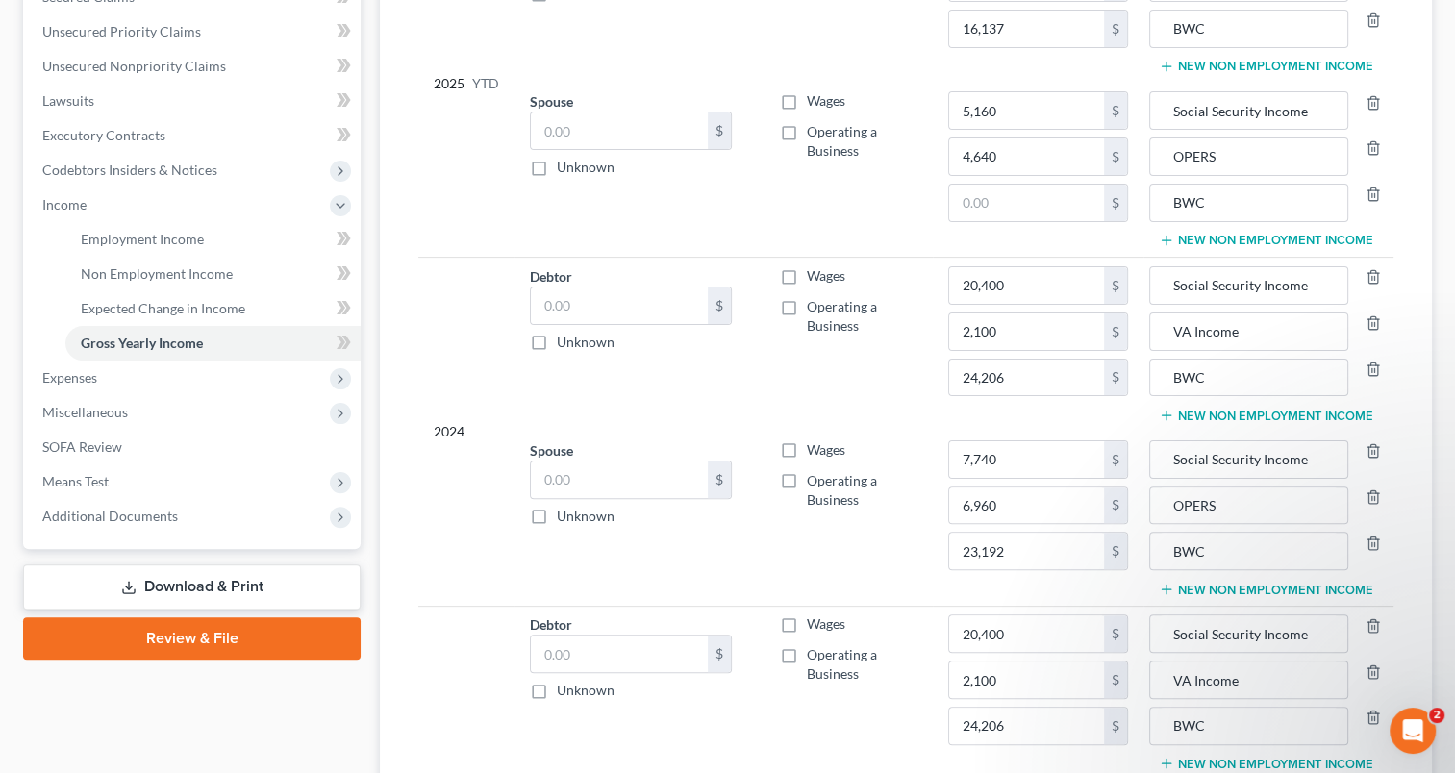
scroll to position [385, 0]
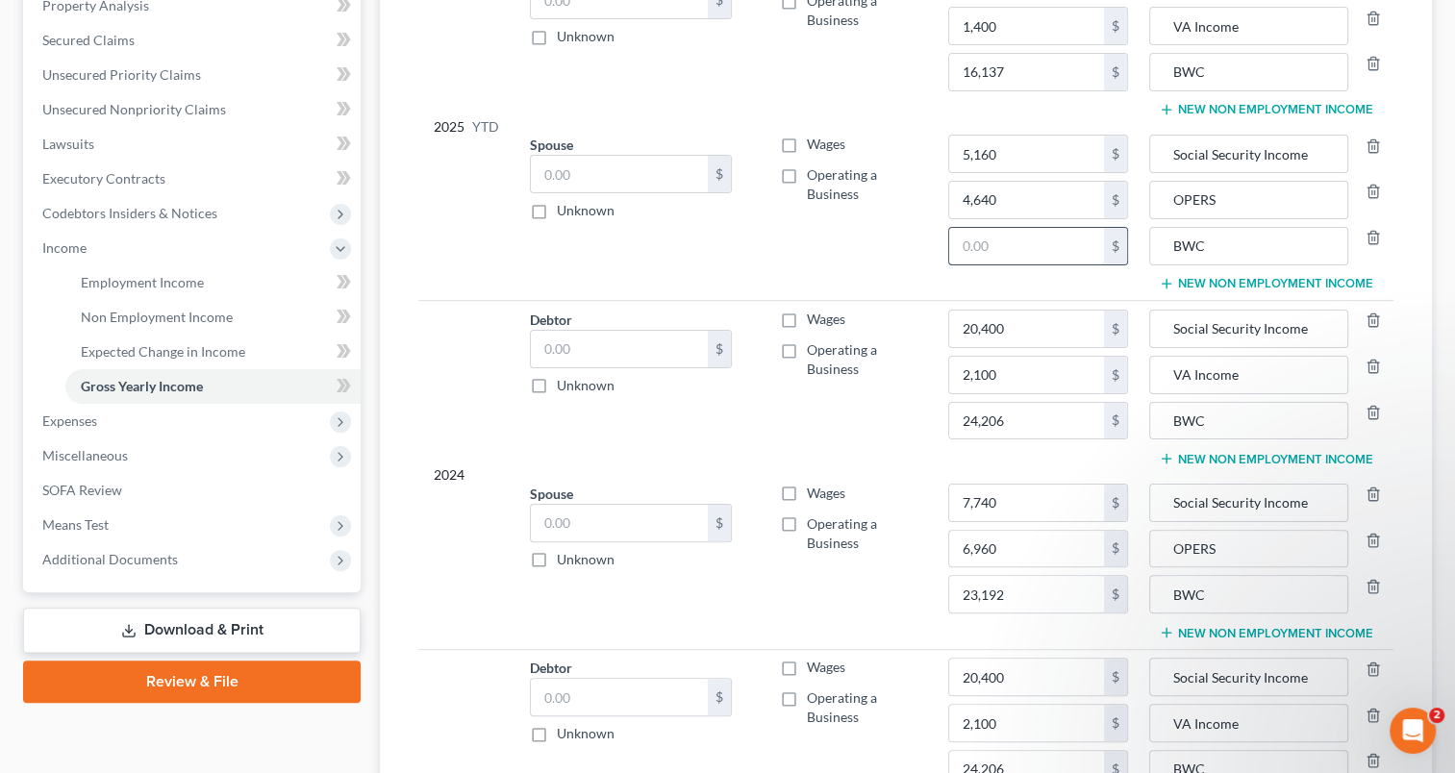
click at [997, 248] on input "text" at bounding box center [1026, 246] width 155 height 37
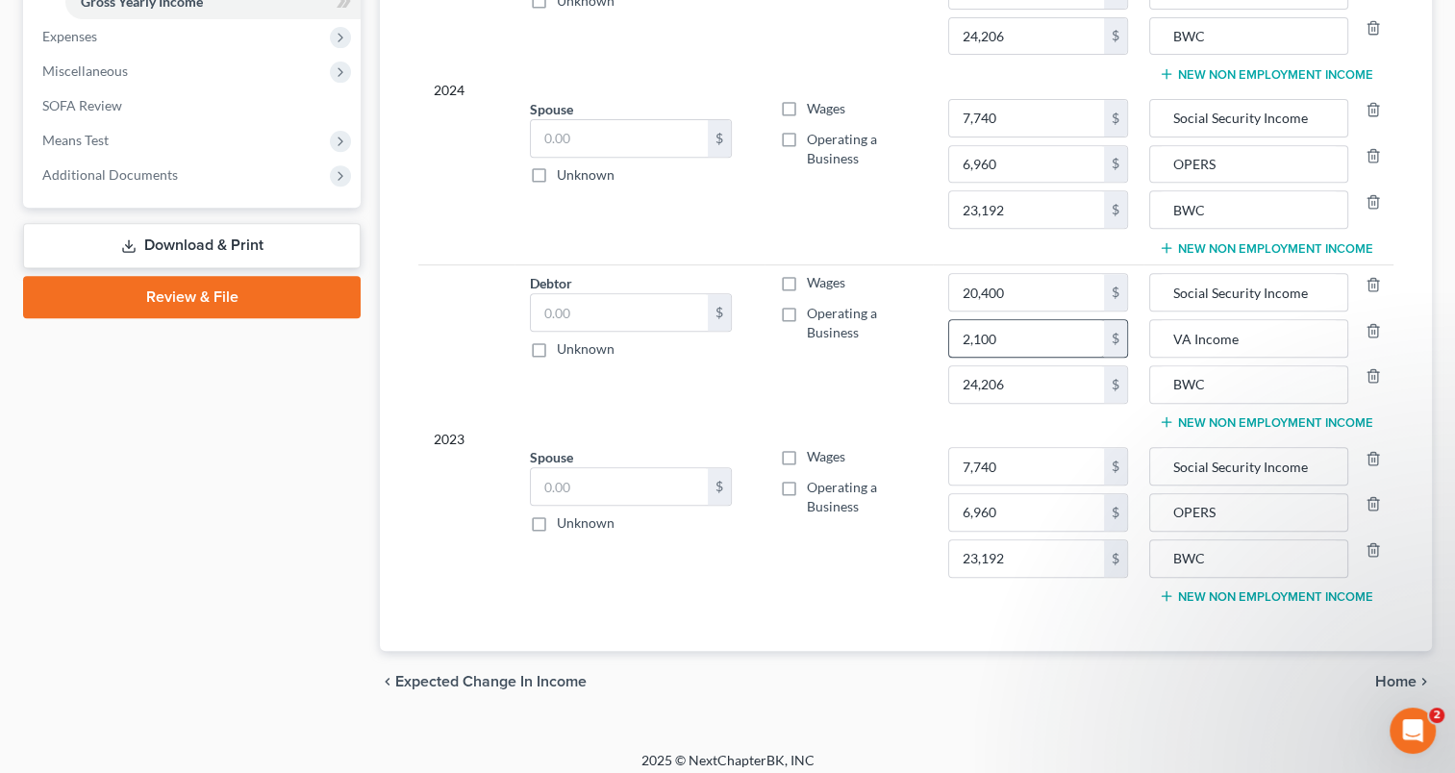
scroll to position [773, 0]
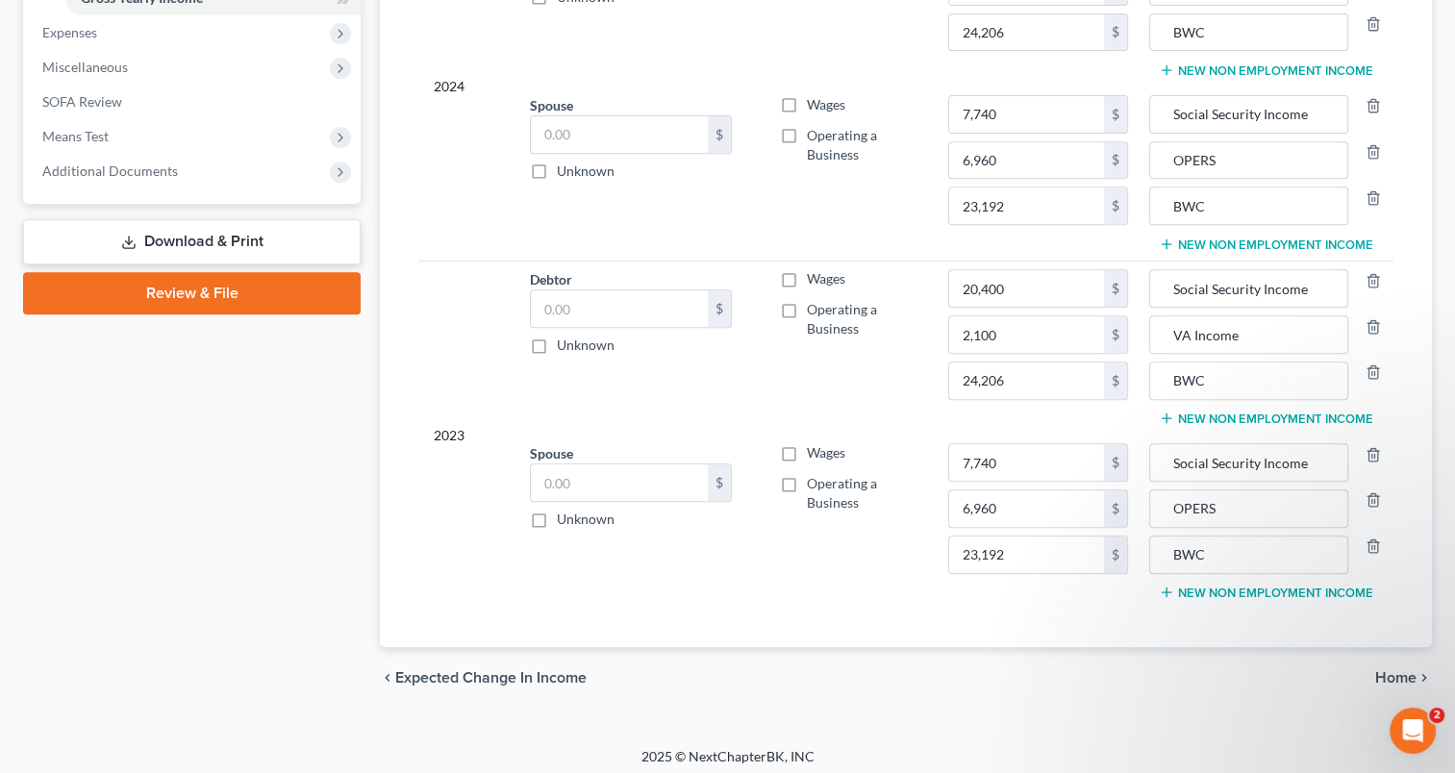
type input "15,461"
click at [1395, 670] on span "Home" at bounding box center [1395, 677] width 41 height 15
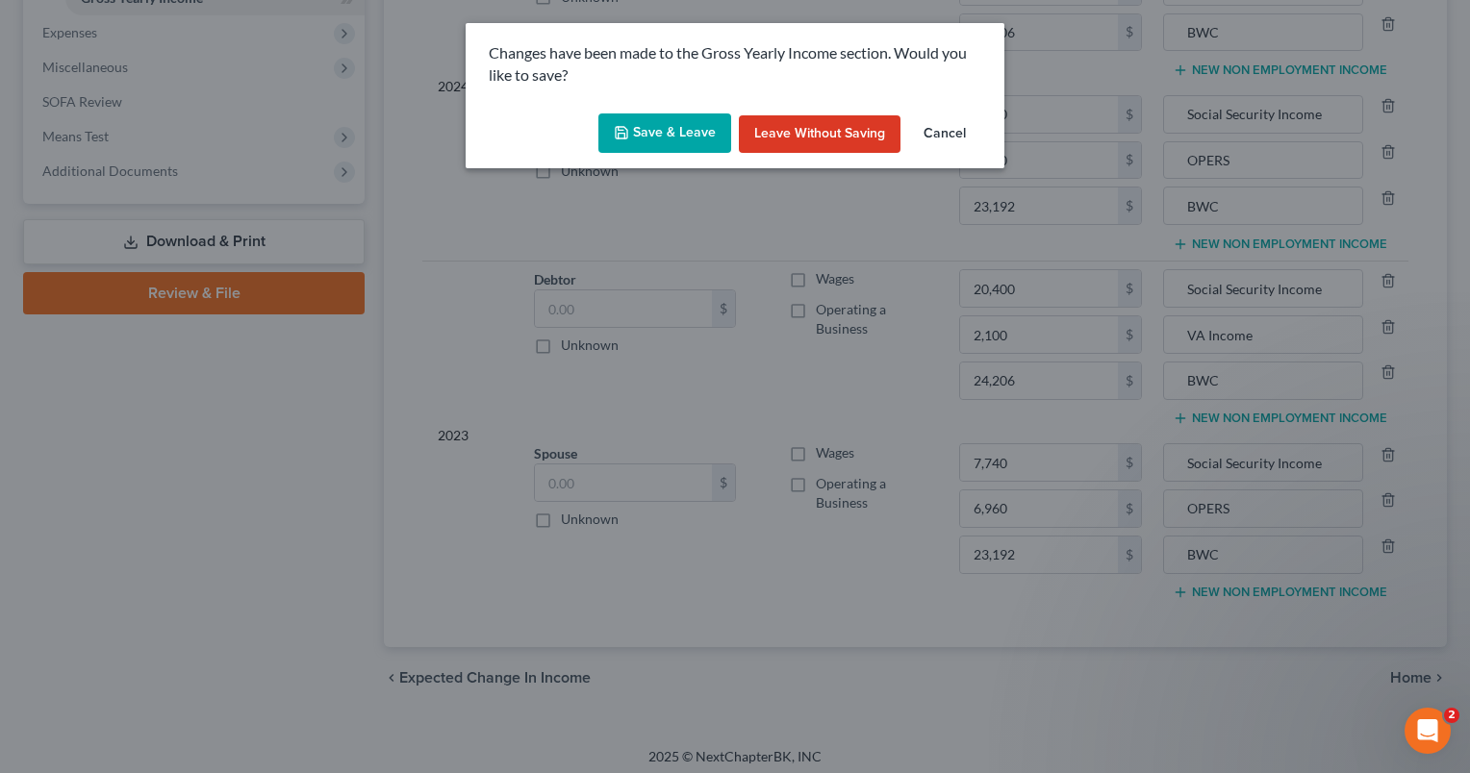
click at [644, 136] on button "Save & Leave" at bounding box center [664, 134] width 133 height 40
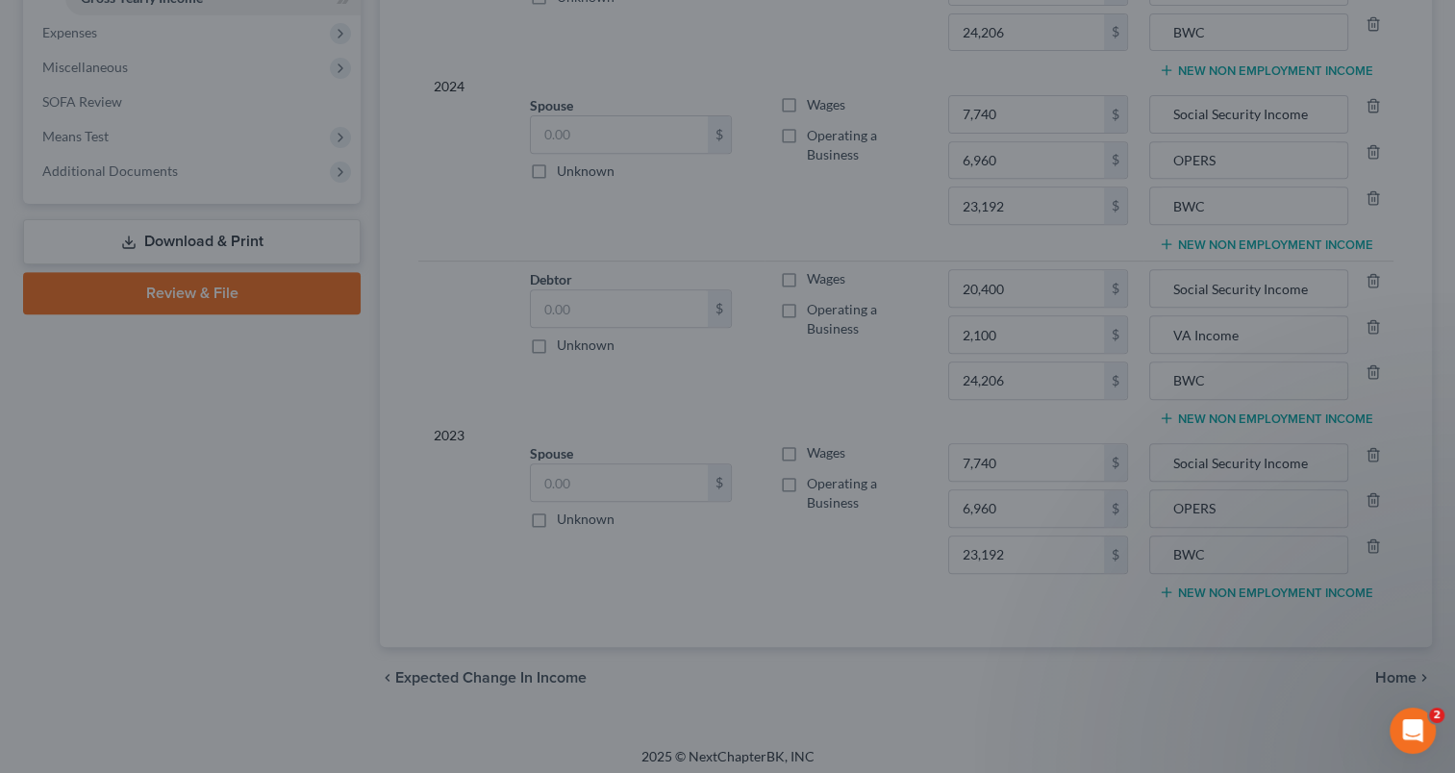
type input "13,640.00"
type input "5,160.00"
type input "1,400.00"
type input "16,137.00"
type input "4,640.00"
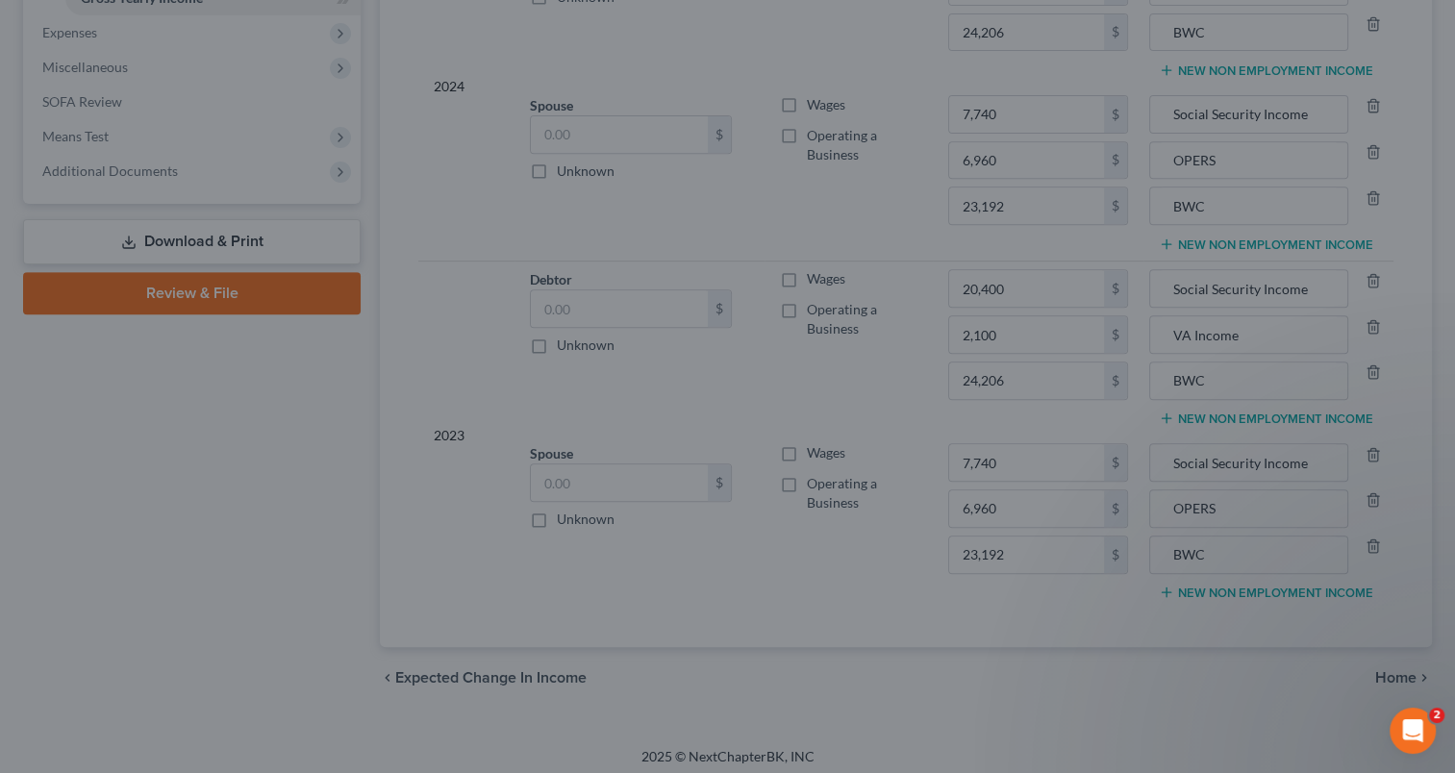
type input "15,461.00"
type input "20,400.00"
type input "7,740.00"
type input "2,100.00"
type input "24,206.00"
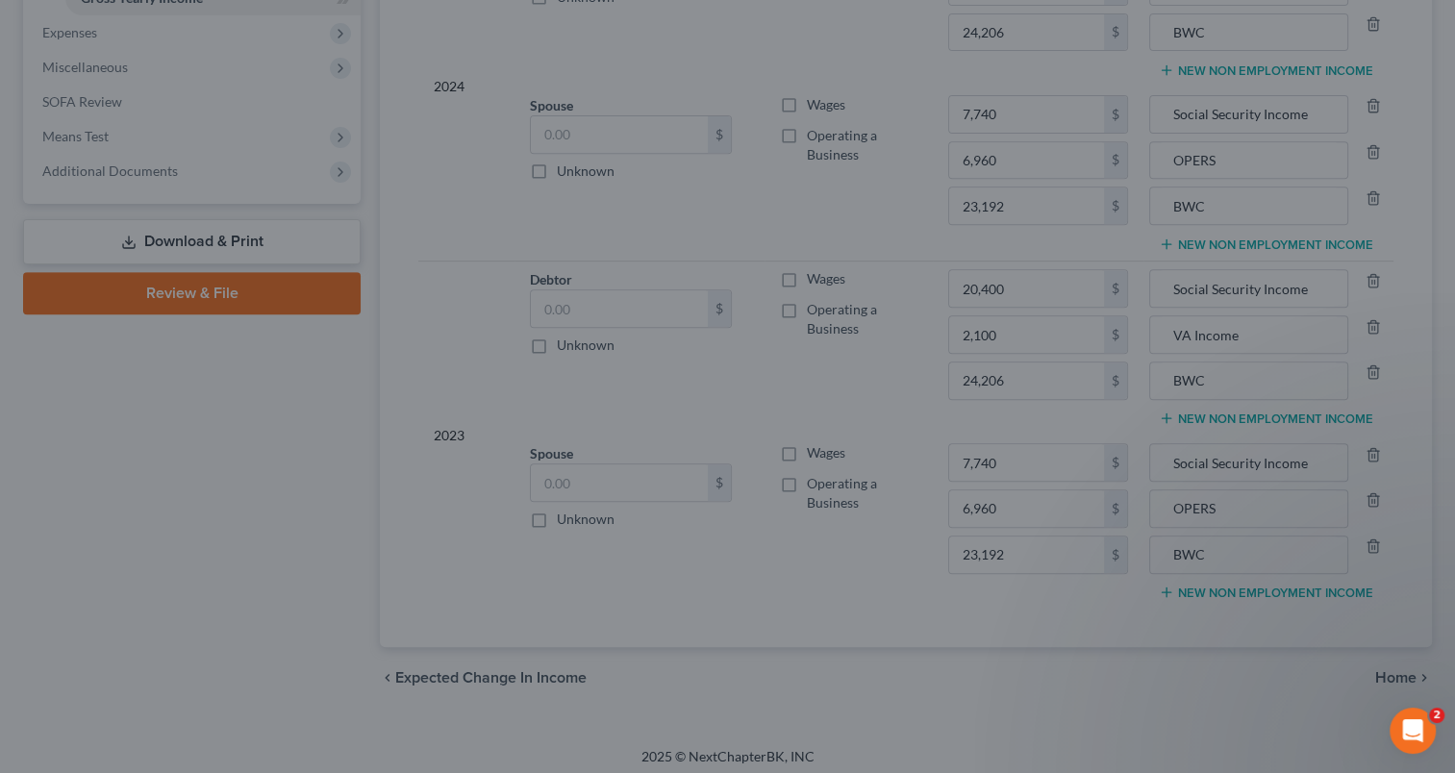
type input "6,960.00"
type input "23,192.00"
type input "20,400.00"
type input "7,740.00"
type input "2,100.00"
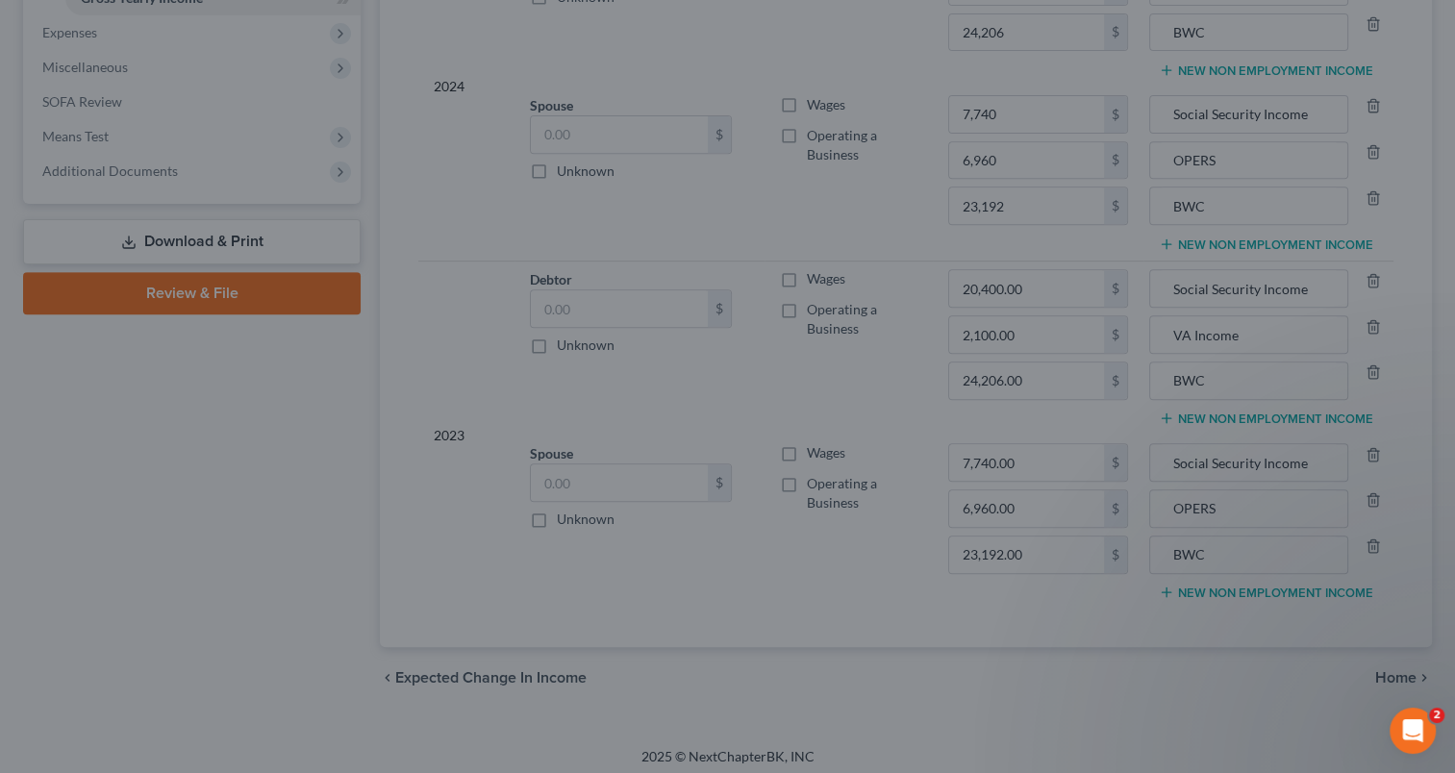
type input "24,206.00"
type input "6,960.00"
type input "23,192.00"
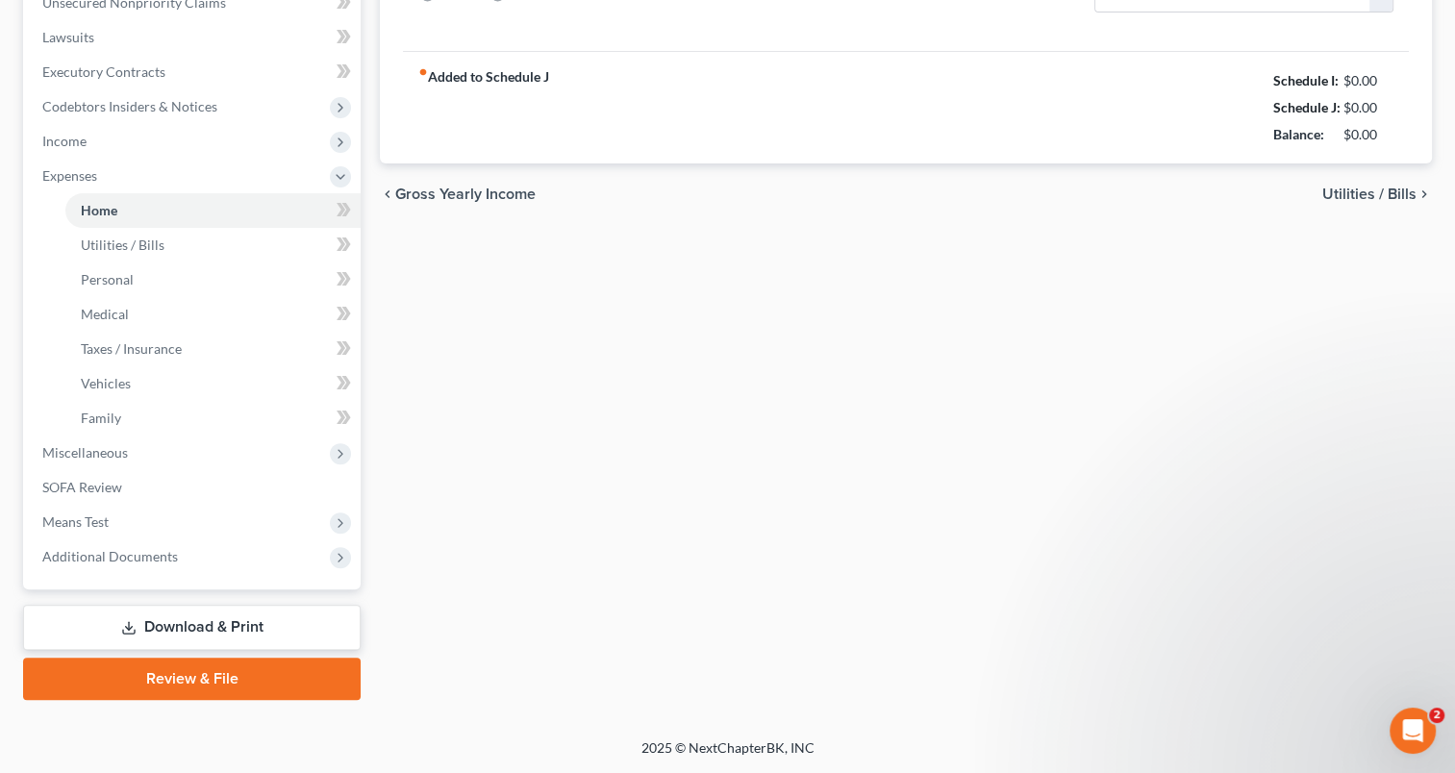
type input "0.00"
radio input "true"
type input "30.00"
type input "125.00"
type input "0.00"
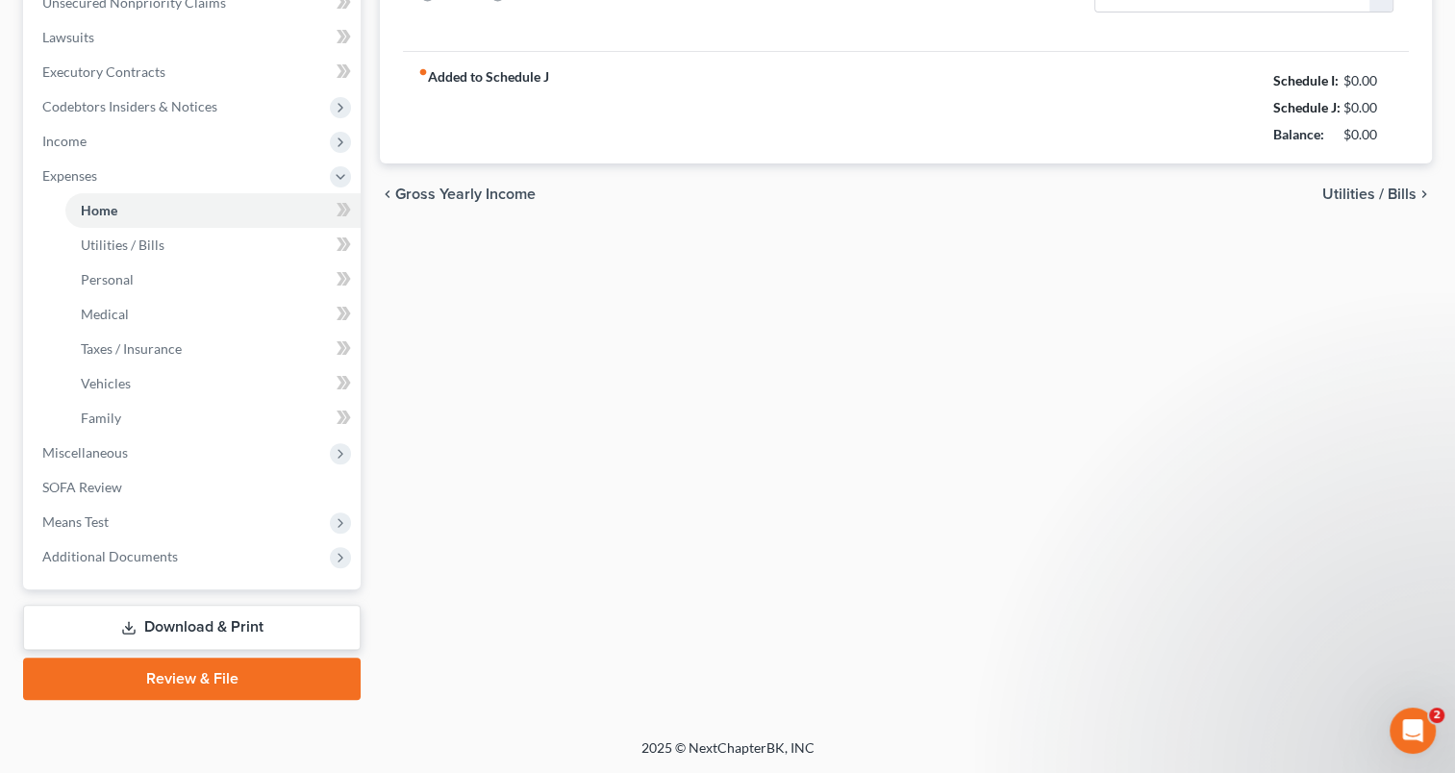
type input "0.00"
type input "150.00"
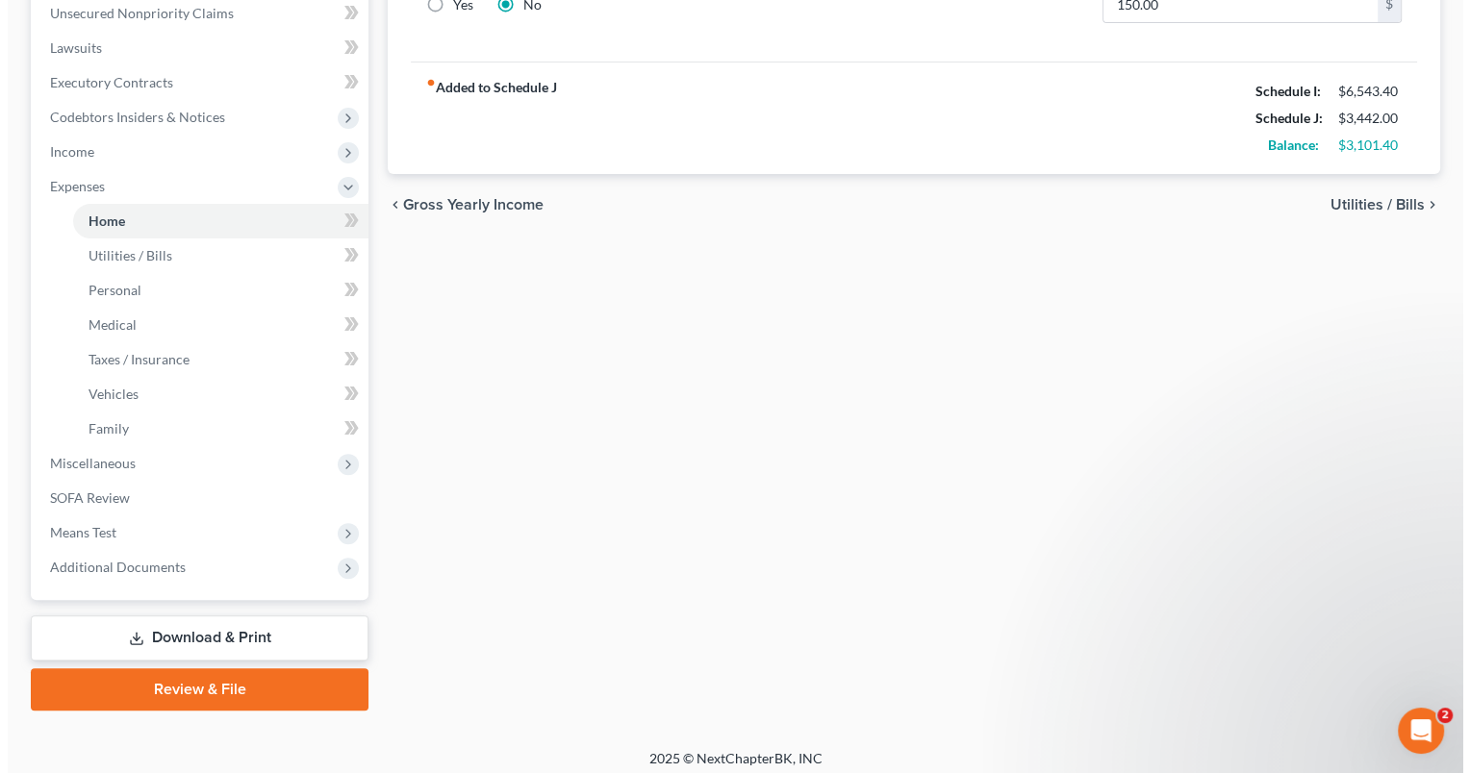
scroll to position [490, 0]
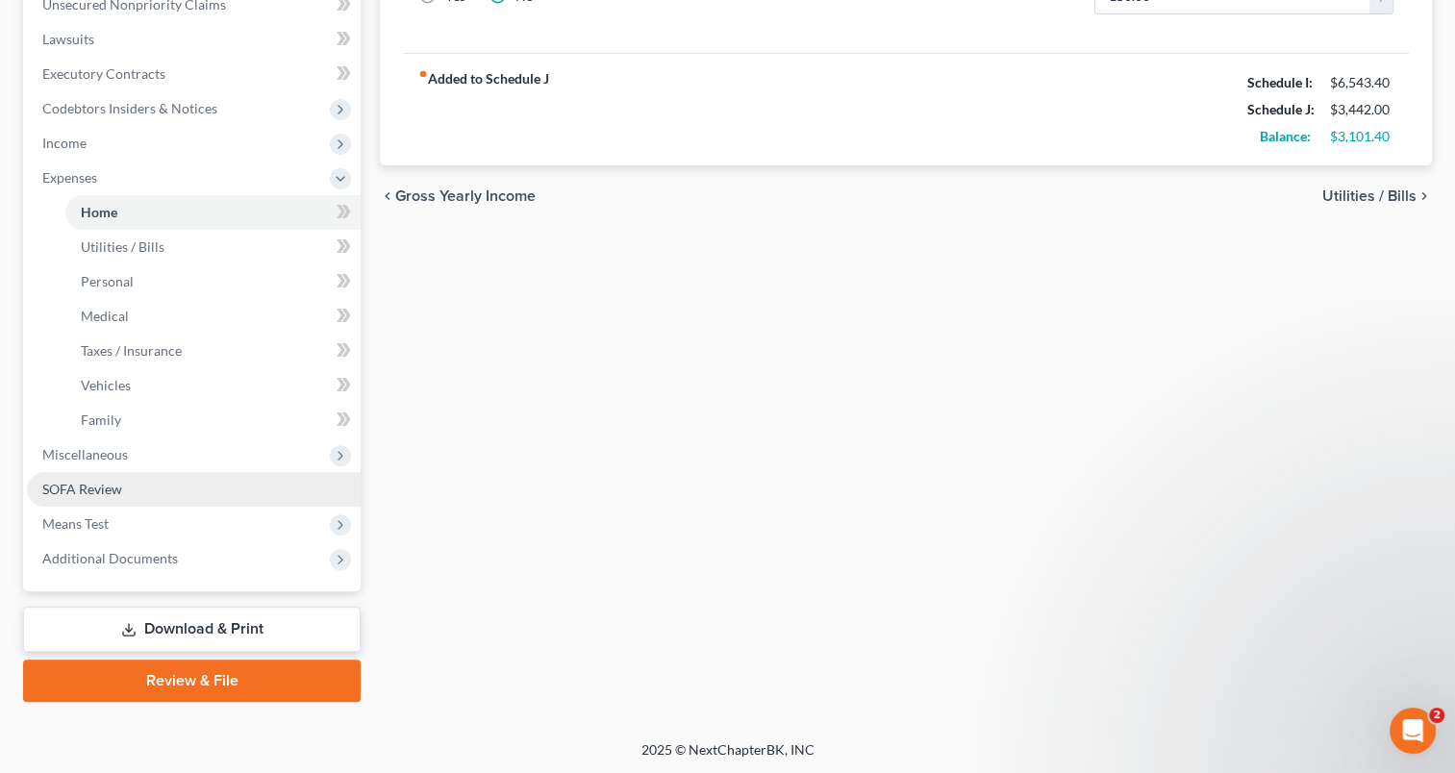
click at [108, 486] on span "SOFA Review" at bounding box center [82, 489] width 80 height 16
